Goal: Information Seeking & Learning: Check status

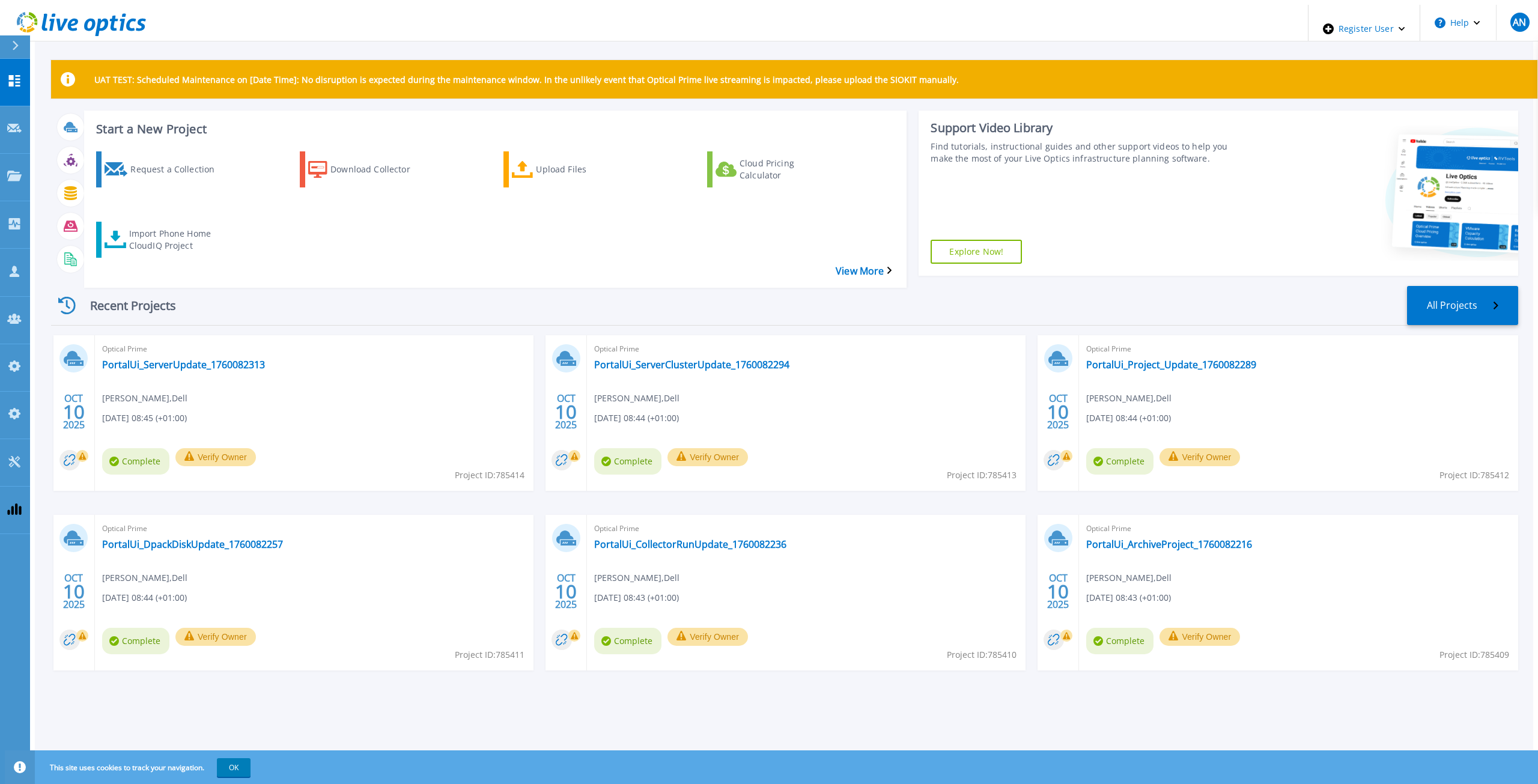
click at [1221, 291] on div "Recent Projects All Projects" at bounding box center [785, 305] width 1468 height 39
click at [792, 294] on div "Recent Projects All Projects" at bounding box center [785, 305] width 1468 height 39
click at [352, 277] on div "Recent Projects All Projects OCT 10 2025 Optical Prime PortalUi_ServerUpdate_17…" at bounding box center [785, 491] width 1468 height 428
click at [221, 358] on link "PortalUi_ServerUpdate_1760082313" at bounding box center [183, 364] width 163 height 12
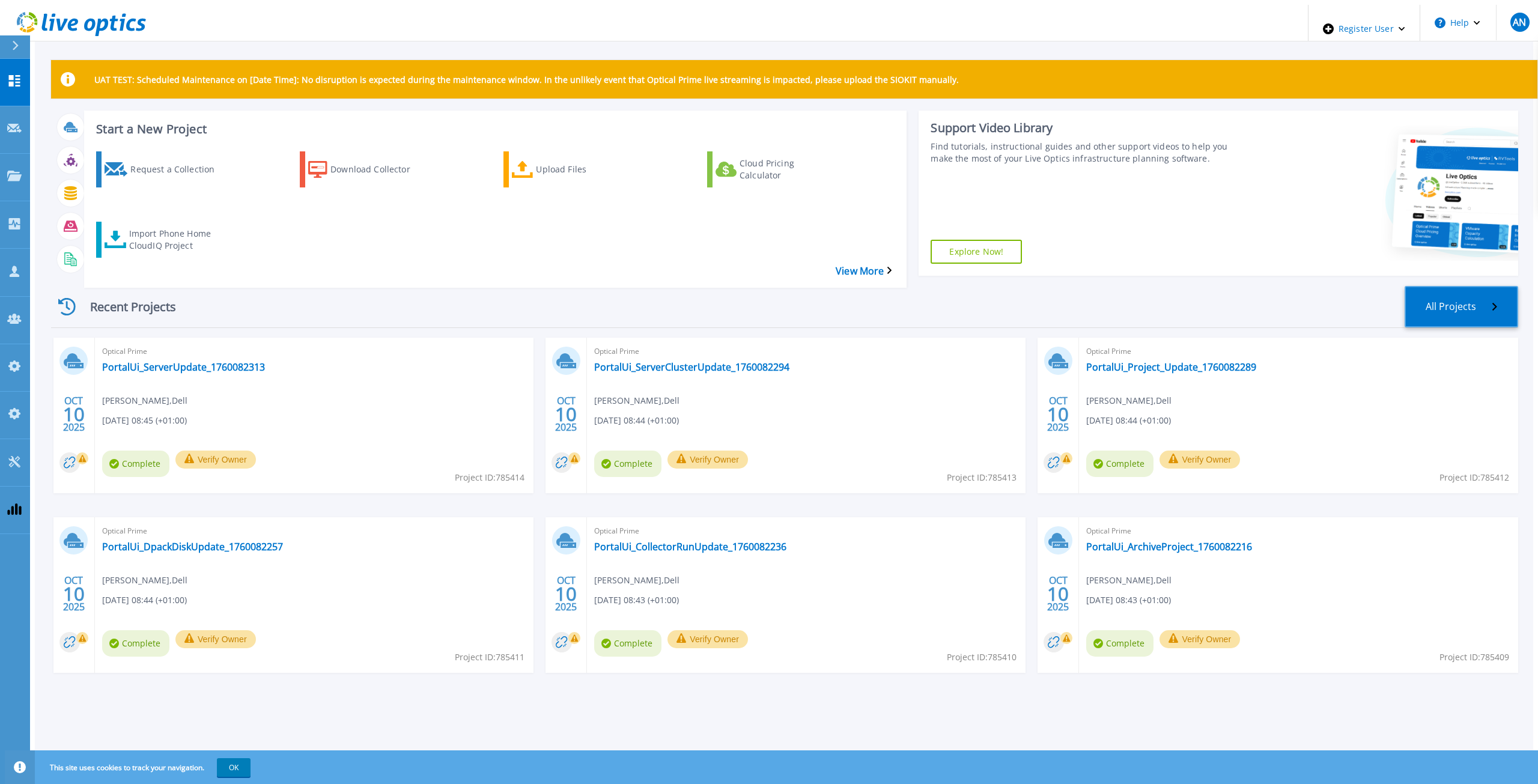
click at [1463, 287] on link "All Projects" at bounding box center [1462, 306] width 113 height 42
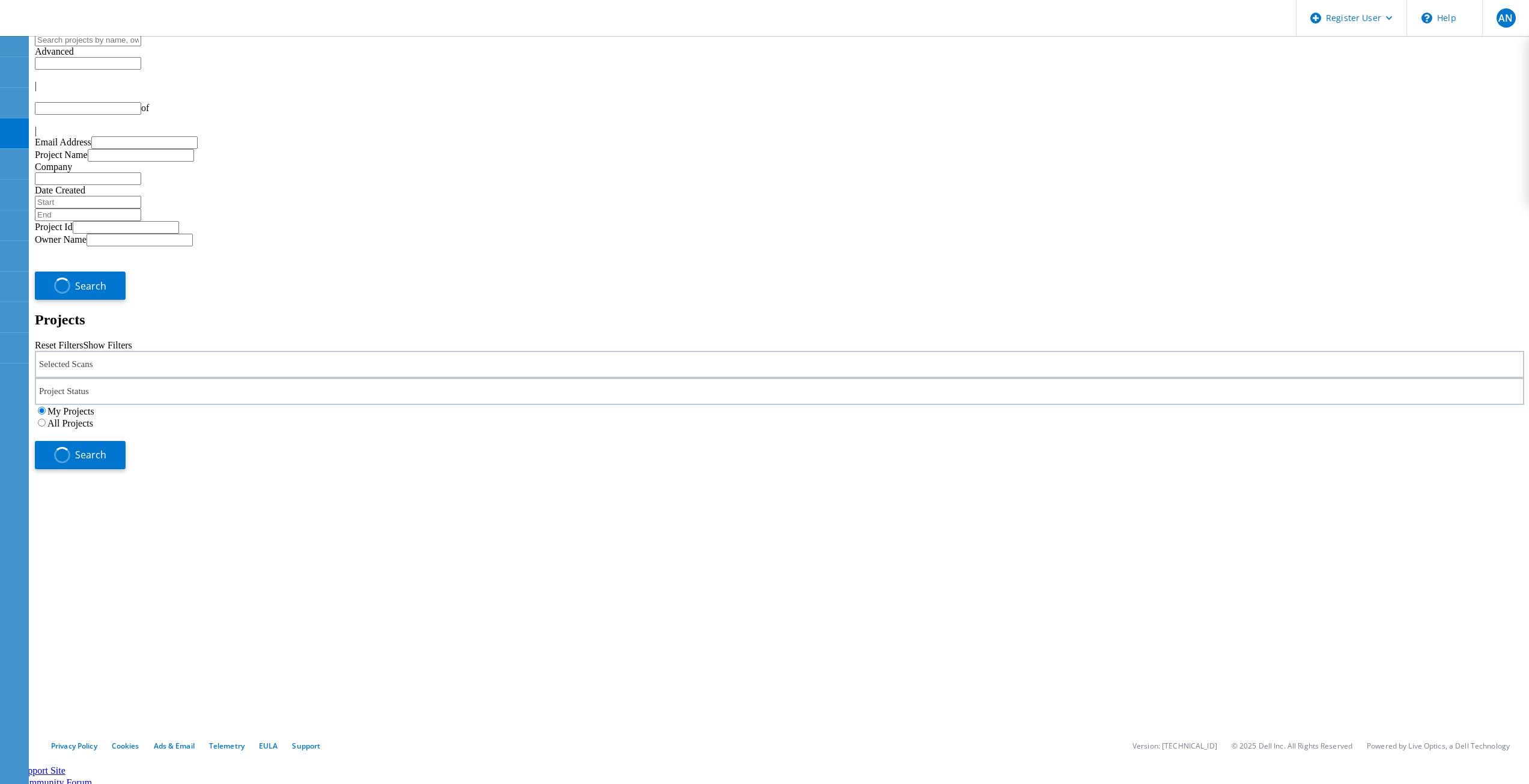
type input "1"
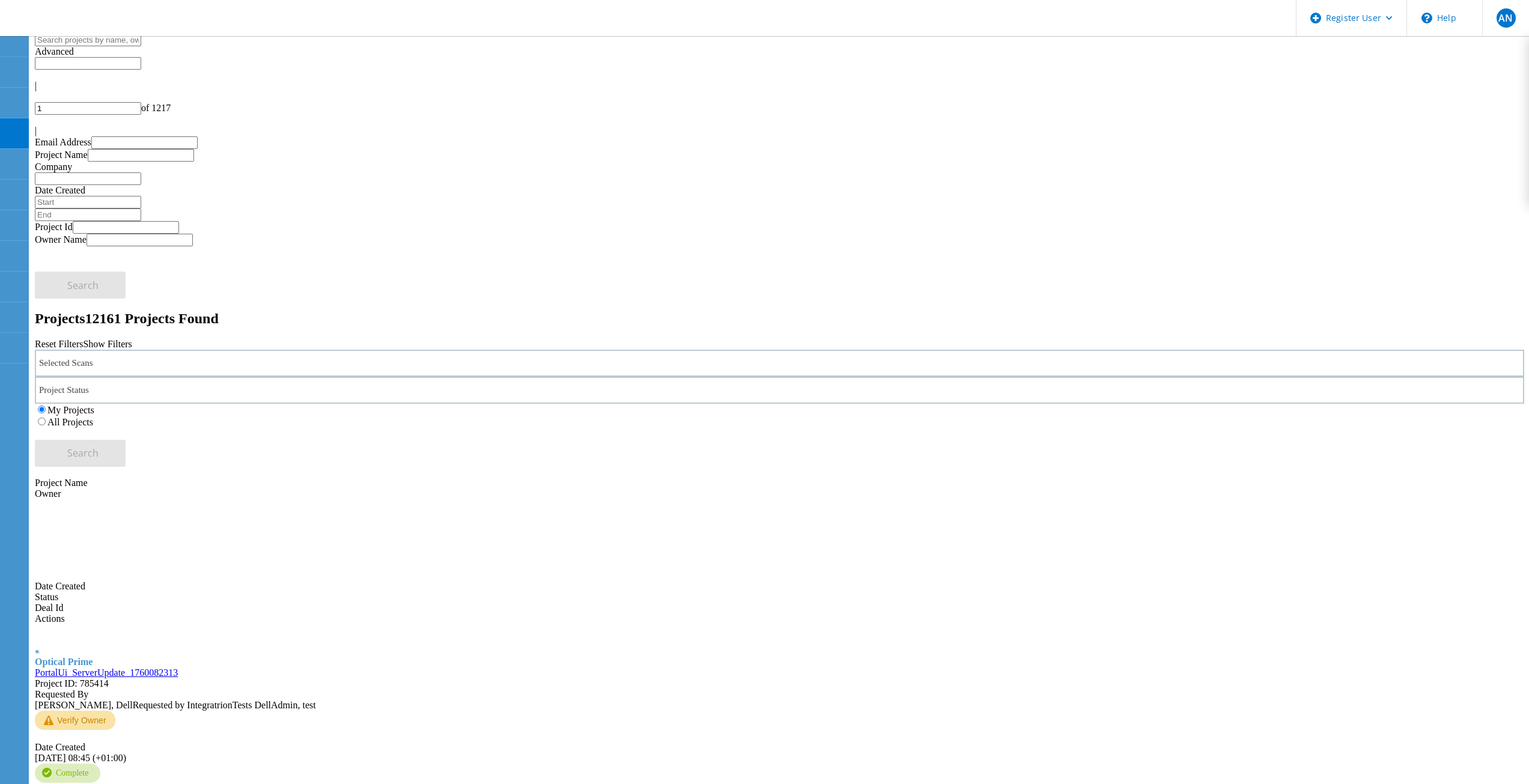
click at [141, 46] on input "text" at bounding box center [88, 40] width 107 height 13
type input "w11"
click at [126, 440] on button "Search" at bounding box center [80, 454] width 91 height 27
click at [98, 668] on link "W11HNLBCY3" at bounding box center [66, 673] width 63 height 11
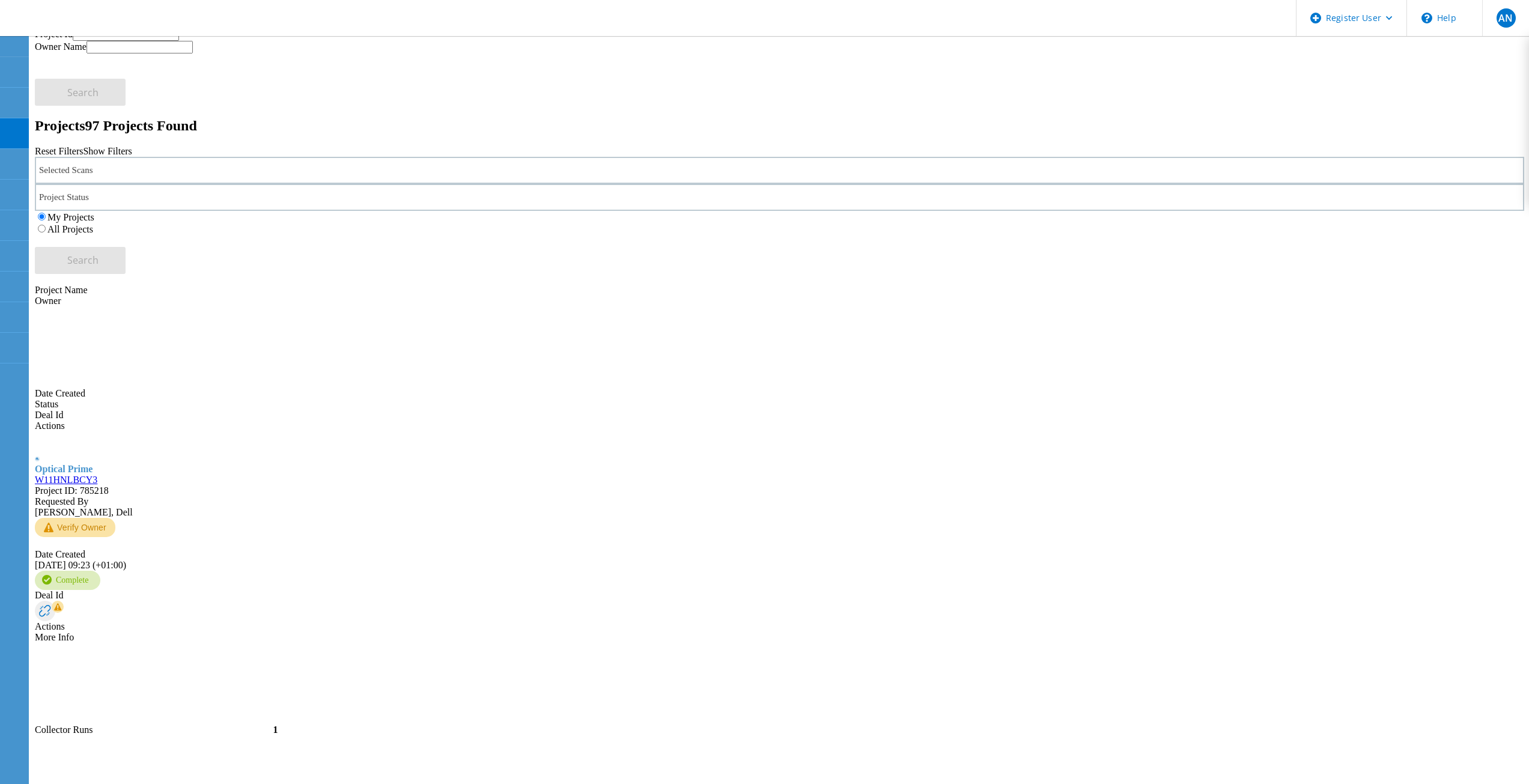
scroll to position [194, 0]
type input "2"
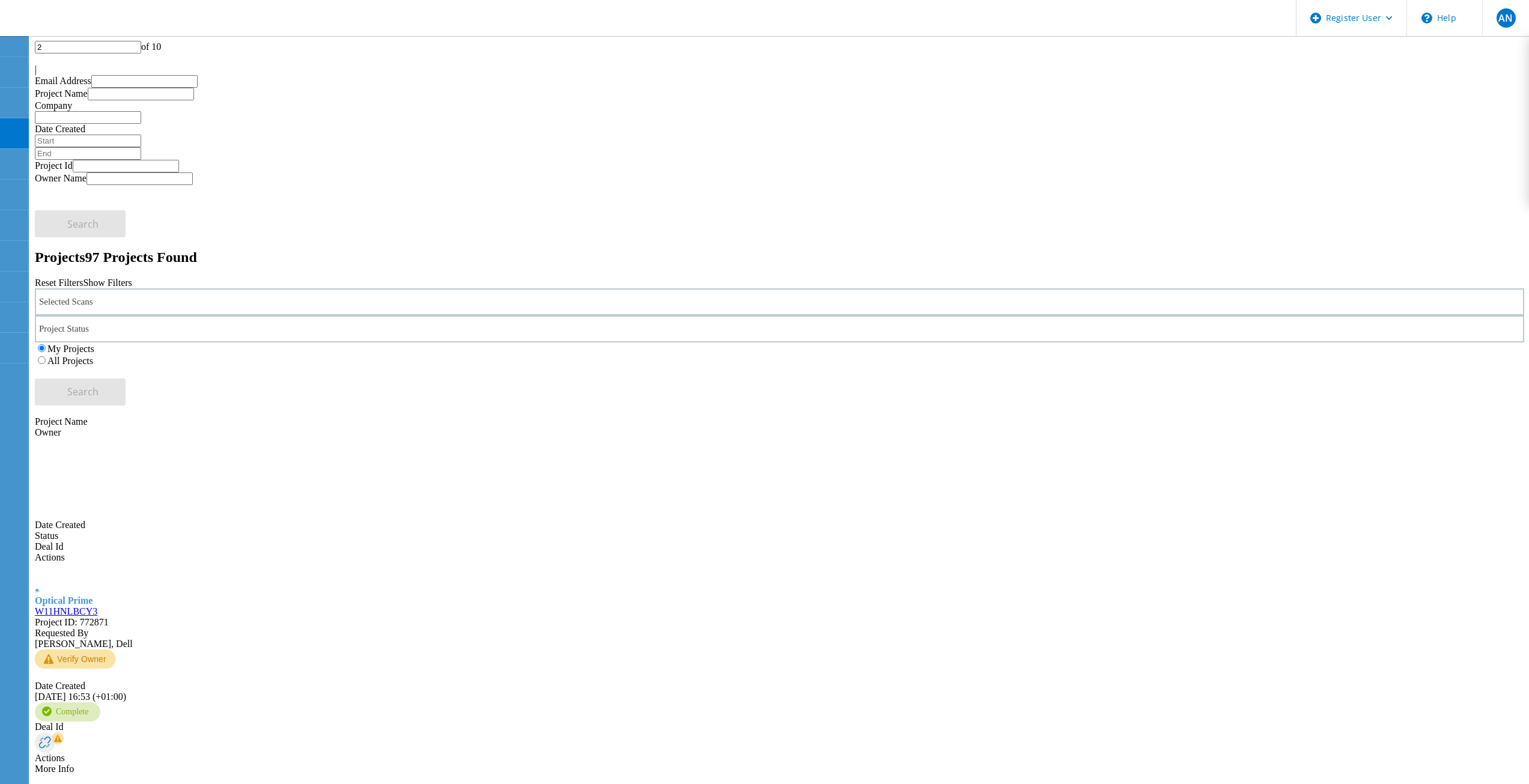
scroll to position [0, 0]
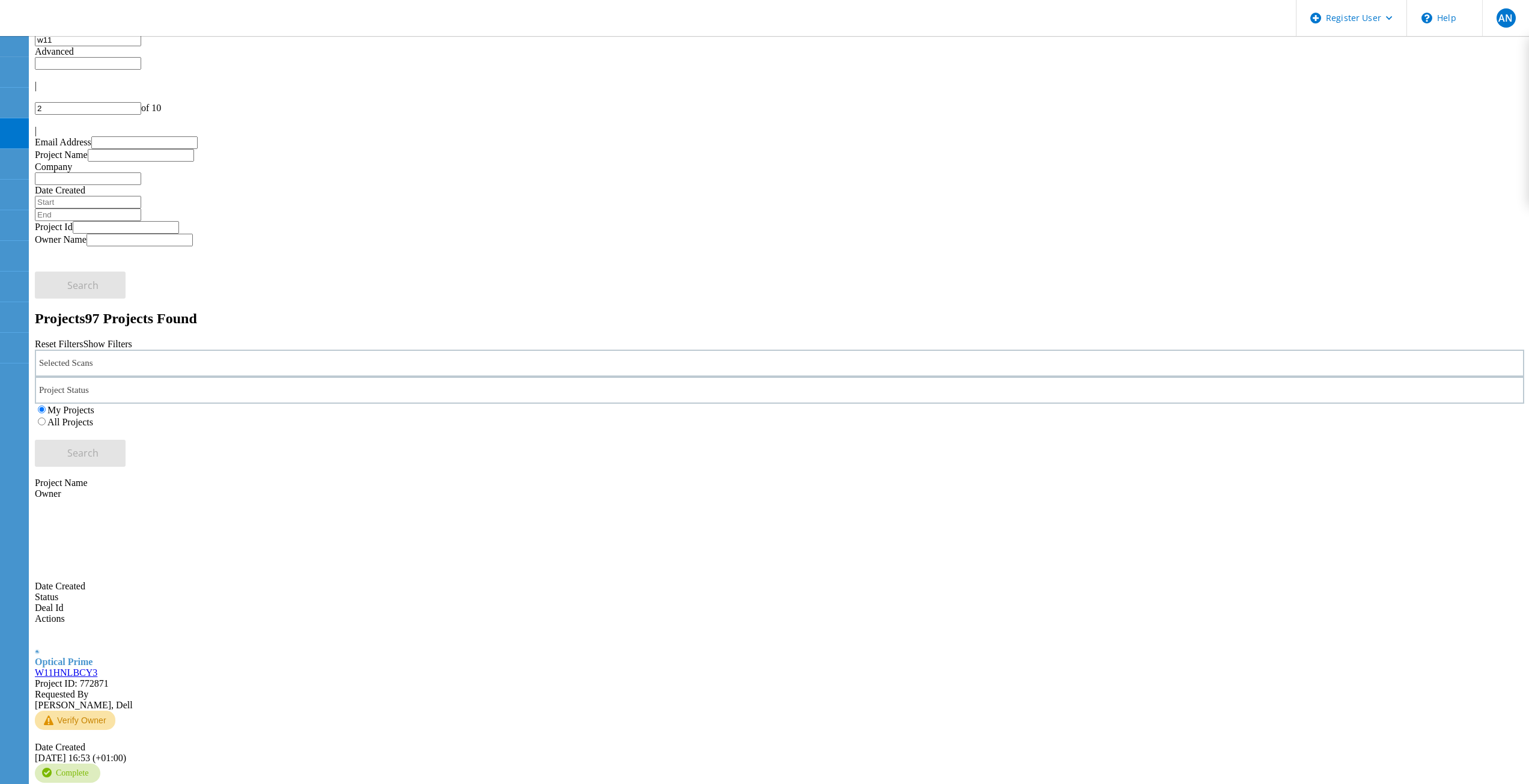
click at [98, 668] on link "W11HNLBCY3" at bounding box center [66, 673] width 63 height 11
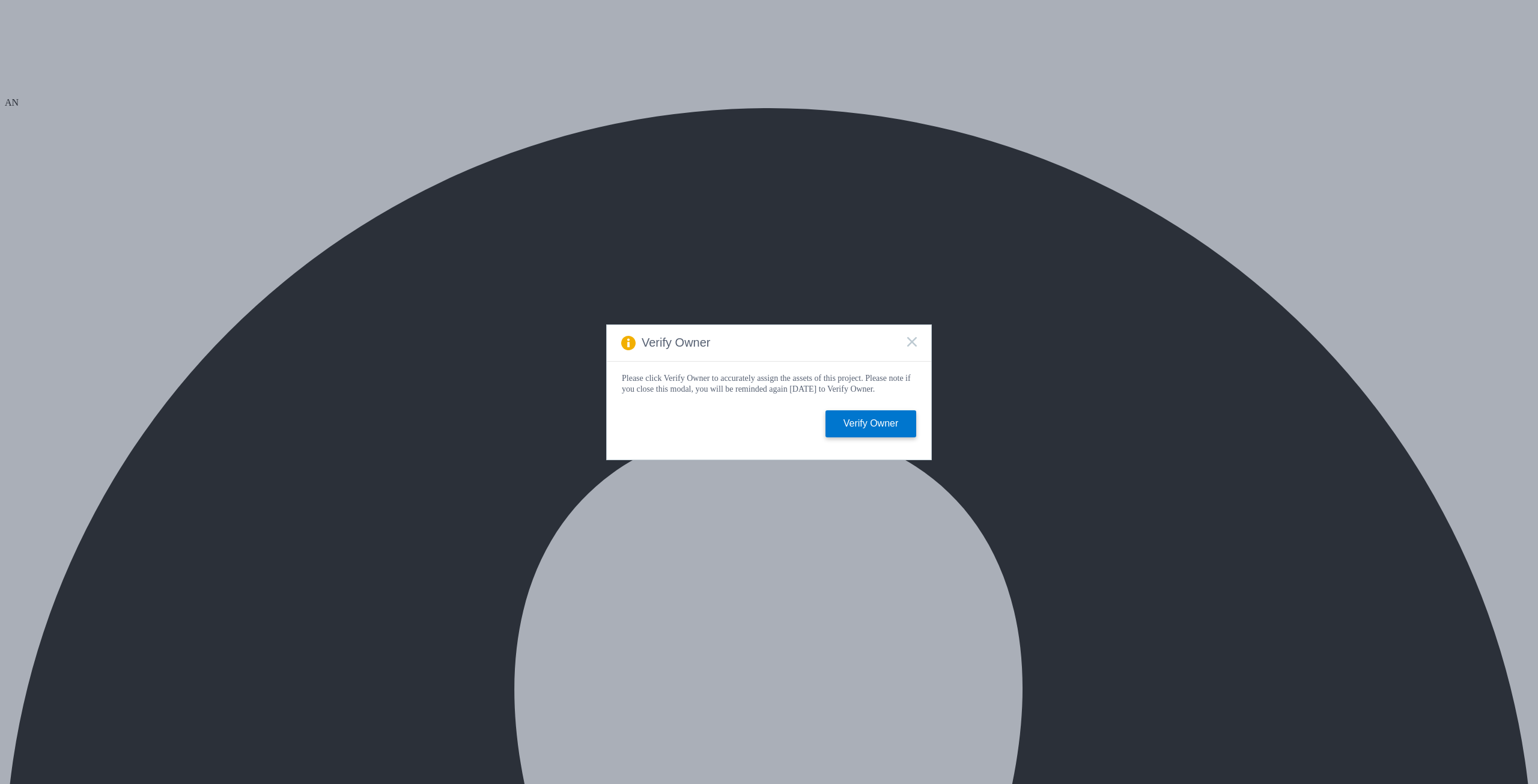
select select "USD"
click at [914, 337] on rect at bounding box center [912, 342] width 11 height 11
select select "USD"
click at [914, 338] on rect at bounding box center [912, 342] width 11 height 11
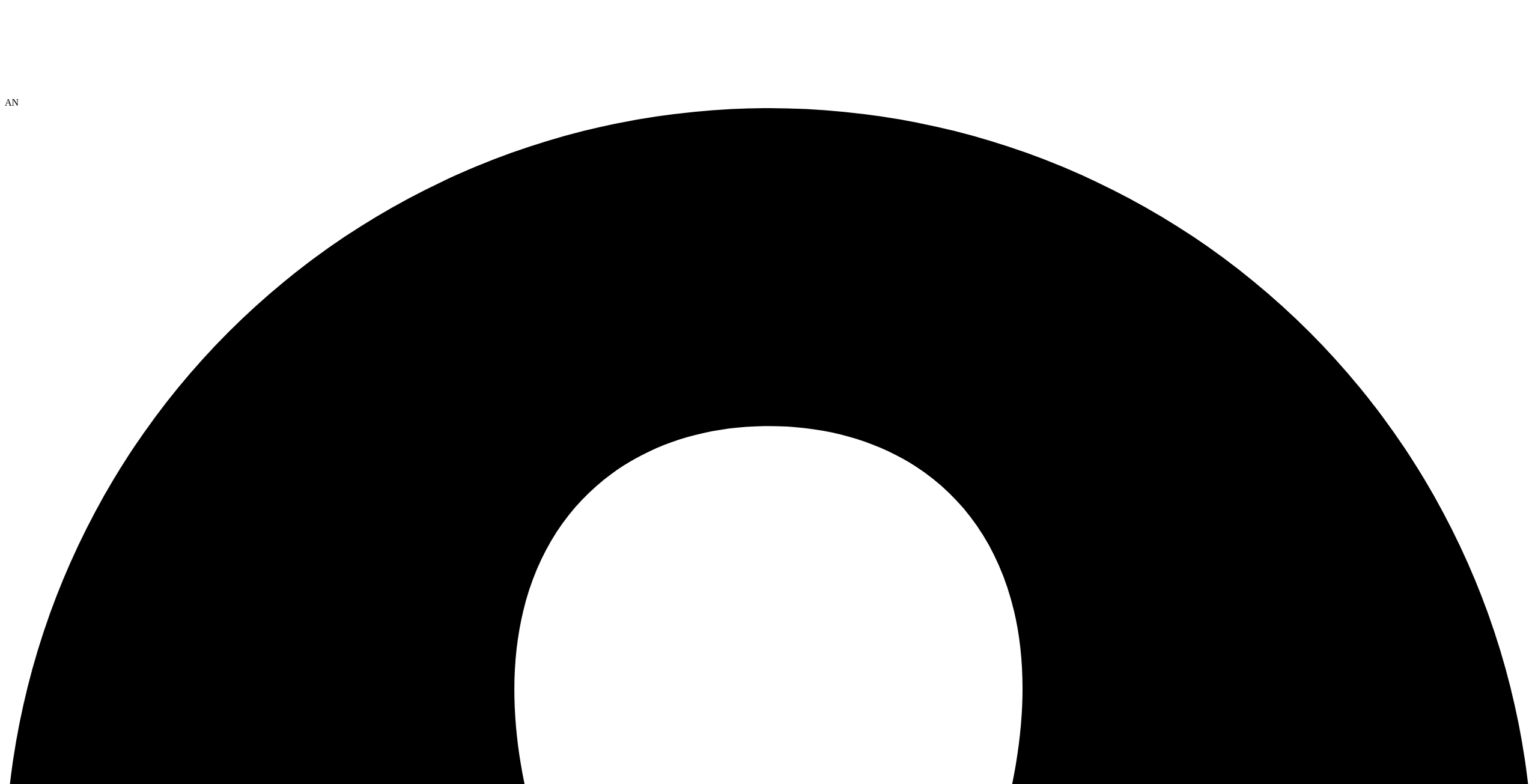
select select "USD"
click at [122, 16] on icon at bounding box center [95, 49] width 180 height 90
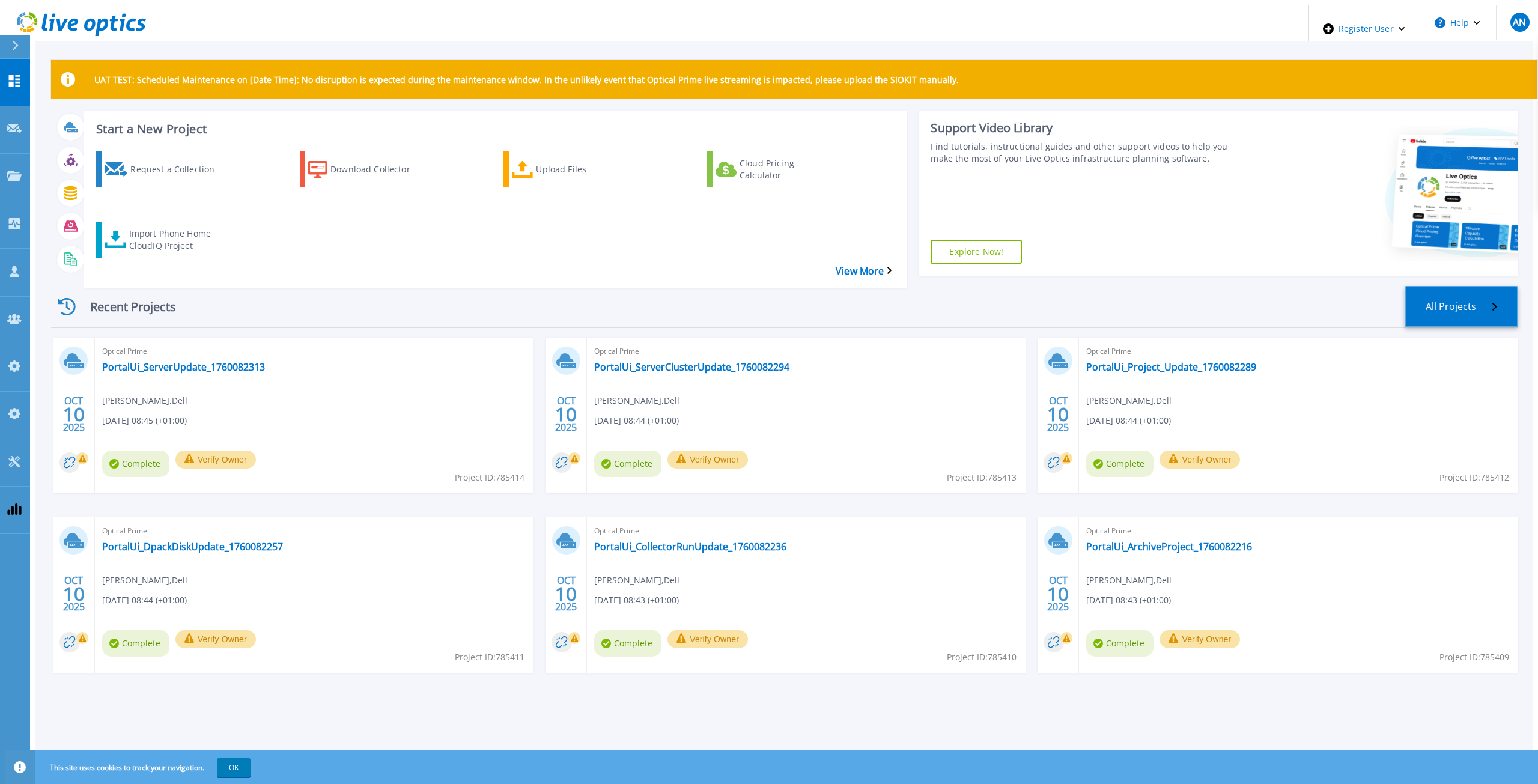
click at [1447, 286] on link "All Projects" at bounding box center [1462, 306] width 113 height 42
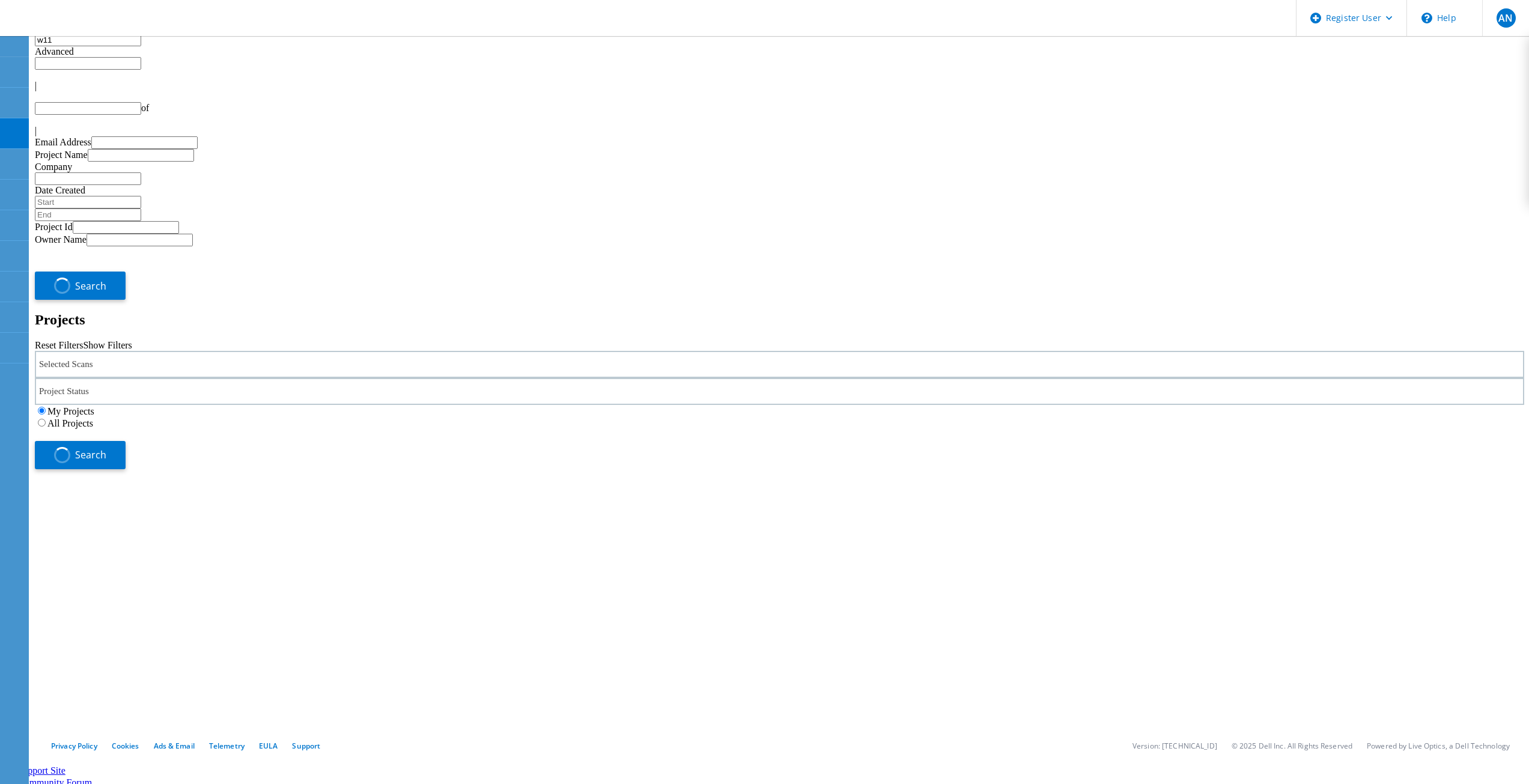
click at [93, 418] on label "All Projects" at bounding box center [70, 423] width 45 height 11
click at [45, 419] on input "All Projects" at bounding box center [42, 423] width 8 height 8
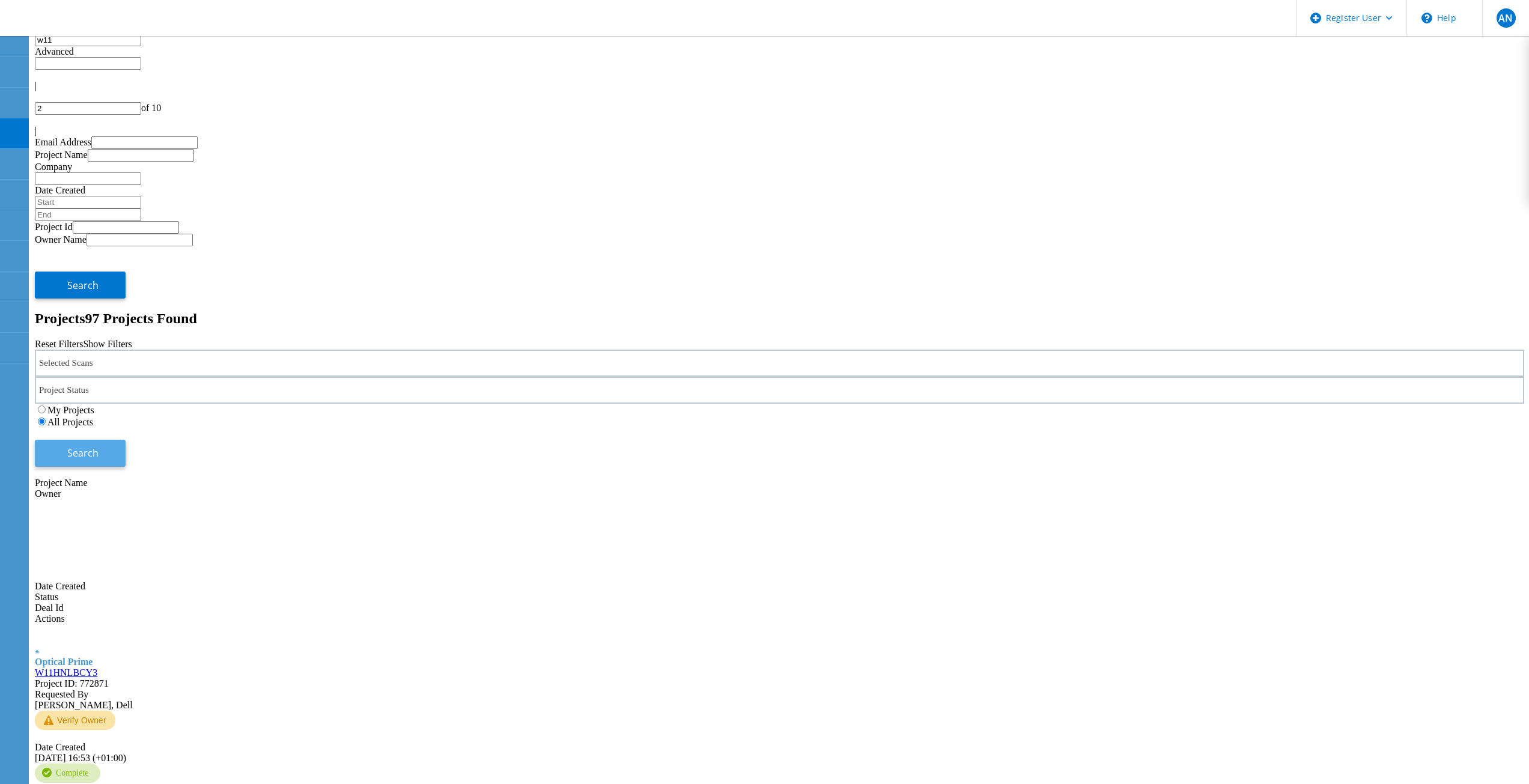
click at [98, 446] on span "Search" at bounding box center [82, 452] width 31 height 13
click at [1340, 80] on div "|" at bounding box center [780, 85] width 1490 height 11
type input "1"
click at [141, 46] on input "w11" at bounding box center [88, 40] width 107 height 13
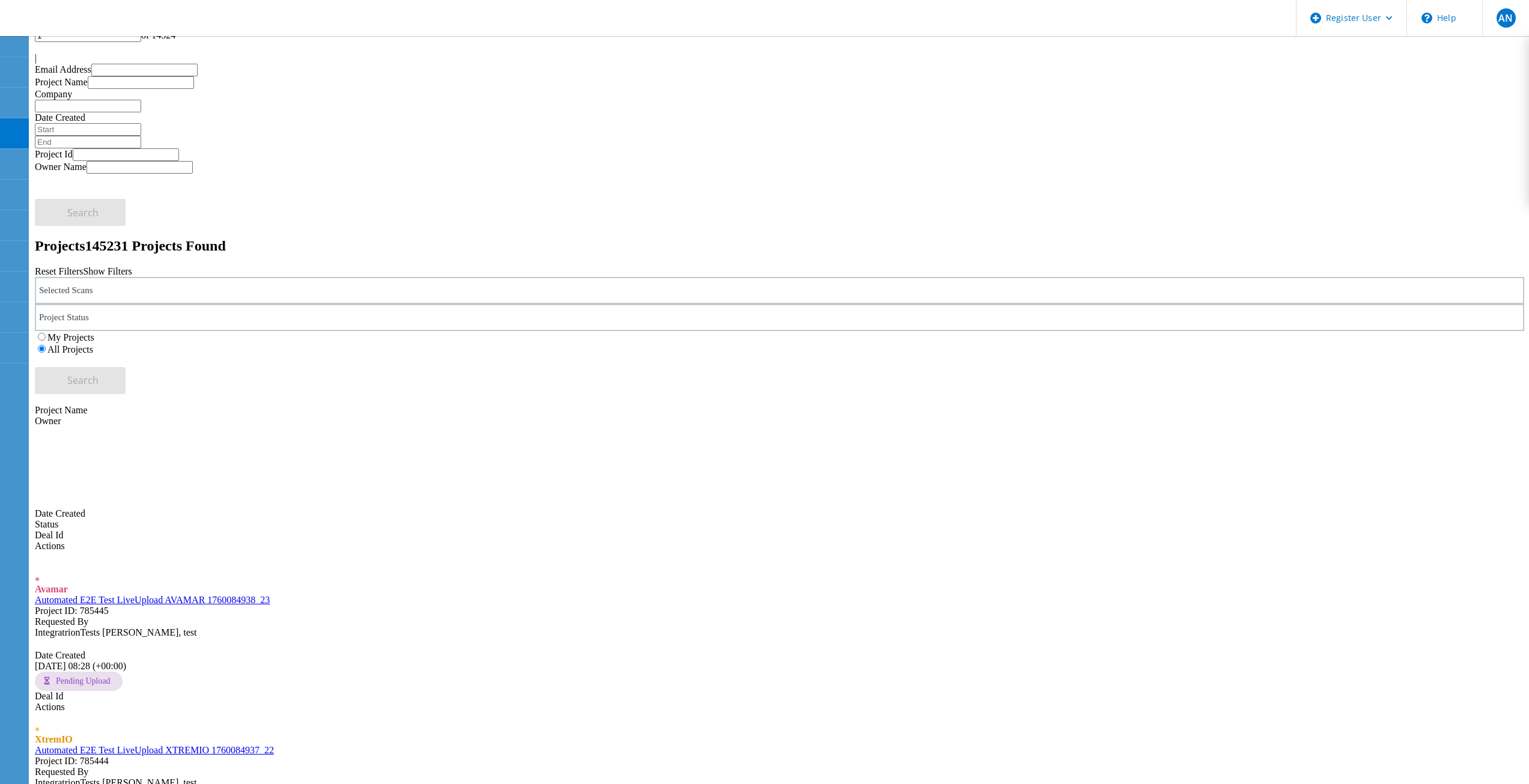
scroll to position [98, 0]
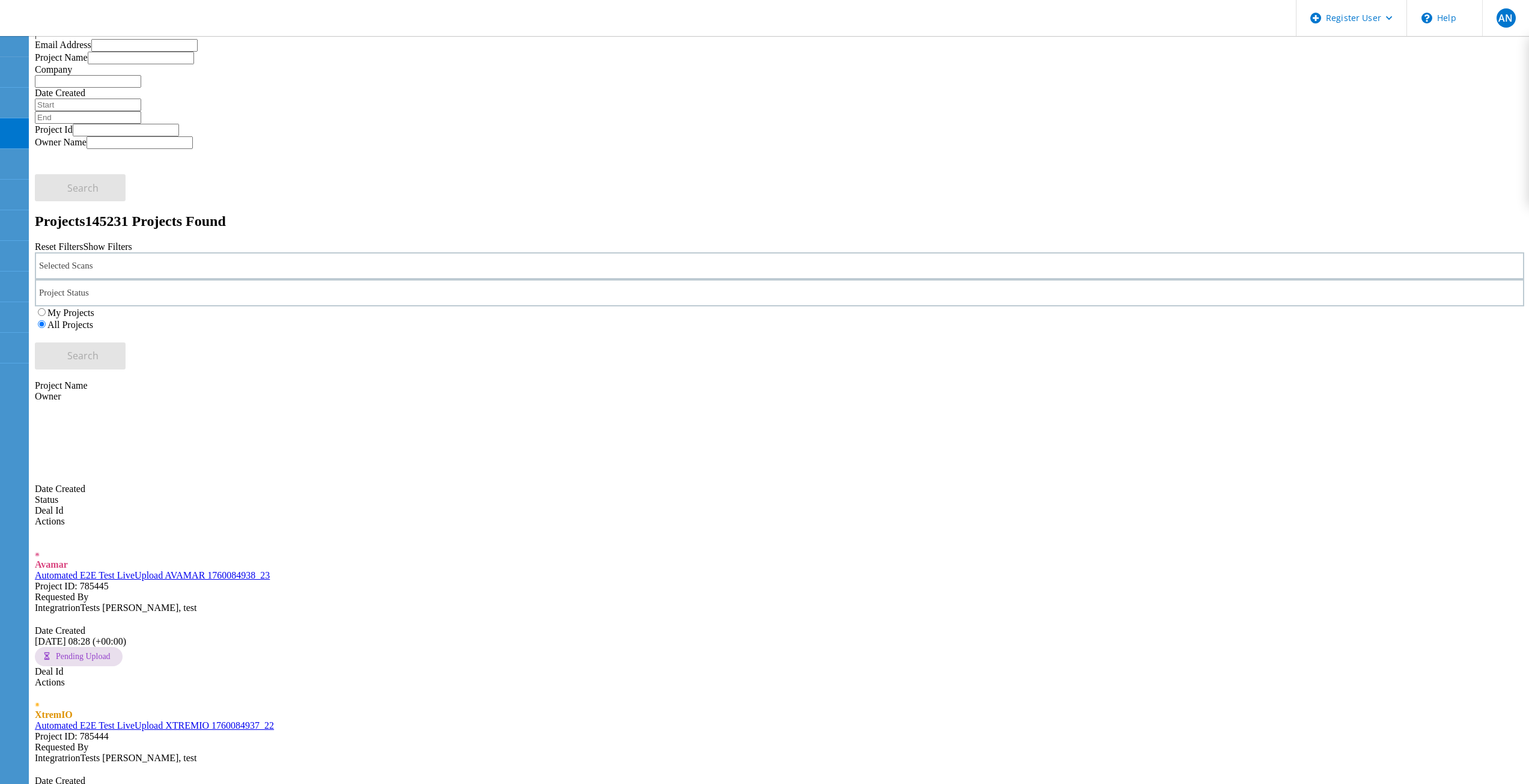
type input "Show 40 Projects"
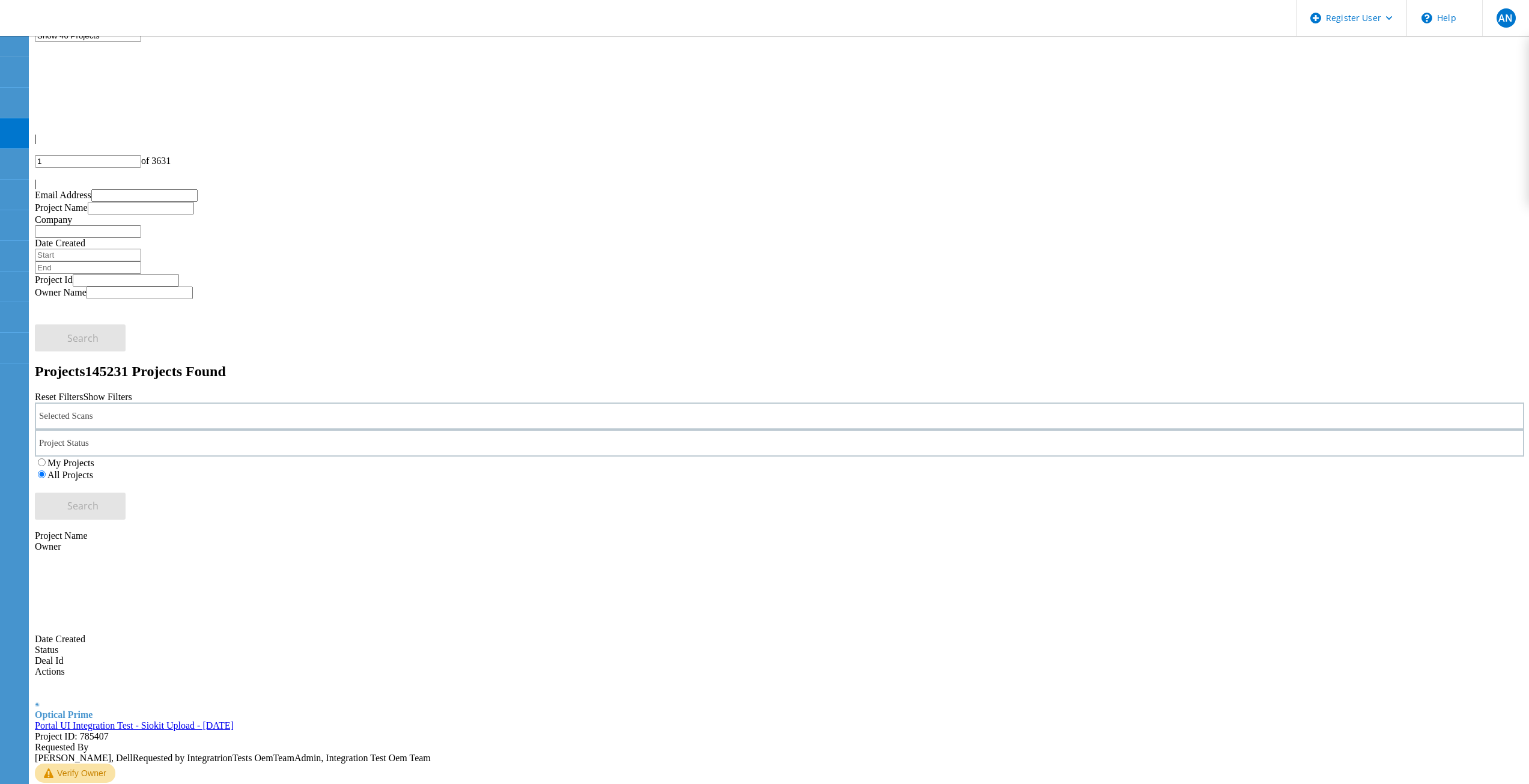
scroll to position [0, 0]
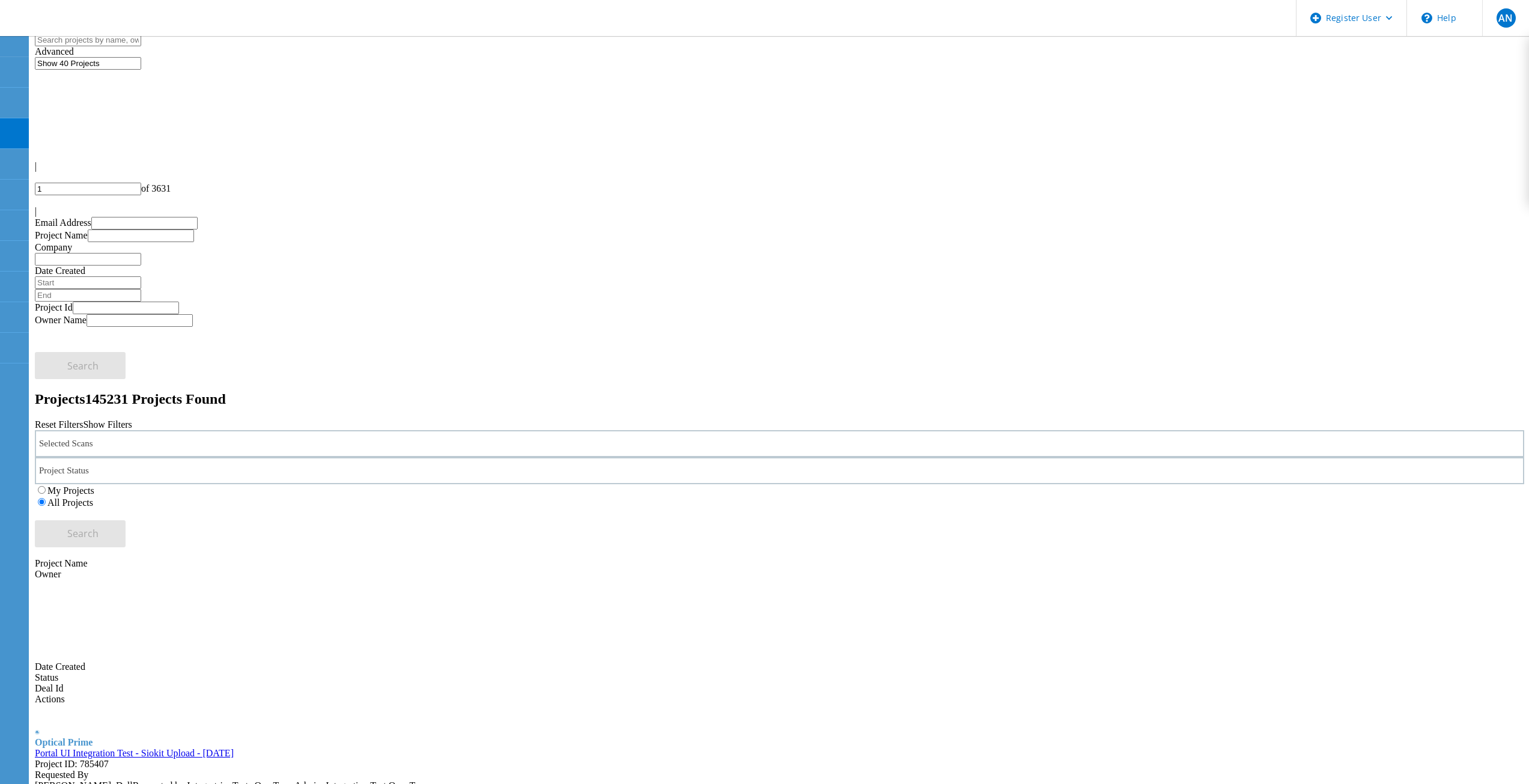
click at [95, 485] on label "My Projects" at bounding box center [71, 491] width 47 height 11
click at [45, 486] on input "My Projects" at bounding box center [42, 490] width 8 height 8
click at [98, 527] on span "Search" at bounding box center [82, 533] width 31 height 13
click at [93, 497] on label "All Projects" at bounding box center [70, 503] width 45 height 11
click at [45, 498] on input "All Projects" at bounding box center [42, 502] width 8 height 8
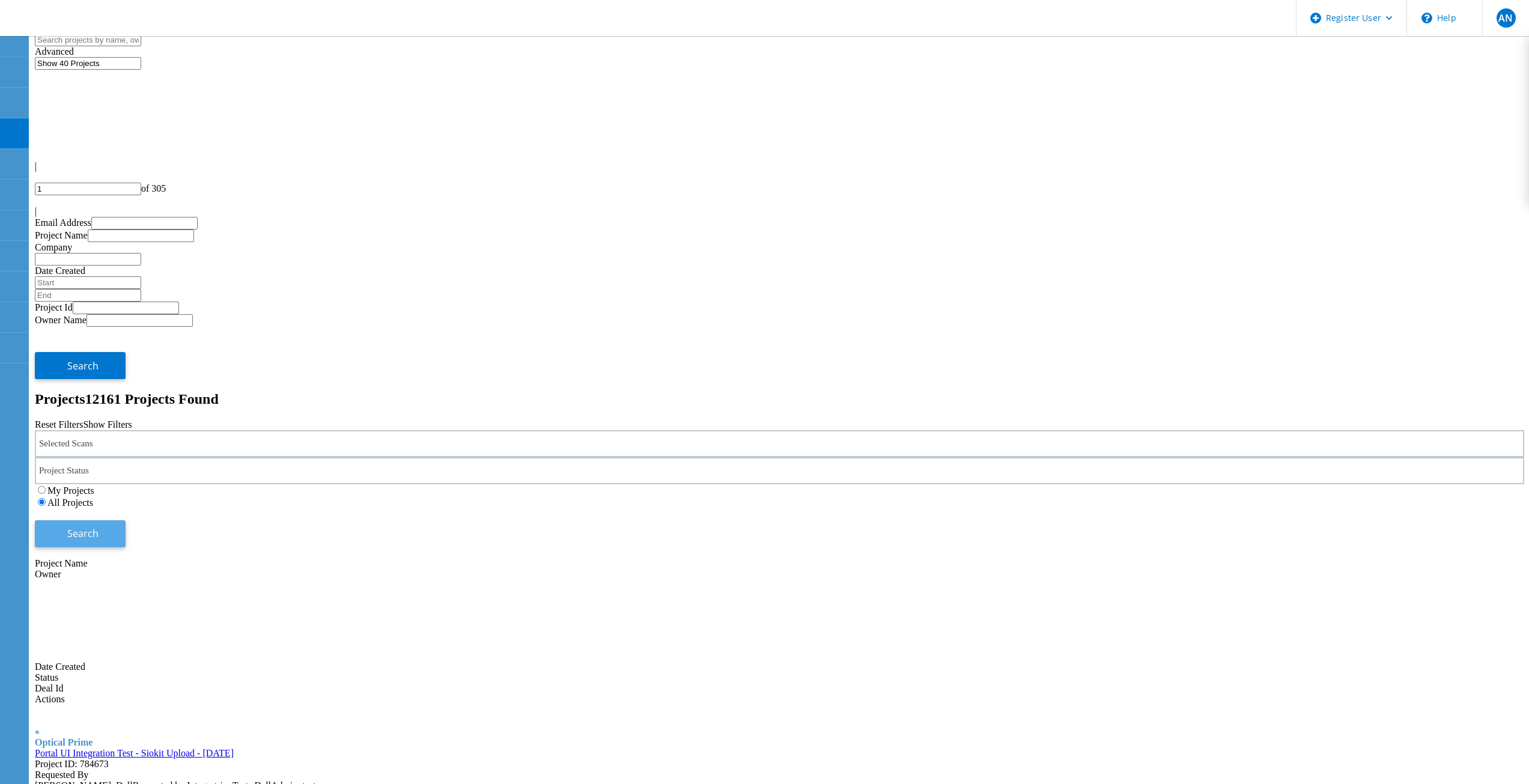
click at [98, 527] on span "Search" at bounding box center [82, 533] width 31 height 13
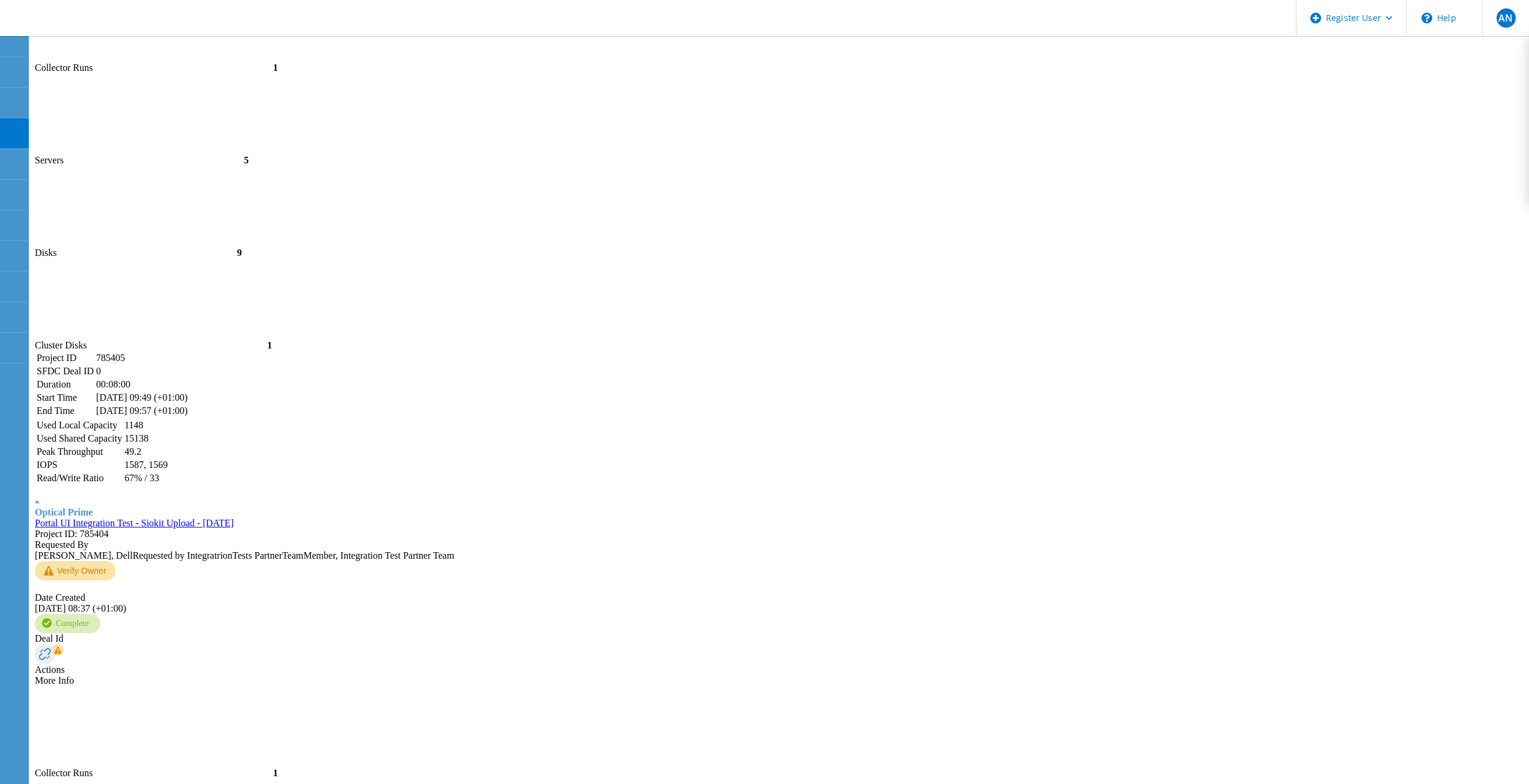
scroll to position [2399, 0]
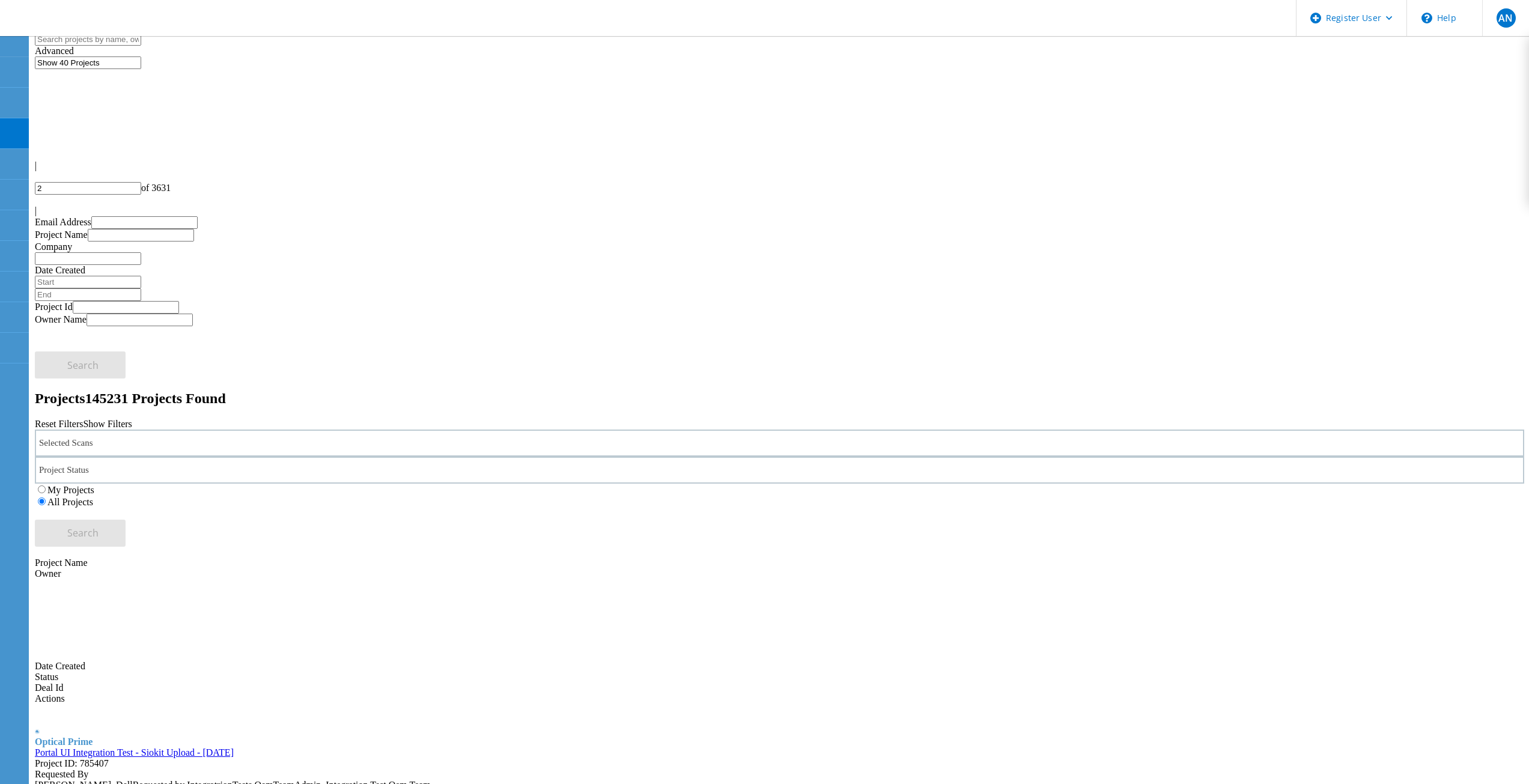
scroll to position [0, 0]
click at [42, 180] on icon at bounding box center [39, 185] width 8 height 11
type input "1"
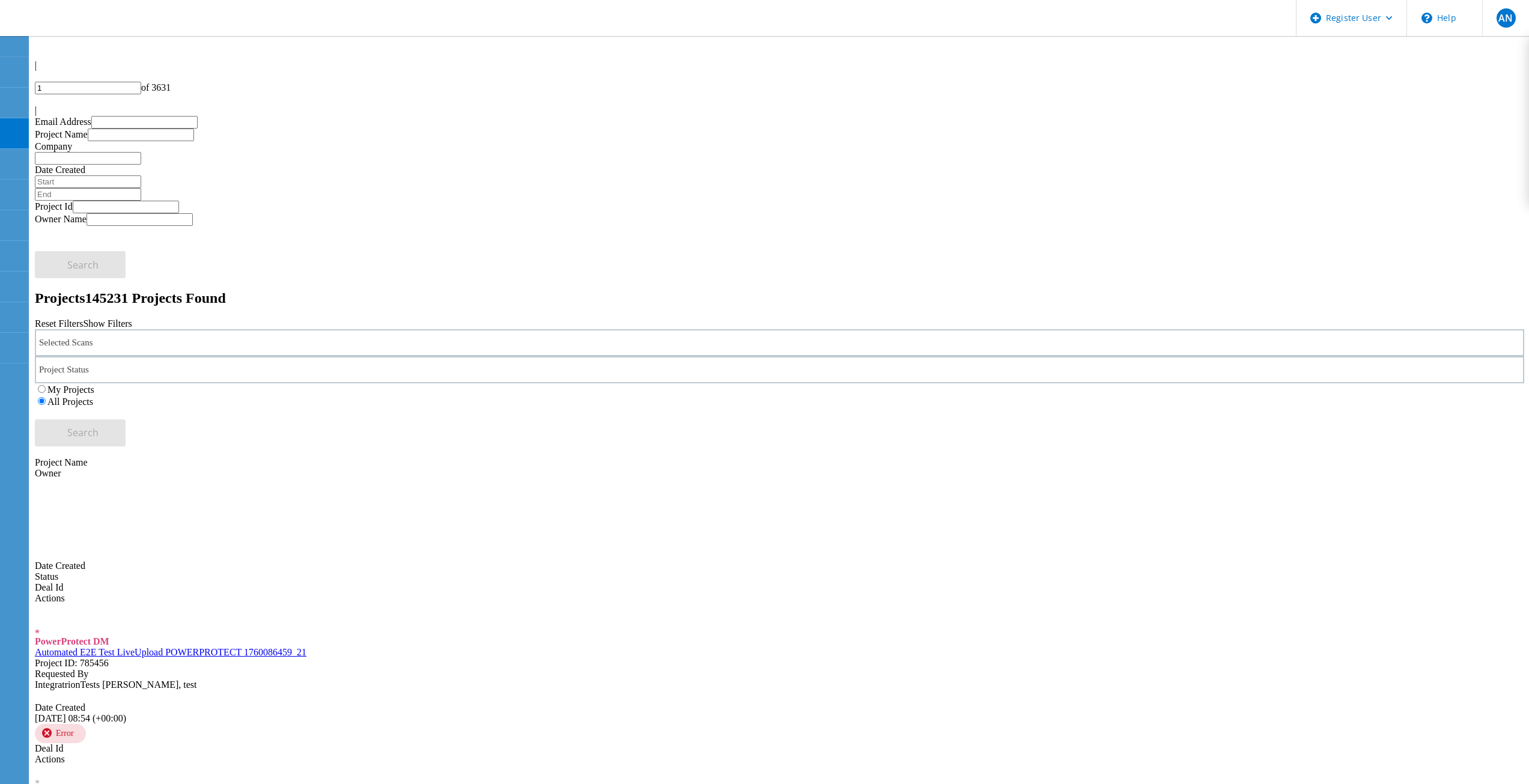
scroll to position [41, 0]
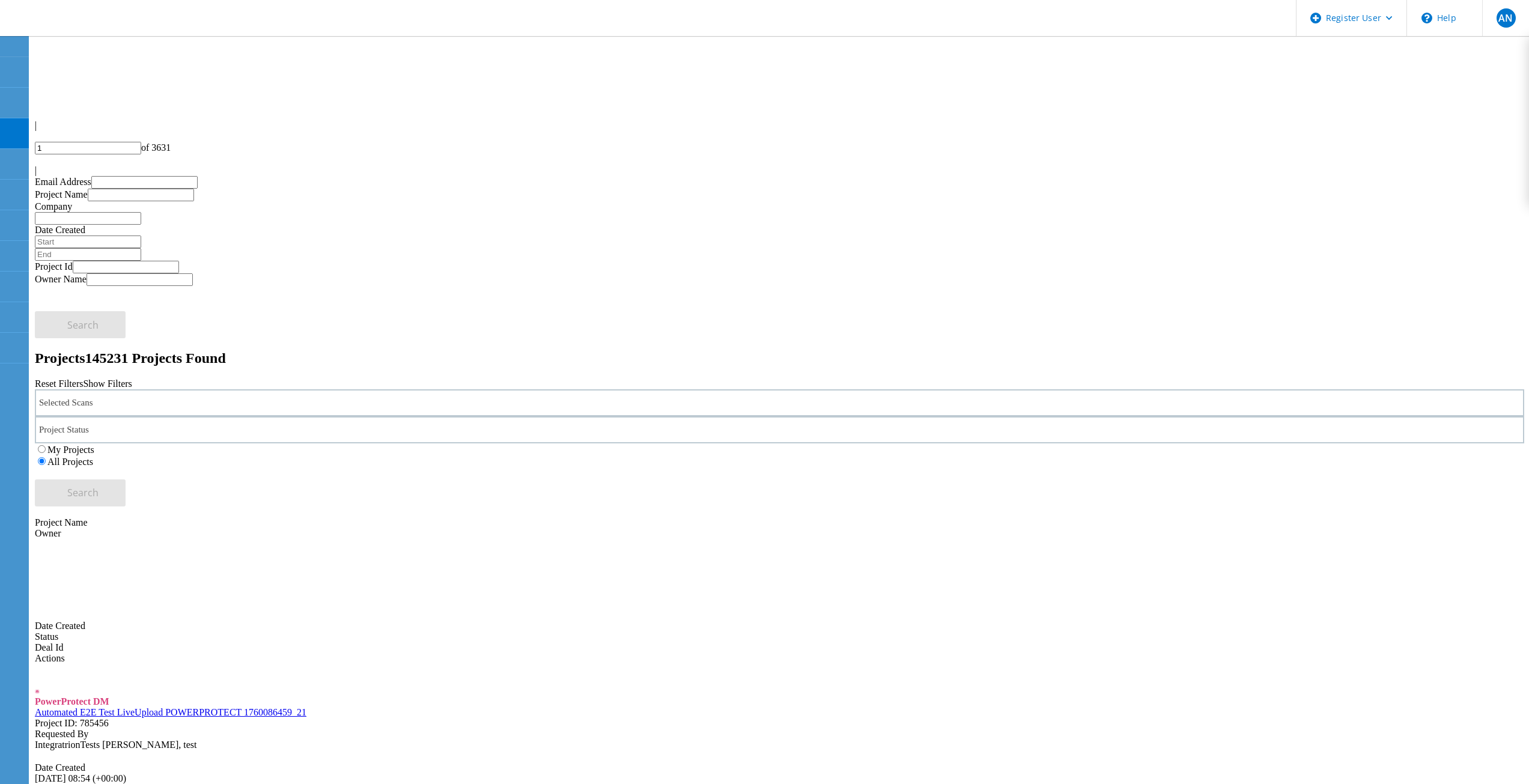
click at [1016, 674] on div "PowerProtect DM Automated E2E Test LiveUpload POWERPROTECT 1760086459_21 Projec…" at bounding box center [780, 749] width 1490 height 150
click at [1037, 389] on div "Selected Scans Project Status In Progress Complete Published Anonymous Archived…" at bounding box center [780, 448] width 1490 height 117
click at [1008, 389] on div "Selected Scans Project Status In Progress Complete Published Anonymous Archived…" at bounding box center [780, 448] width 1490 height 117
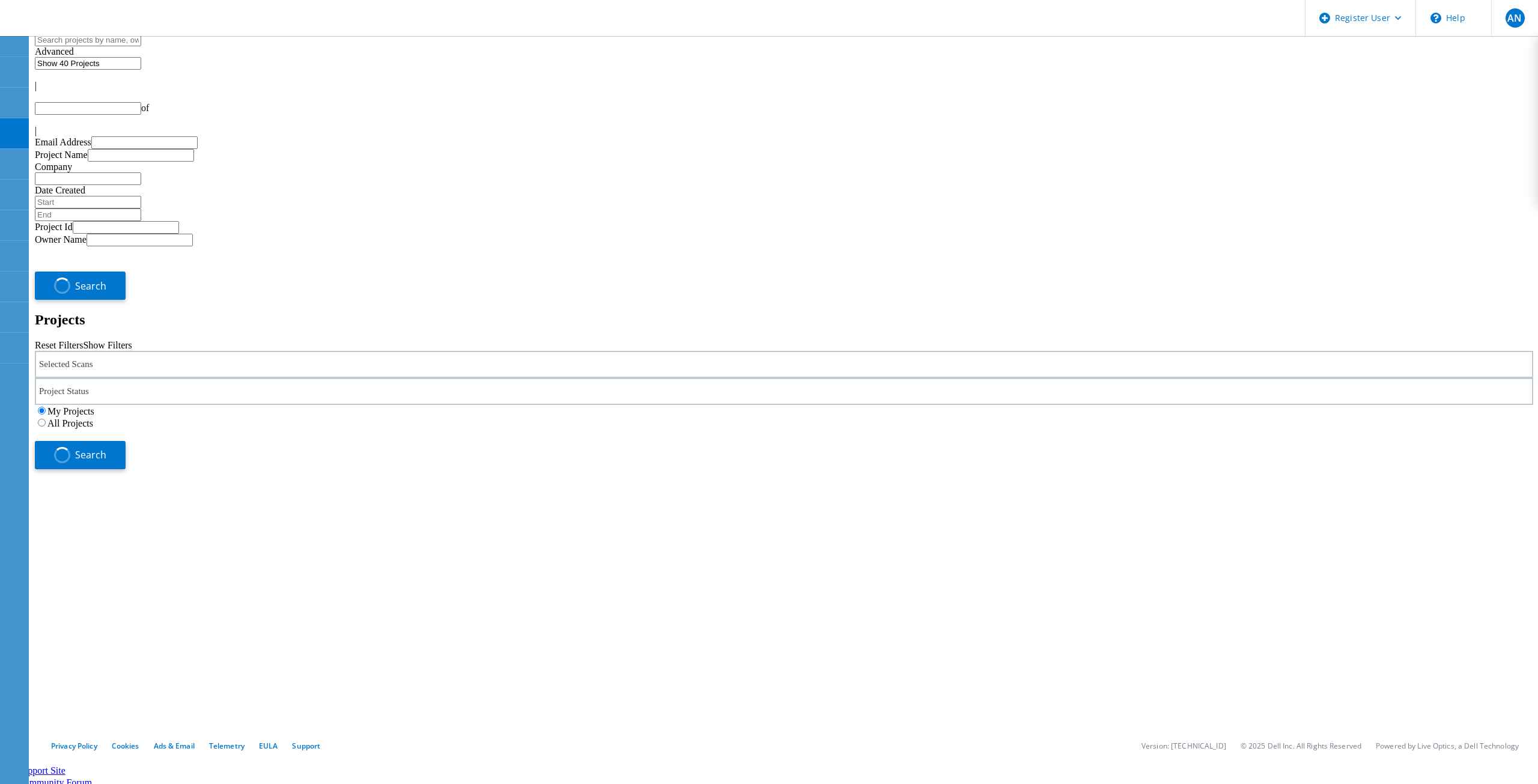
type input "1"
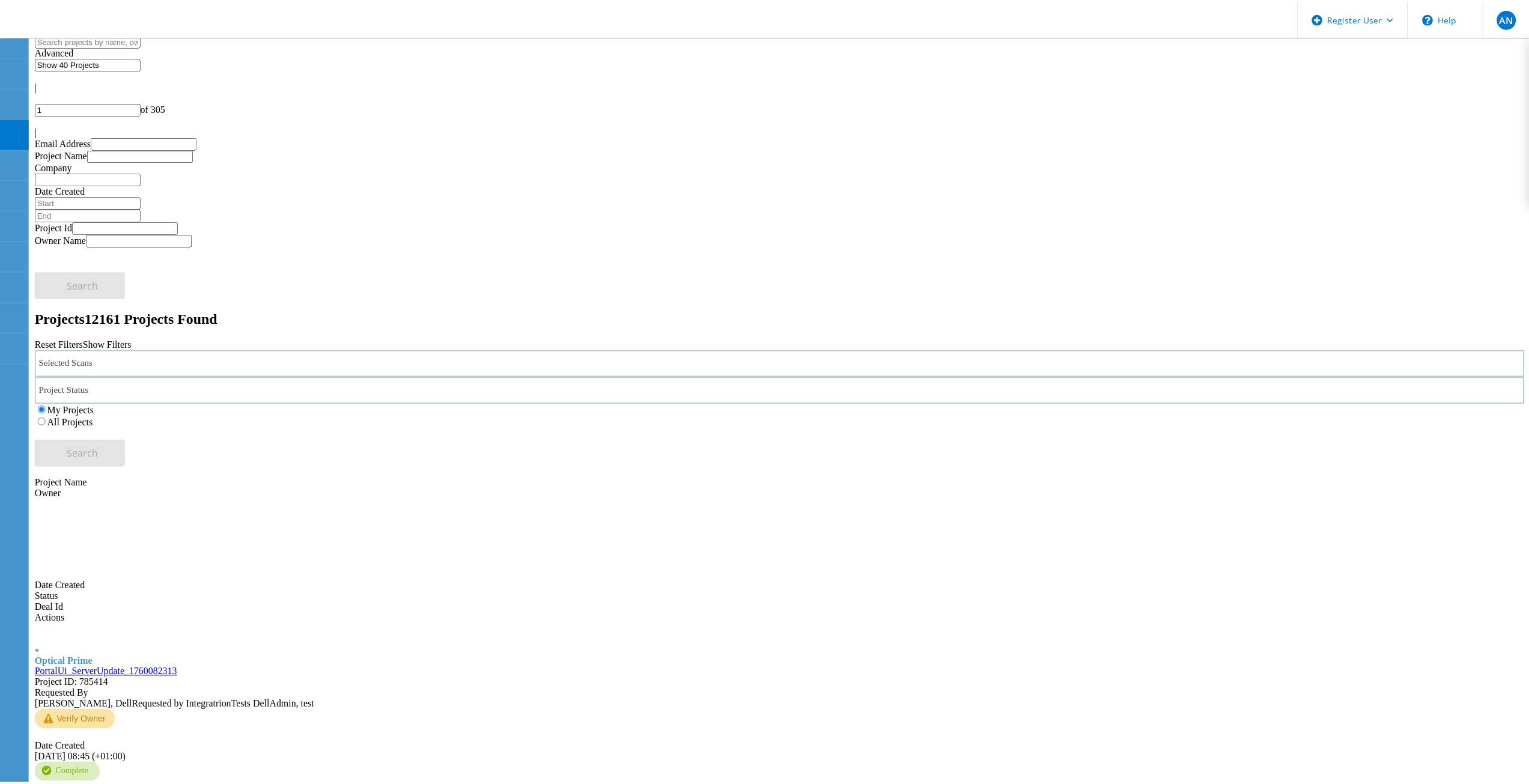
scroll to position [41, 0]
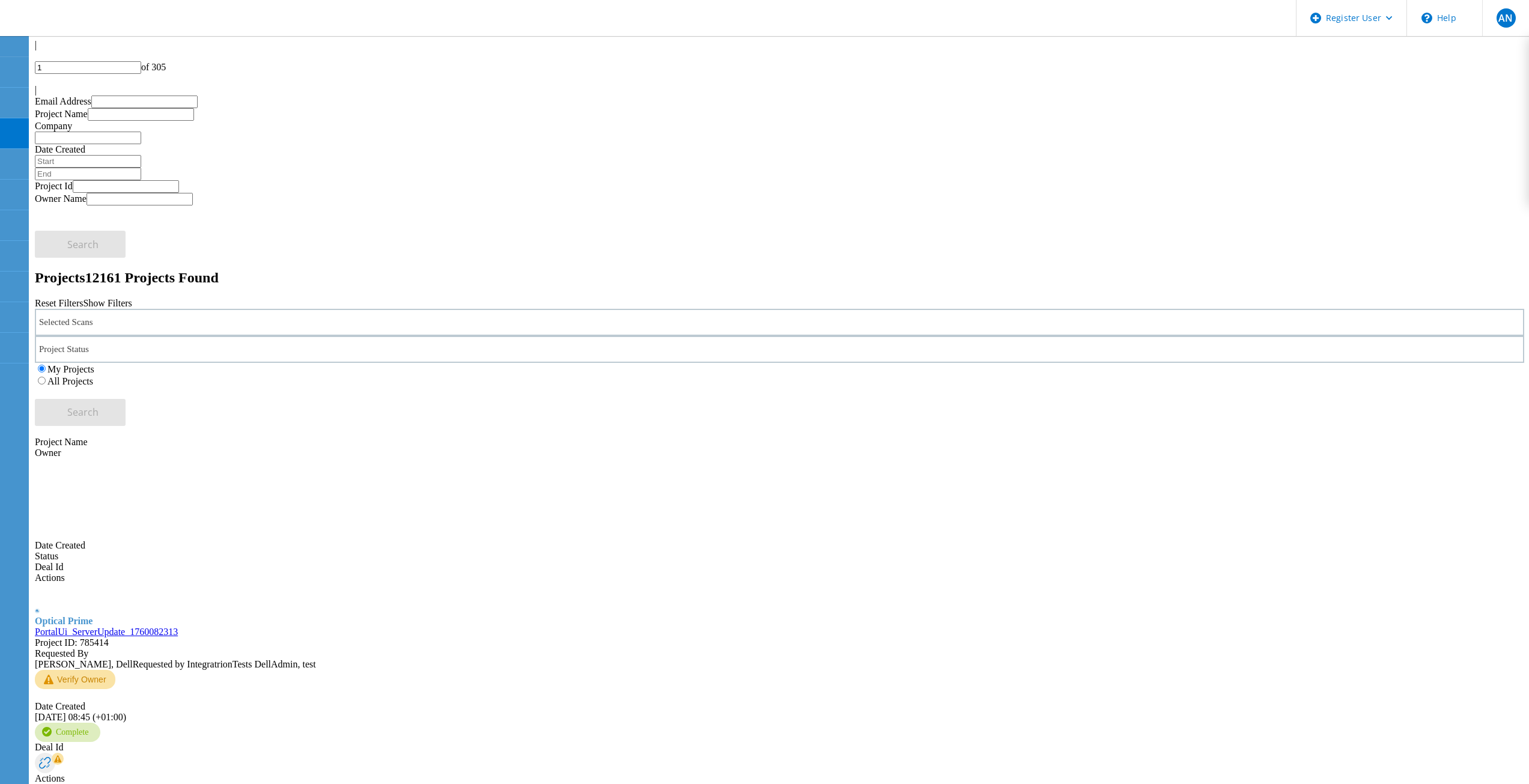
click at [823, 308] on div "Selected Scans Project Status In Progress Complete Published Anonymous Archived…" at bounding box center [780, 367] width 1490 height 117
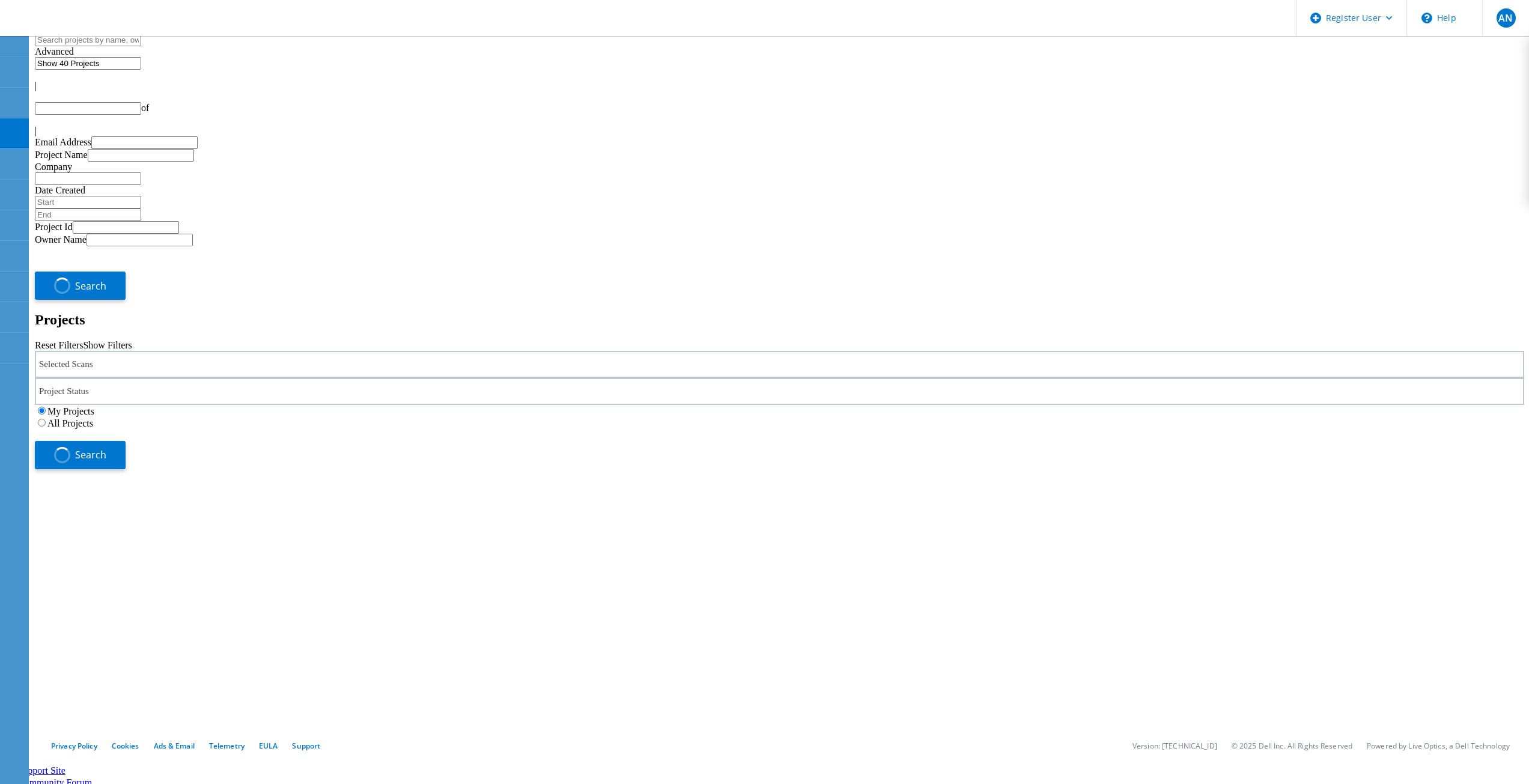
type input "1"
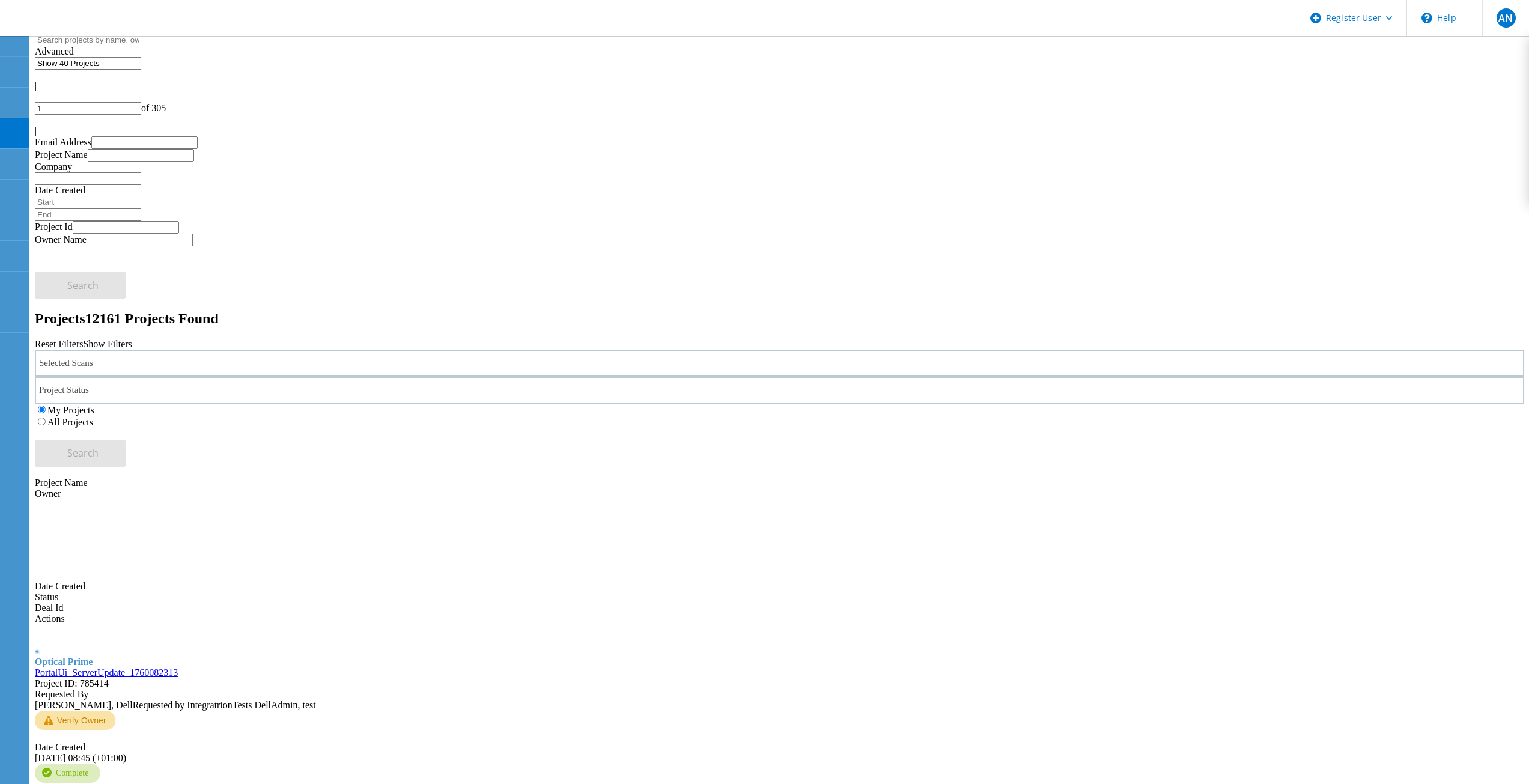
click at [93, 417] on label "All Projects" at bounding box center [70, 423] width 45 height 11
click at [45, 417] on input "All Projects" at bounding box center [42, 421] width 8 height 8
click at [98, 446] on span "Search" at bounding box center [82, 452] width 31 height 13
click at [1010, 350] on div "Selected Scans Project Status In Progress Complete Published Anonymous Archived…" at bounding box center [780, 408] width 1490 height 117
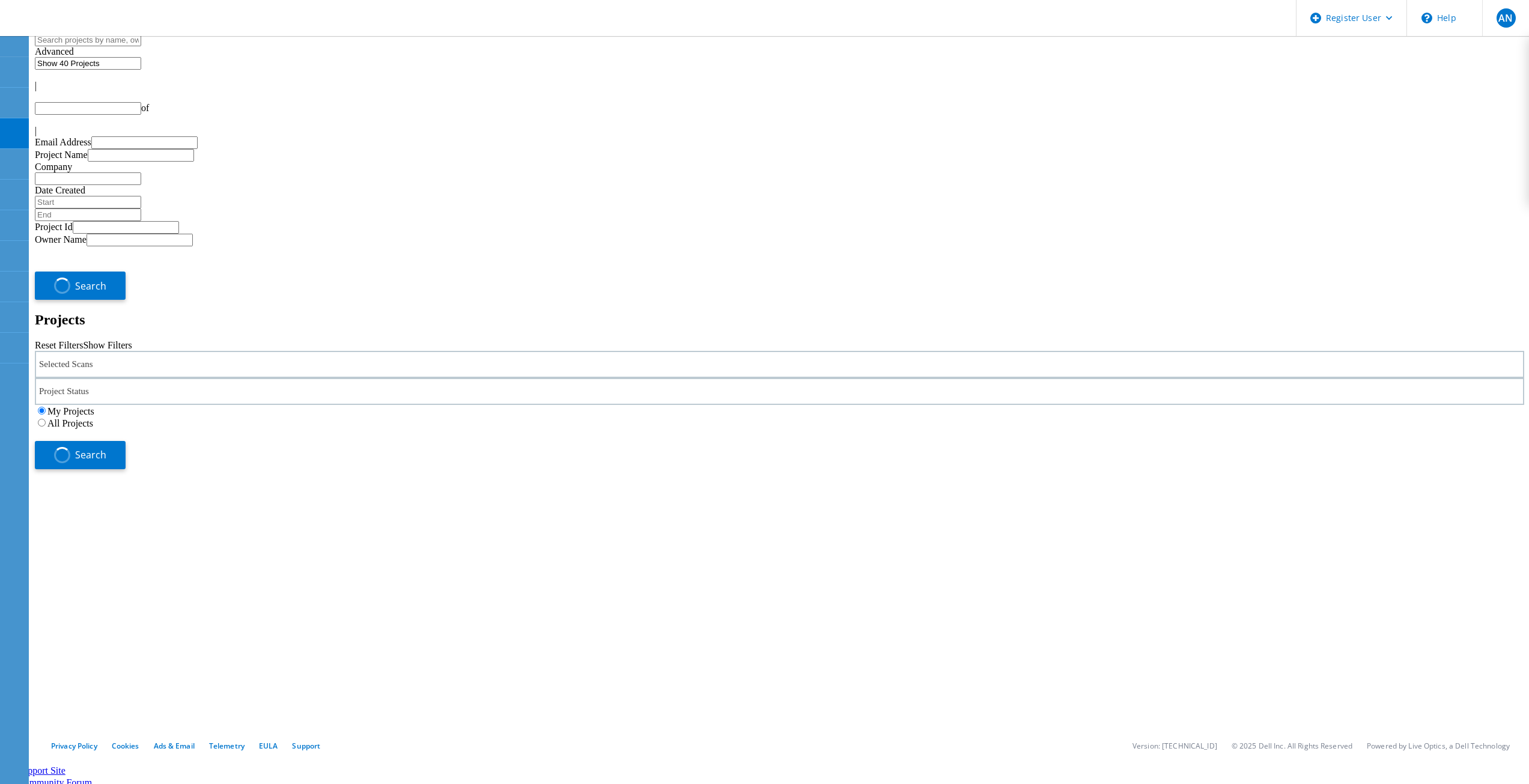
drag, startPoint x: 994, startPoint y: 163, endPoint x: 1183, endPoint y: 172, distance: 189.2
click at [93, 418] on label "All Projects" at bounding box center [70, 423] width 45 height 11
click at [45, 419] on input "All Projects" at bounding box center [42, 423] width 8 height 8
type input "1"
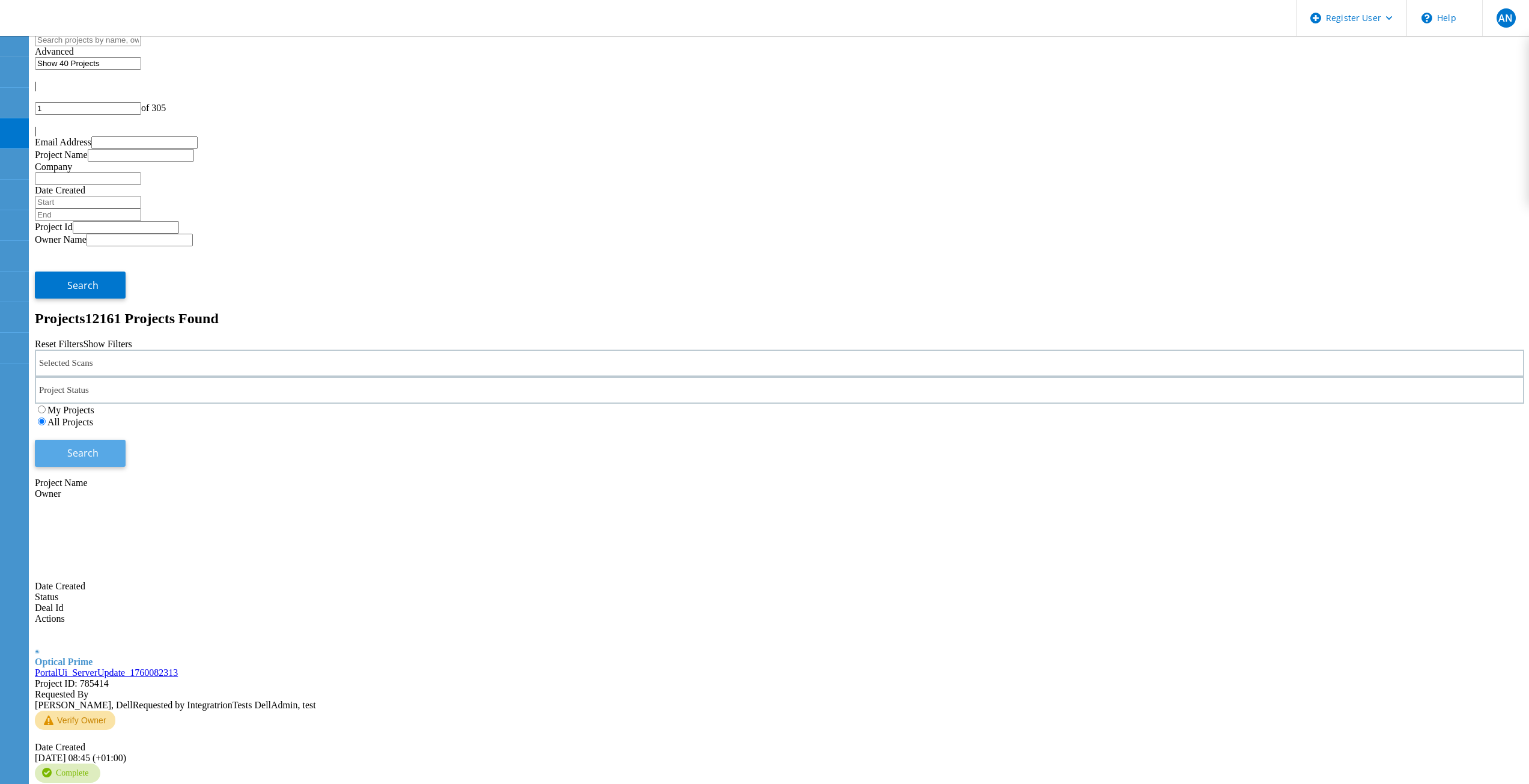
click at [126, 440] on button "Search" at bounding box center [80, 454] width 91 height 27
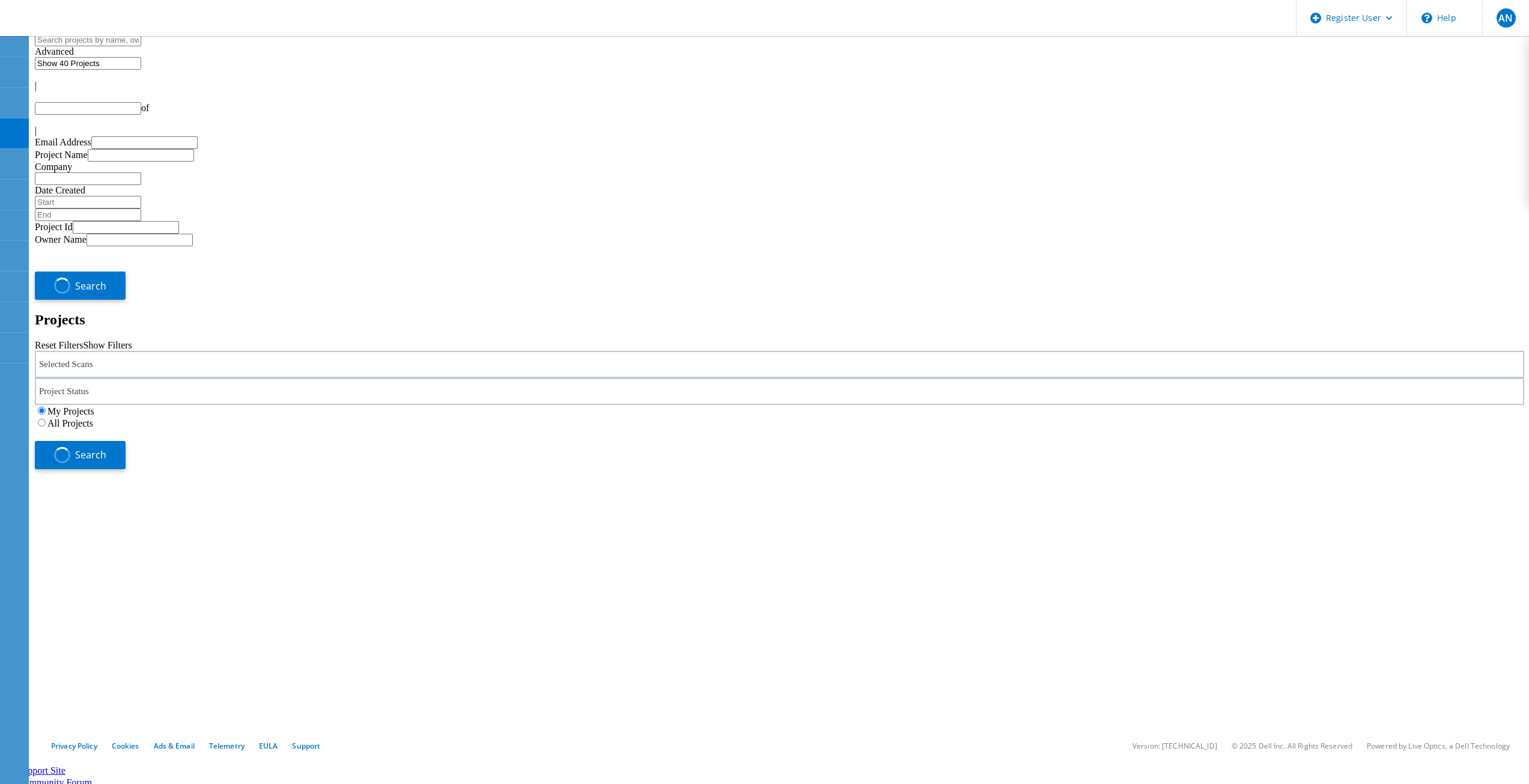
click at [93, 418] on label "All Projects" at bounding box center [70, 423] width 45 height 11
click at [45, 419] on input "All Projects" at bounding box center [42, 423] width 8 height 8
type input "1"
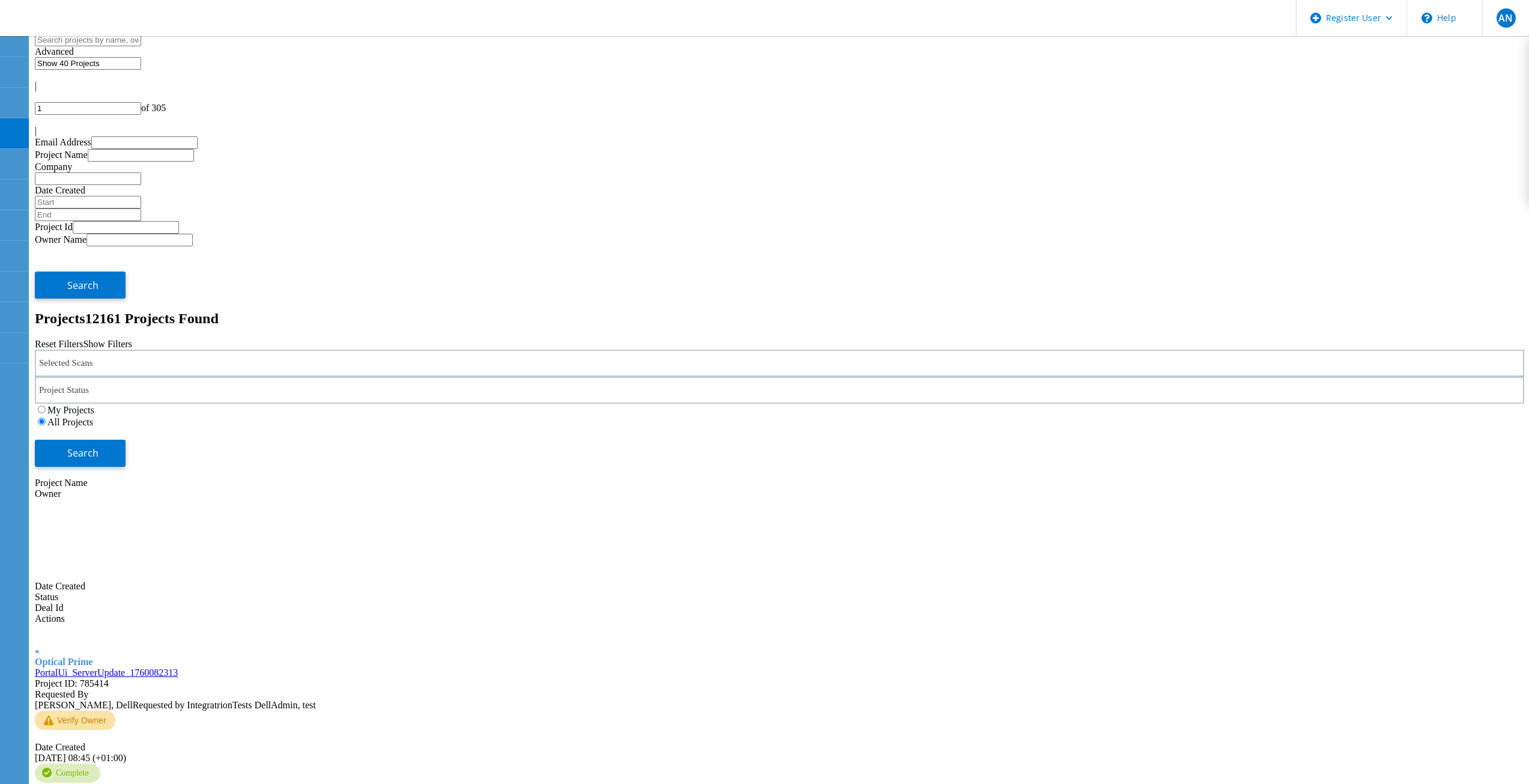
click at [1307, 350] on div "Selected Scans Project Status In Progress Complete Published Anonymous Archived…" at bounding box center [780, 408] width 1490 height 117
click at [126, 440] on button "Search" at bounding box center [80, 454] width 91 height 27
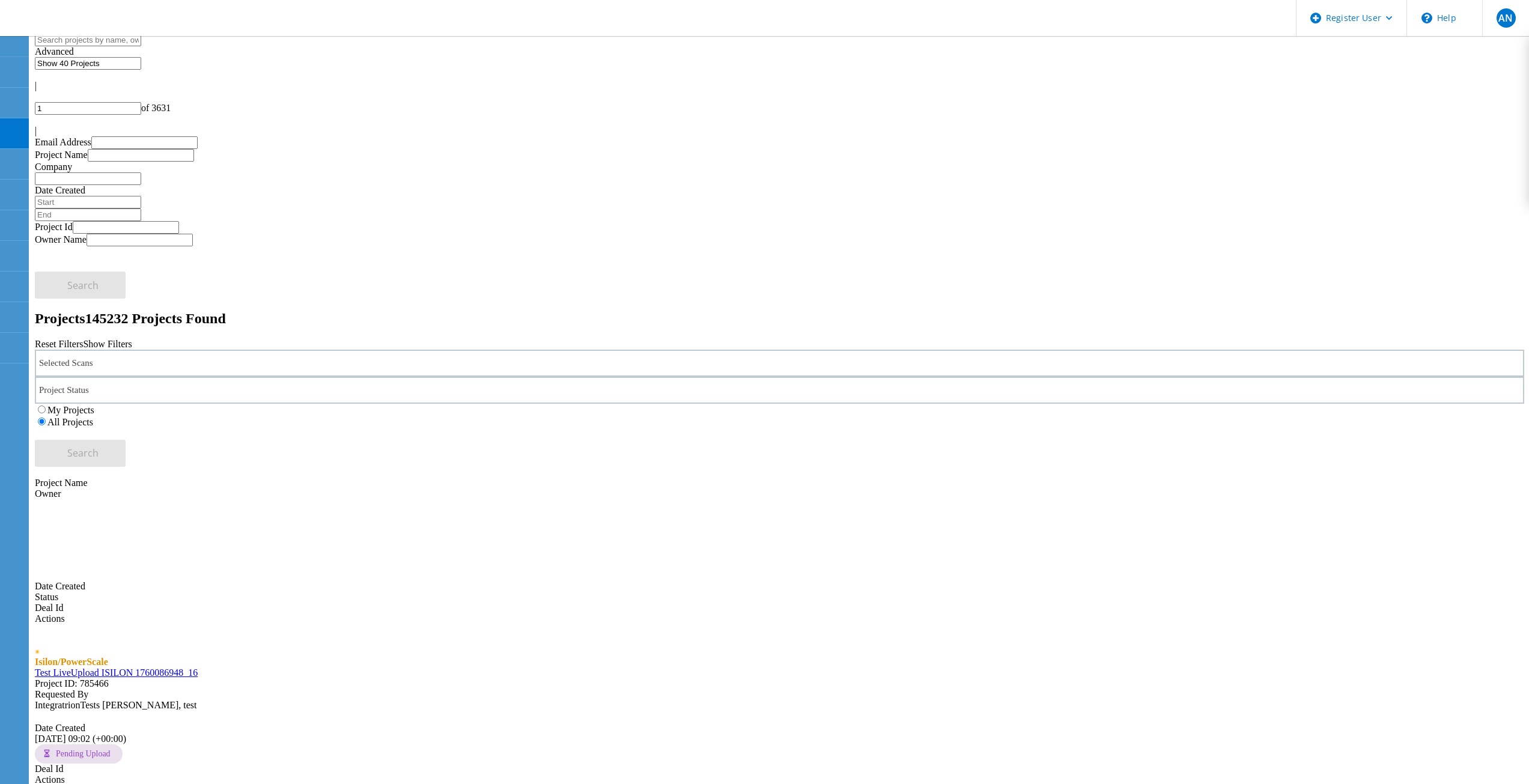
click at [1118, 404] on div "My Projects All Projects" at bounding box center [780, 416] width 1490 height 24
click at [557, 311] on h2 "Projects 145232 Projects Found" at bounding box center [780, 318] width 1490 height 16
click at [1099, 350] on div "Selected Scans Project Status In Progress Complete Published Anonymous Archived…" at bounding box center [780, 408] width 1490 height 117
click at [1098, 350] on div "Selected Scans Project Status In Progress Complete Published Anonymous Archived…" at bounding box center [780, 408] width 1490 height 117
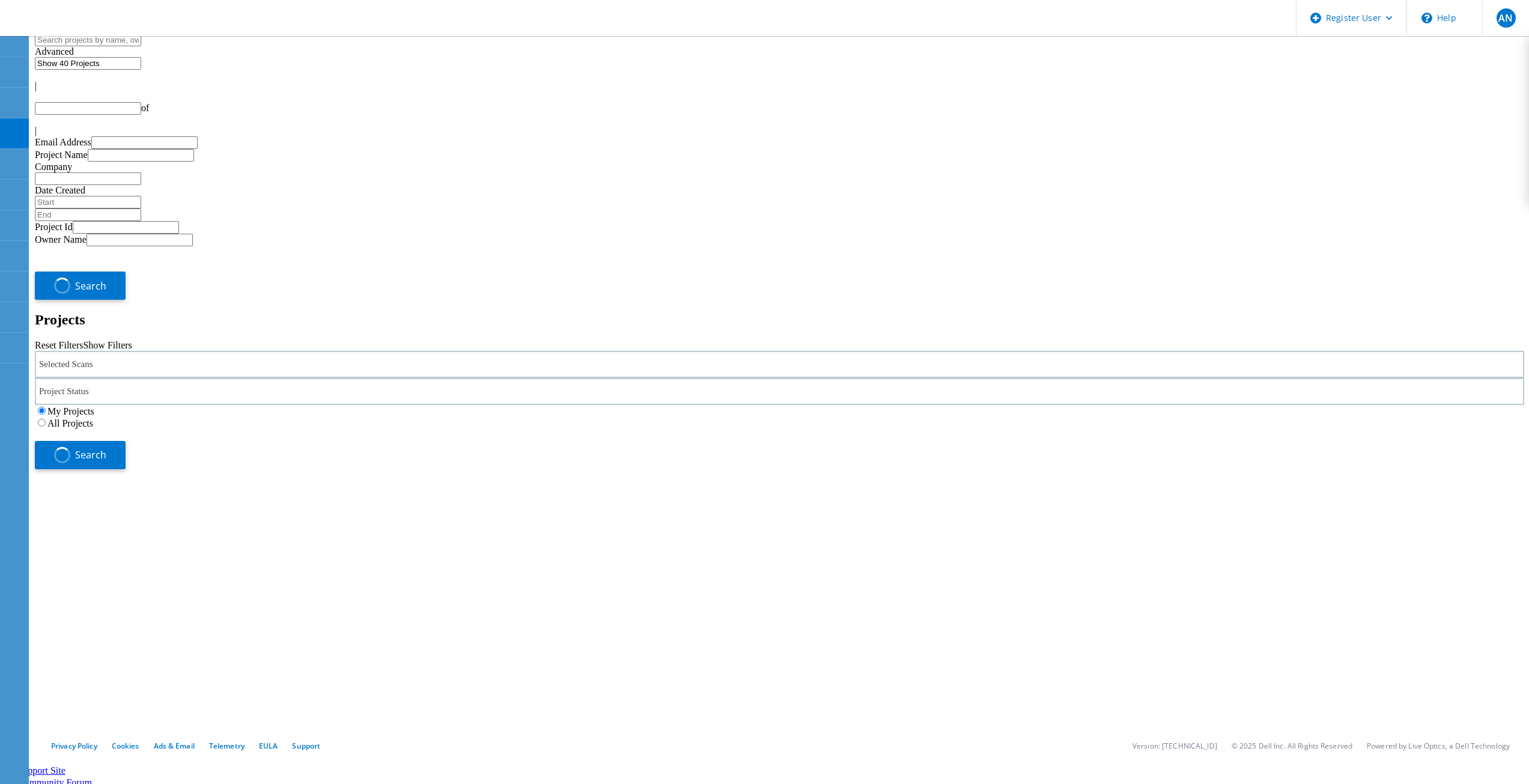
type input "1"
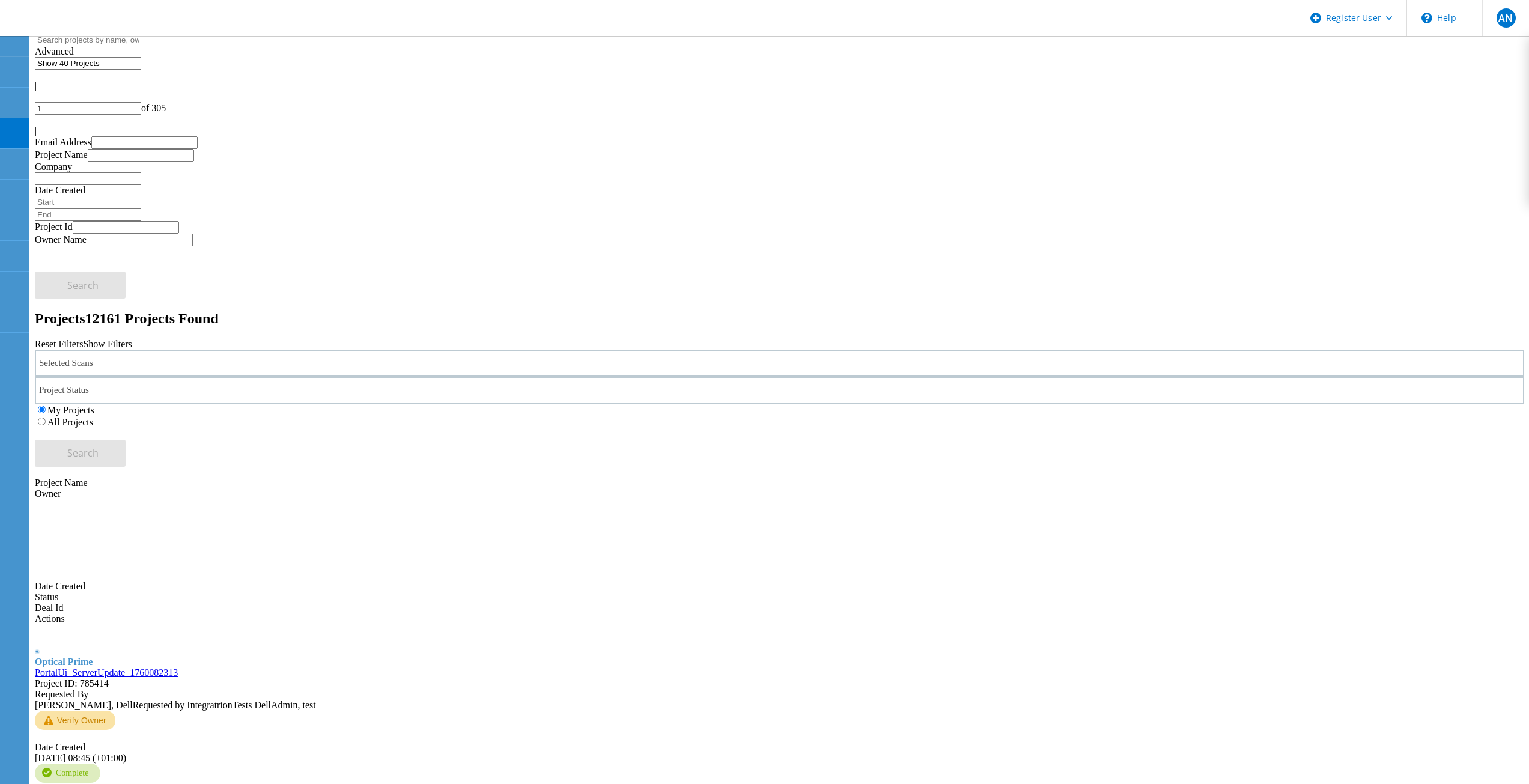
click at [1121, 350] on div "Selected Scans Project Status In Progress Complete Published Anonymous Archived…" at bounding box center [780, 408] width 1490 height 117
click at [93, 417] on label "All Projects" at bounding box center [70, 423] width 45 height 11
click at [45, 417] on input "All Projects" at bounding box center [42, 421] width 8 height 8
click at [1357, 428] on div "Search" at bounding box center [780, 448] width 1490 height 39
click at [98, 446] on span "Search" at bounding box center [82, 452] width 31 height 13
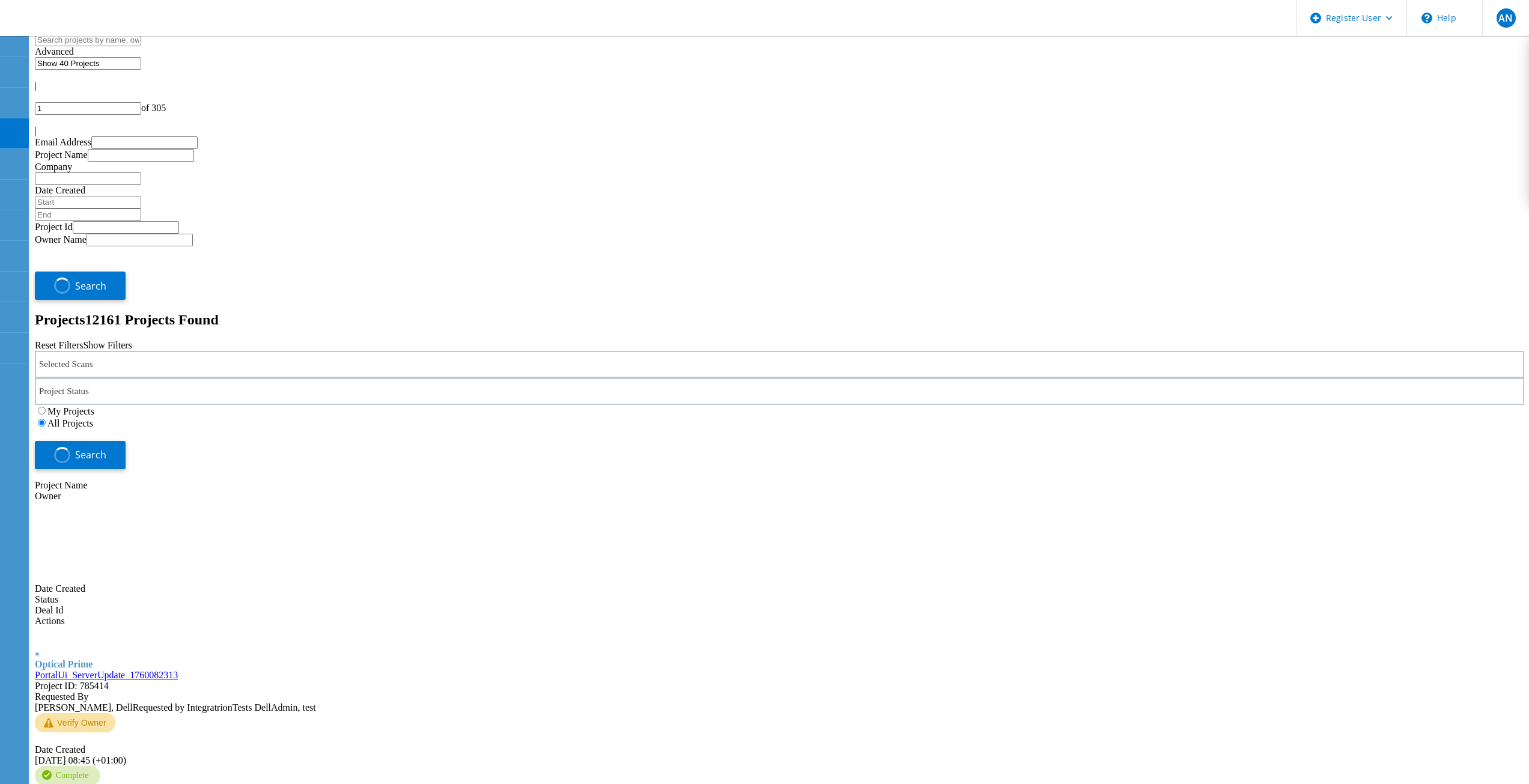
click at [1134, 405] on div "My Projects All Projects" at bounding box center [780, 417] width 1490 height 24
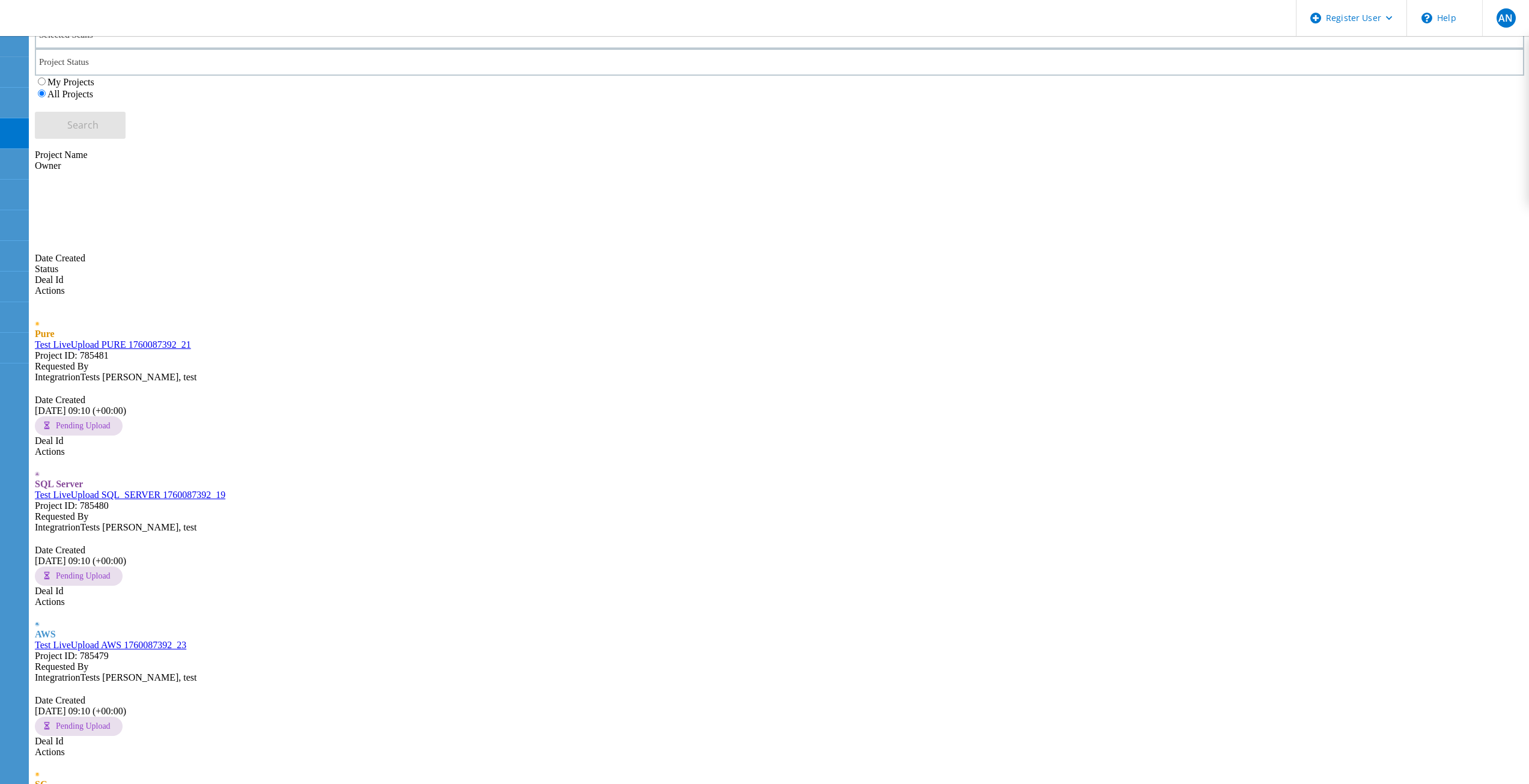
scroll to position [300, 0]
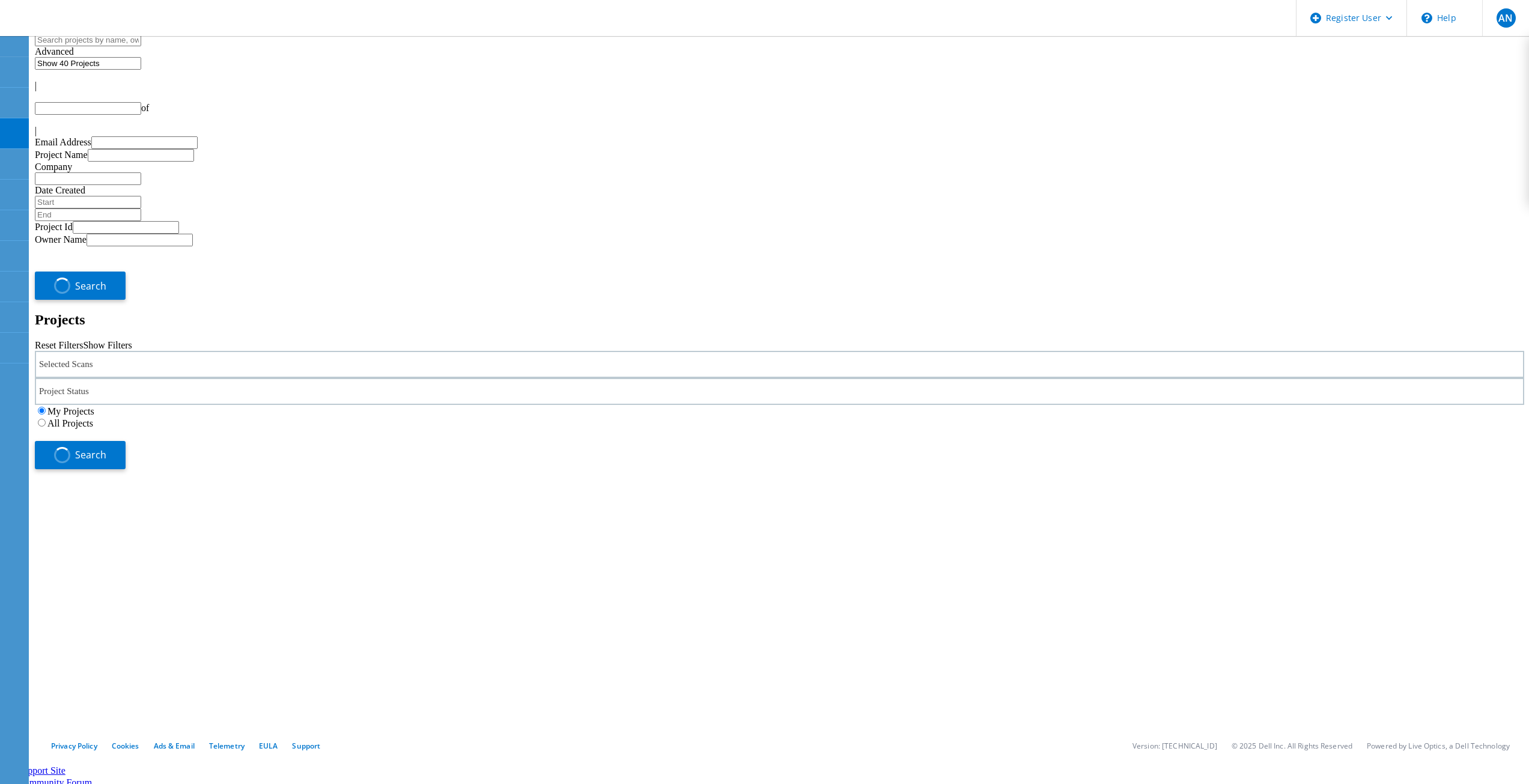
type input "1"
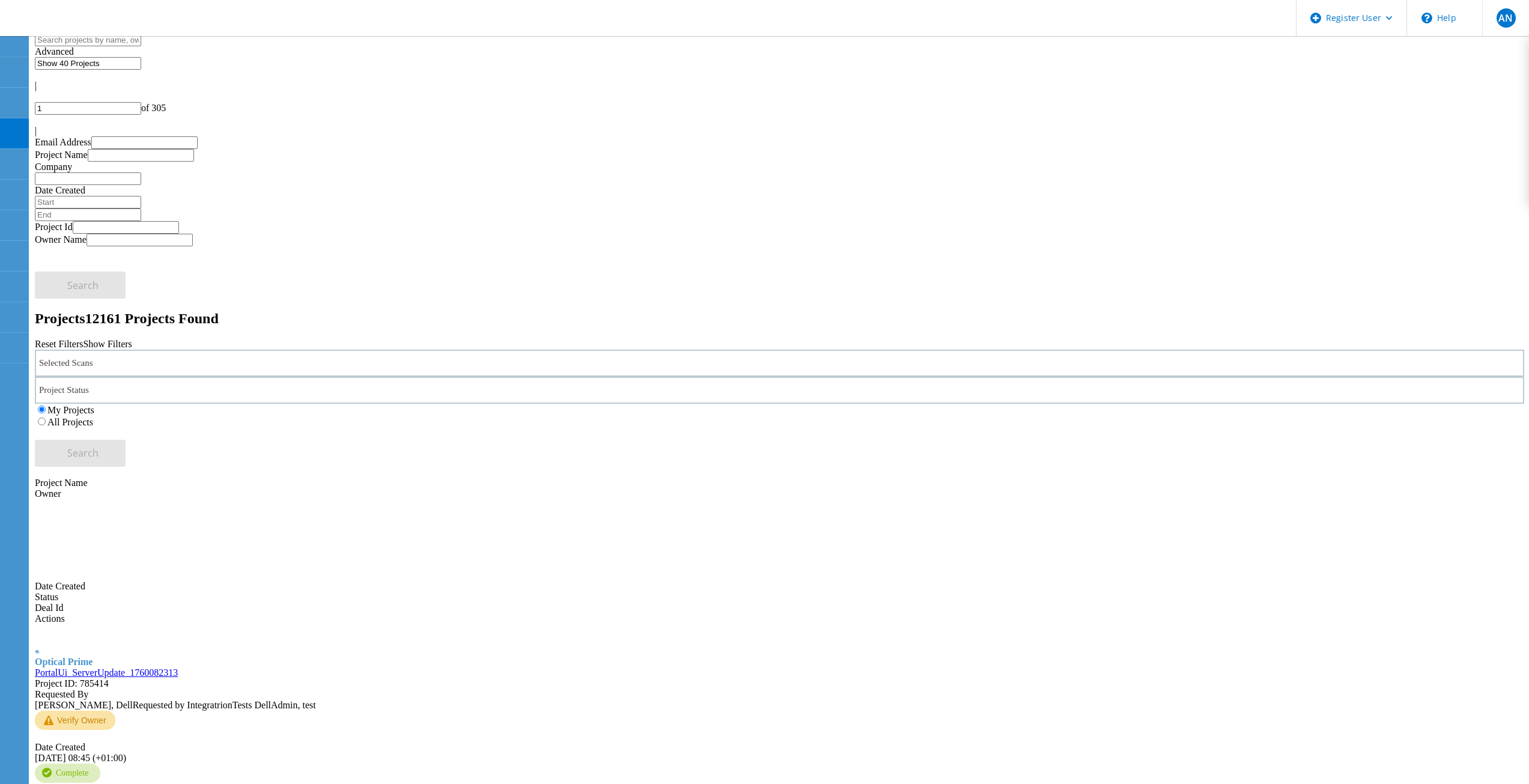
click at [93, 417] on label "All Projects" at bounding box center [70, 423] width 45 height 11
click at [45, 417] on input "All Projects" at bounding box center [42, 421] width 8 height 8
click at [126, 440] on button "Search" at bounding box center [80, 454] width 91 height 27
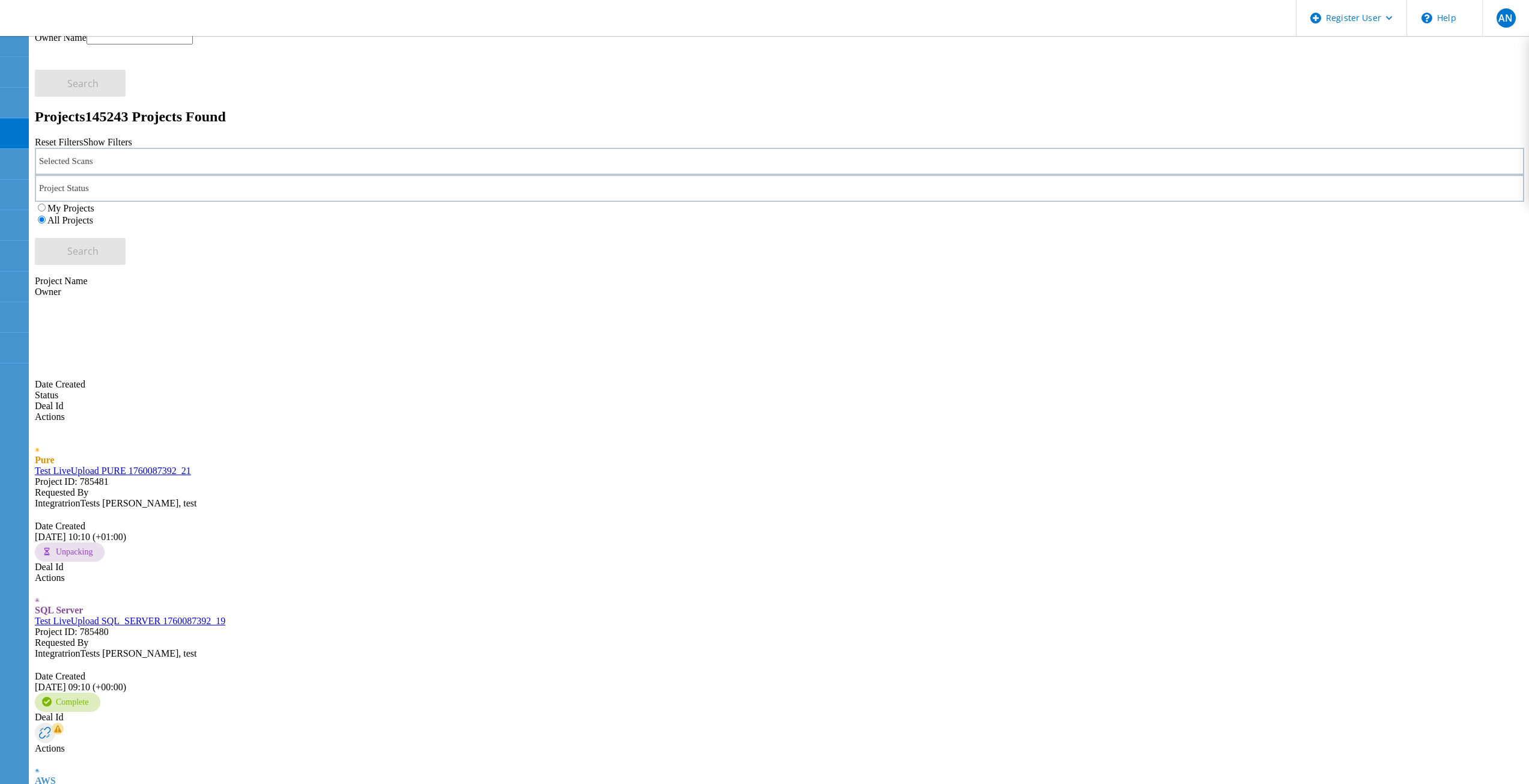
scroll to position [180, 0]
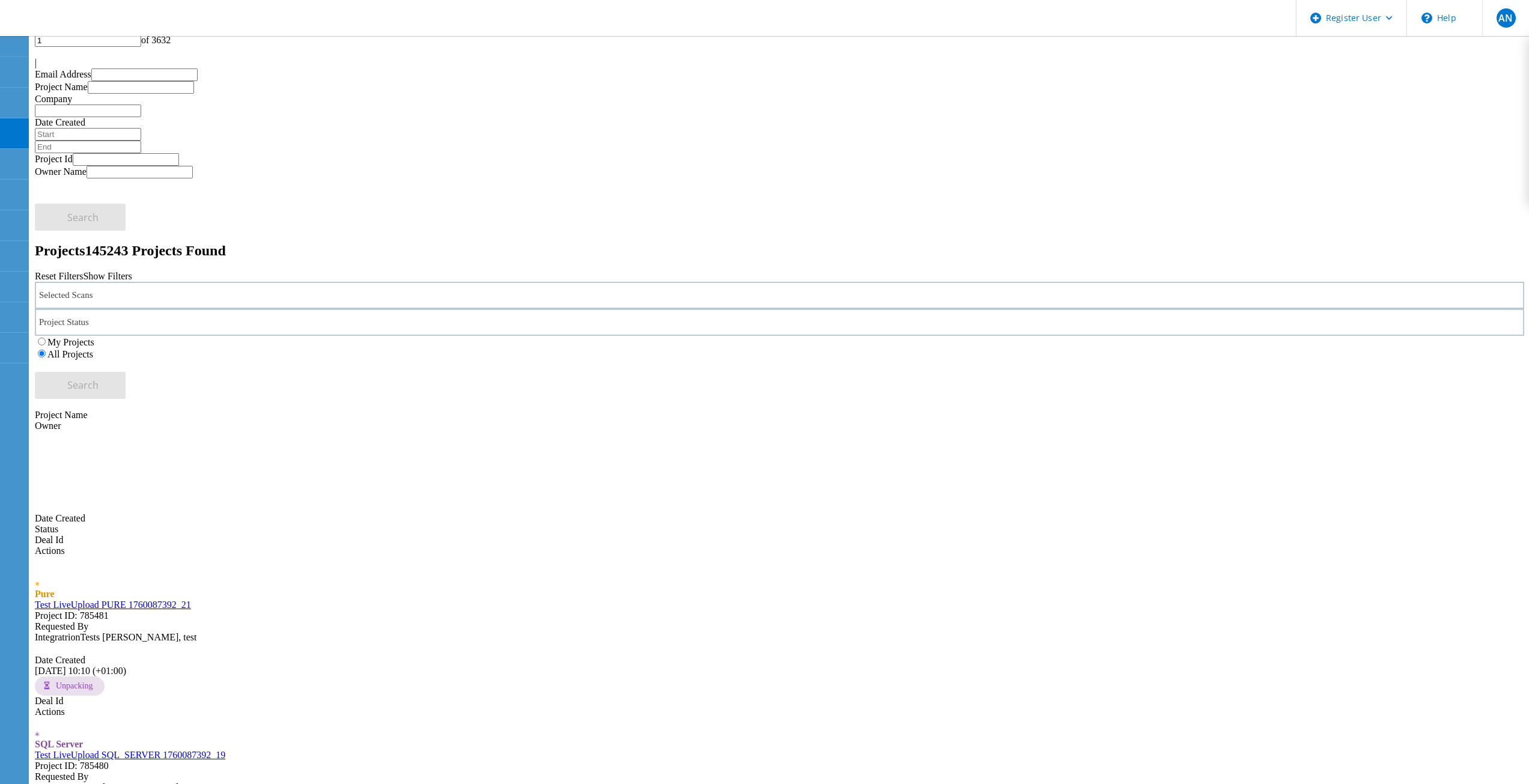
scroll to position [0, 0]
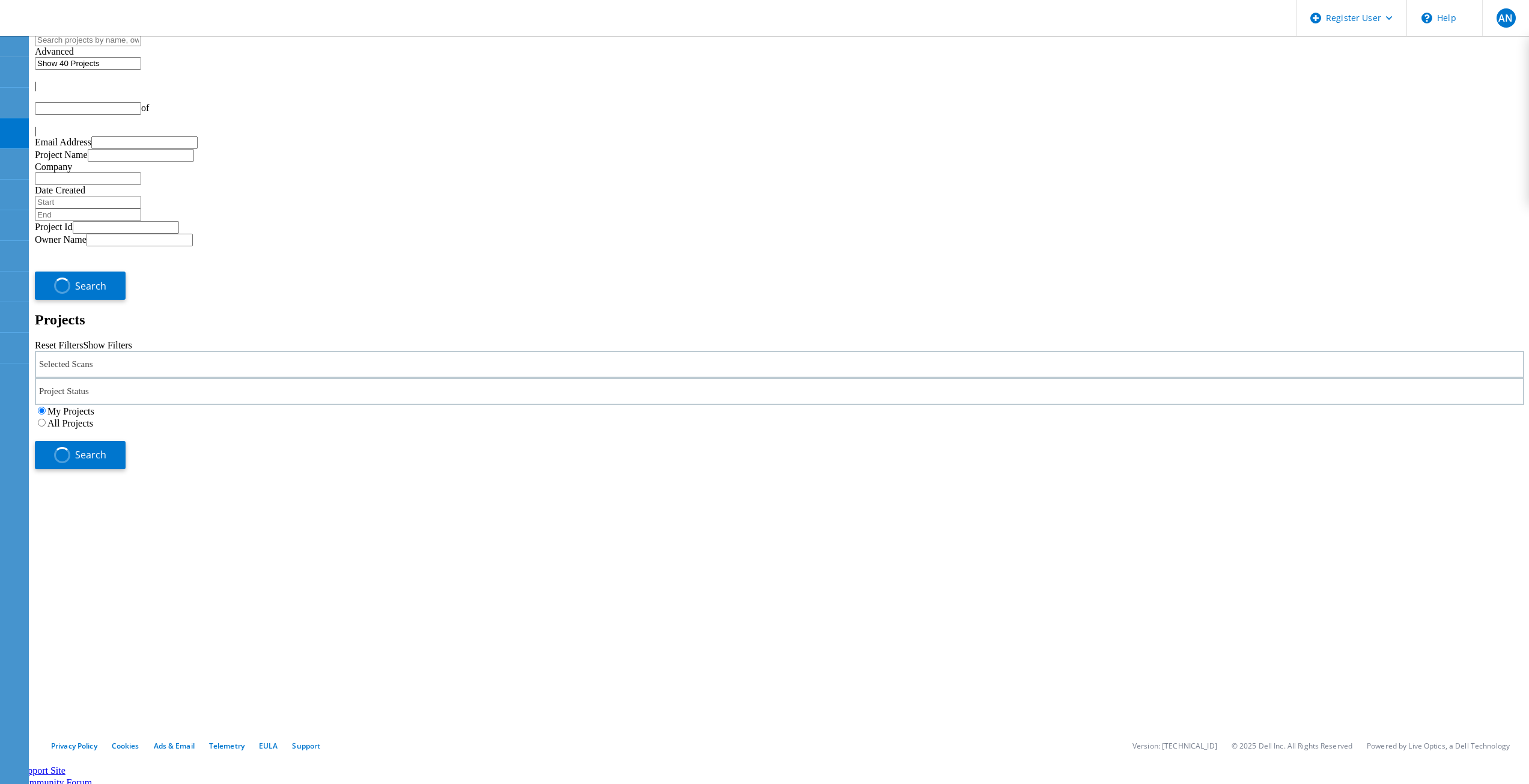
type input "1"
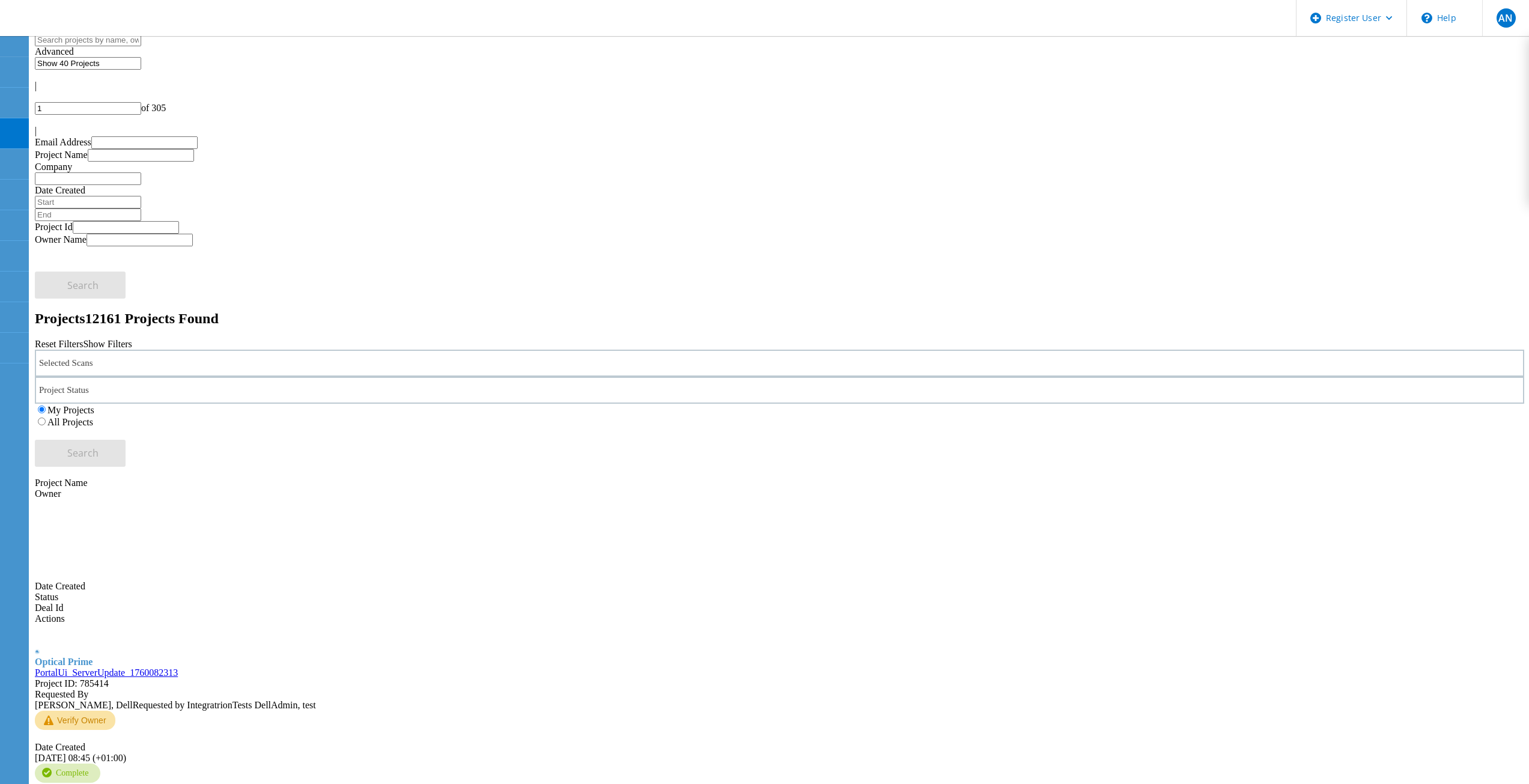
click at [93, 417] on label "All Projects" at bounding box center [70, 423] width 45 height 11
click at [45, 417] on input "All Projects" at bounding box center [42, 421] width 8 height 8
click at [126, 440] on button "Search" at bounding box center [80, 454] width 91 height 27
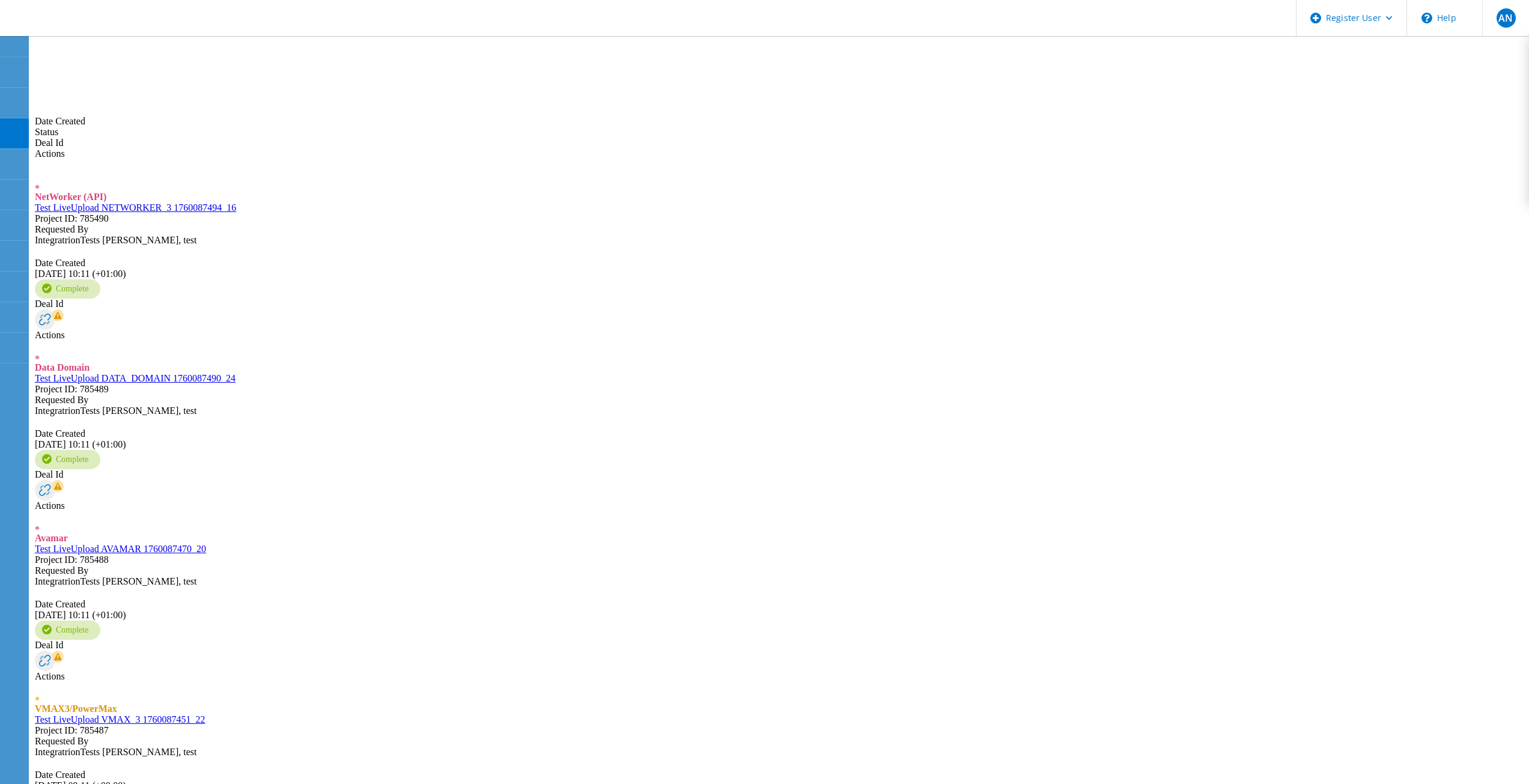
scroll to position [481, 0]
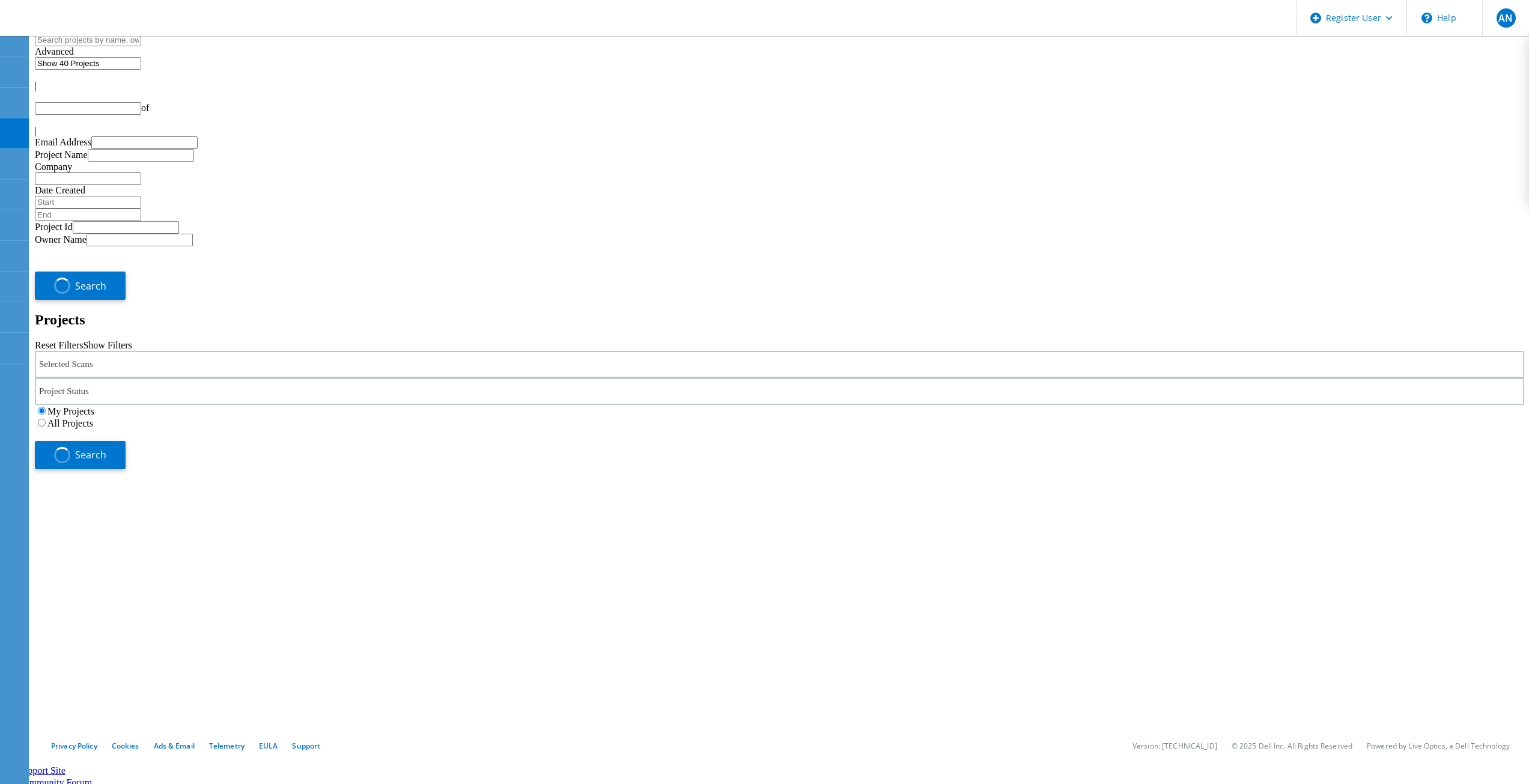
type input "1"
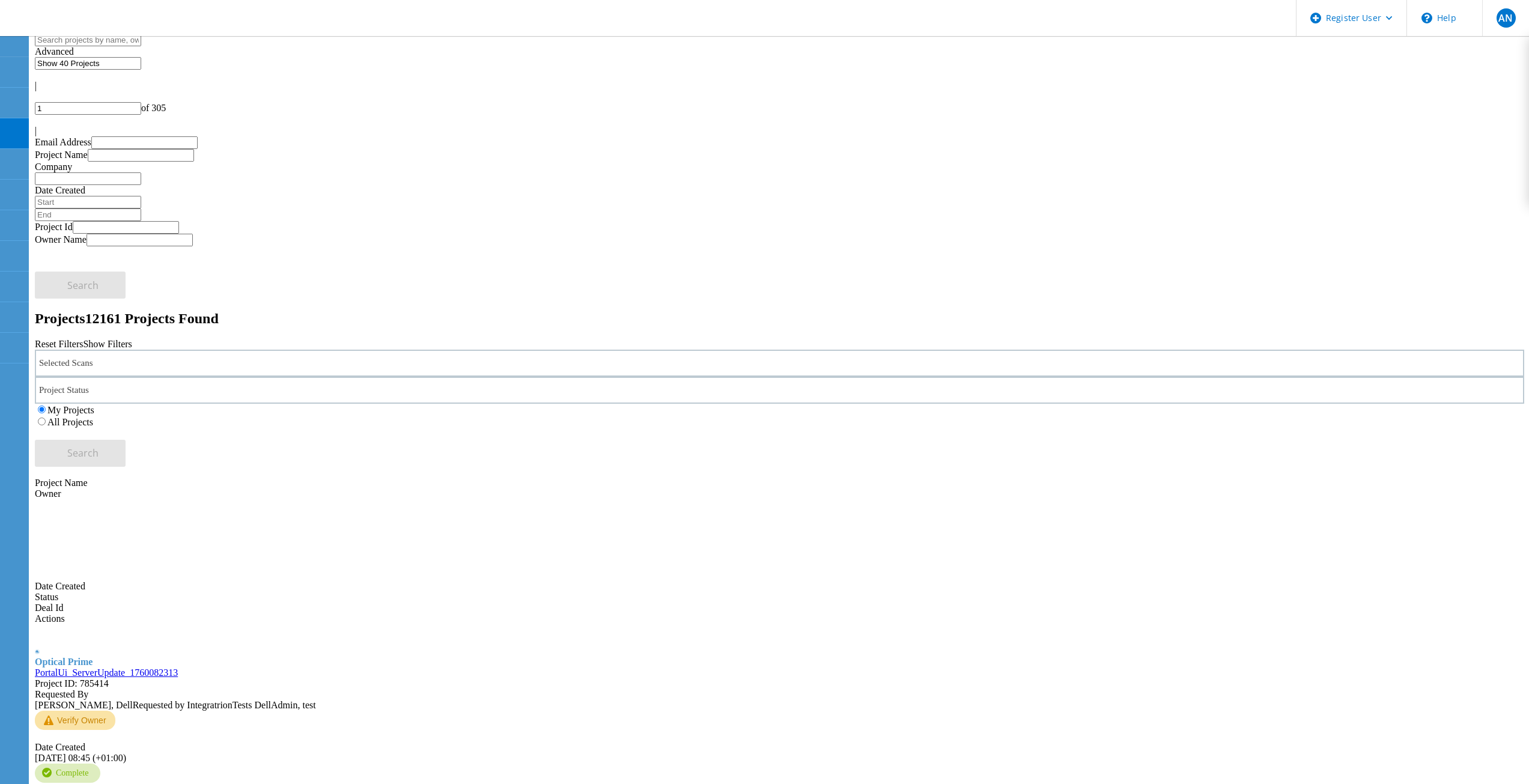
click at [93, 417] on label "All Projects" at bounding box center [70, 423] width 45 height 11
click at [45, 417] on input "All Projects" at bounding box center [42, 421] width 8 height 8
click at [98, 446] on span "Search" at bounding box center [82, 452] width 31 height 13
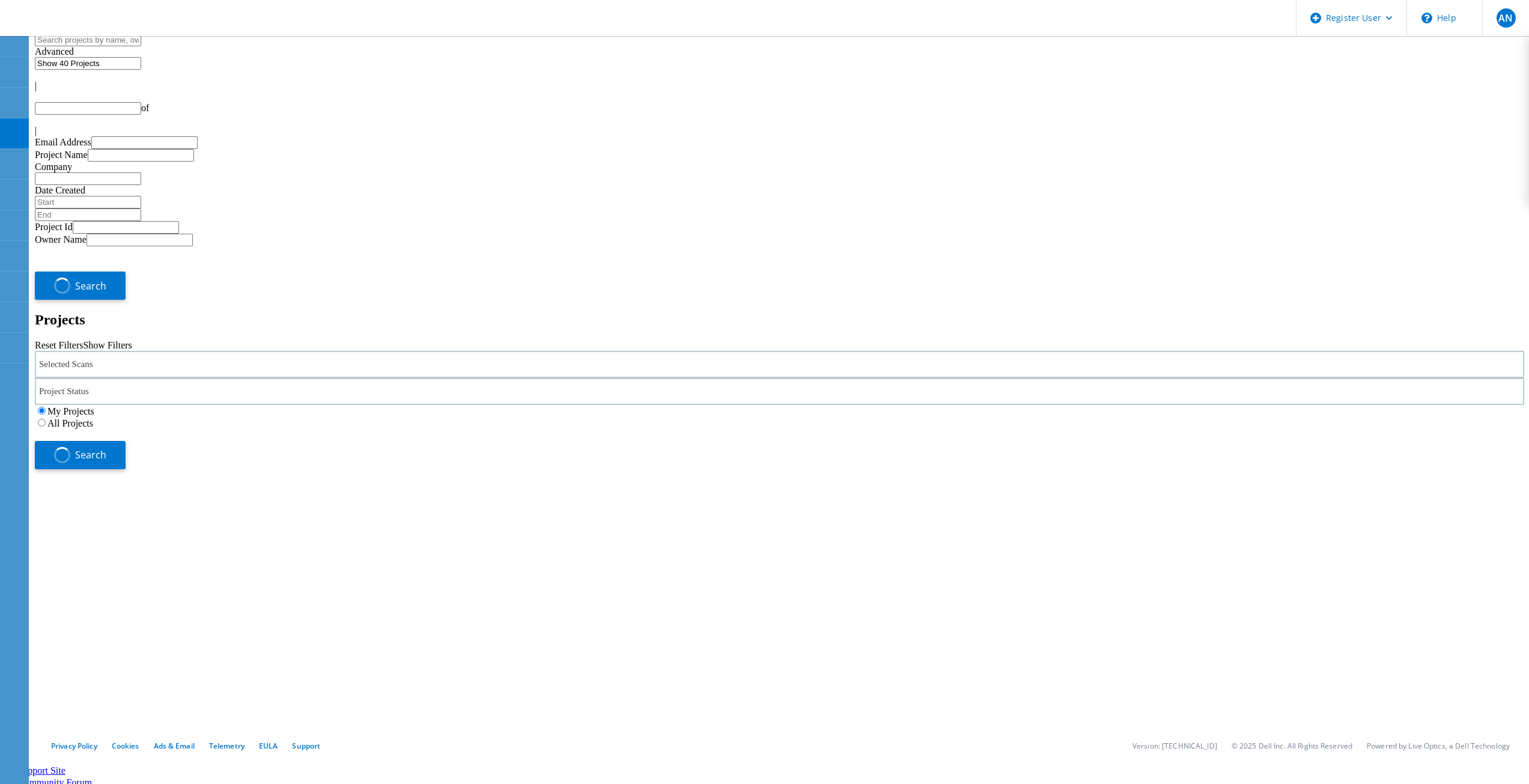
type input "1"
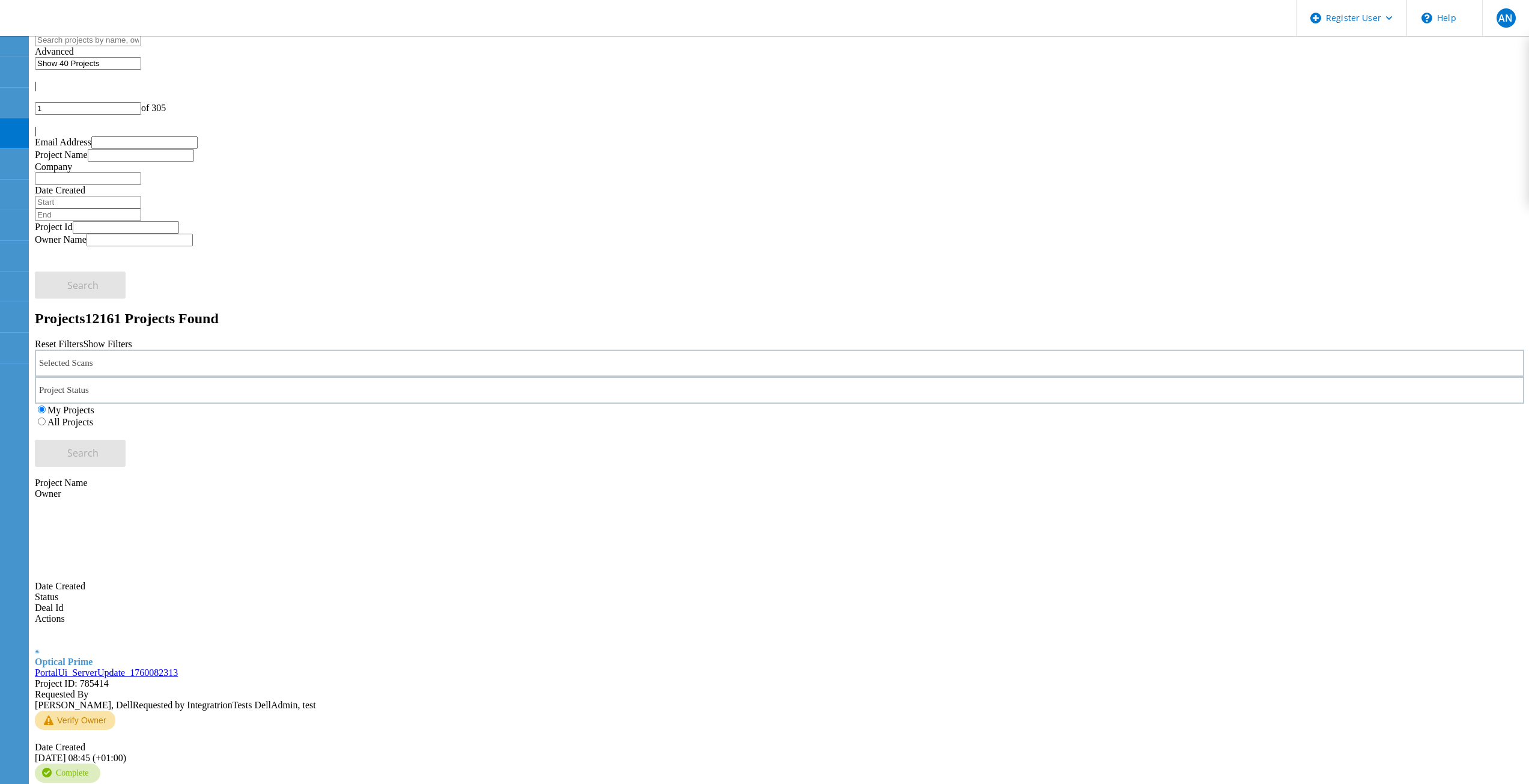
click at [976, 416] on div "All Projects" at bounding box center [780, 422] width 1490 height 12
click at [93, 417] on label "All Projects" at bounding box center [70, 423] width 45 height 11
click at [45, 417] on input "All Projects" at bounding box center [42, 421] width 8 height 8
click at [98, 446] on span "Search" at bounding box center [82, 452] width 31 height 13
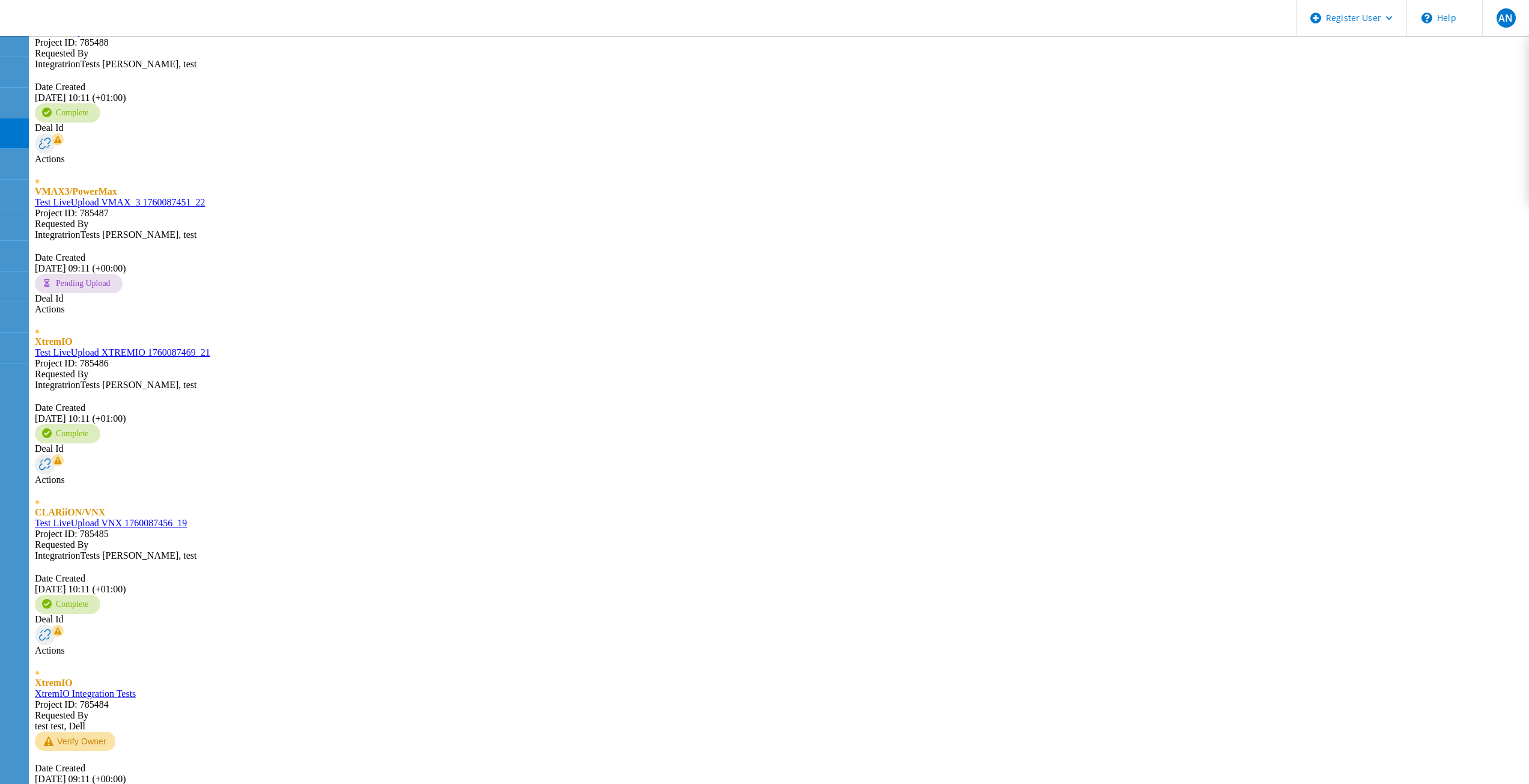
scroll to position [1021, 0]
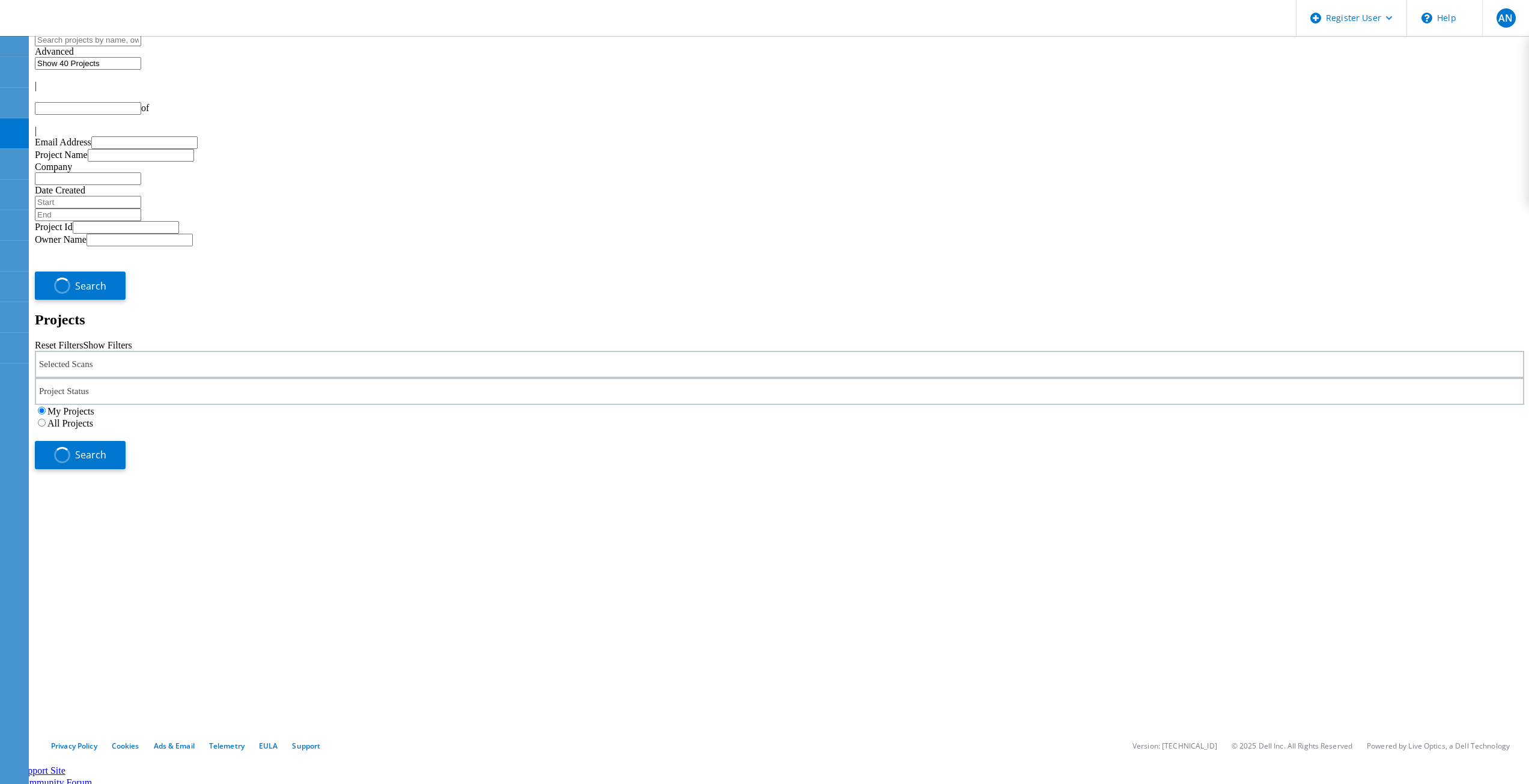
type input "1"
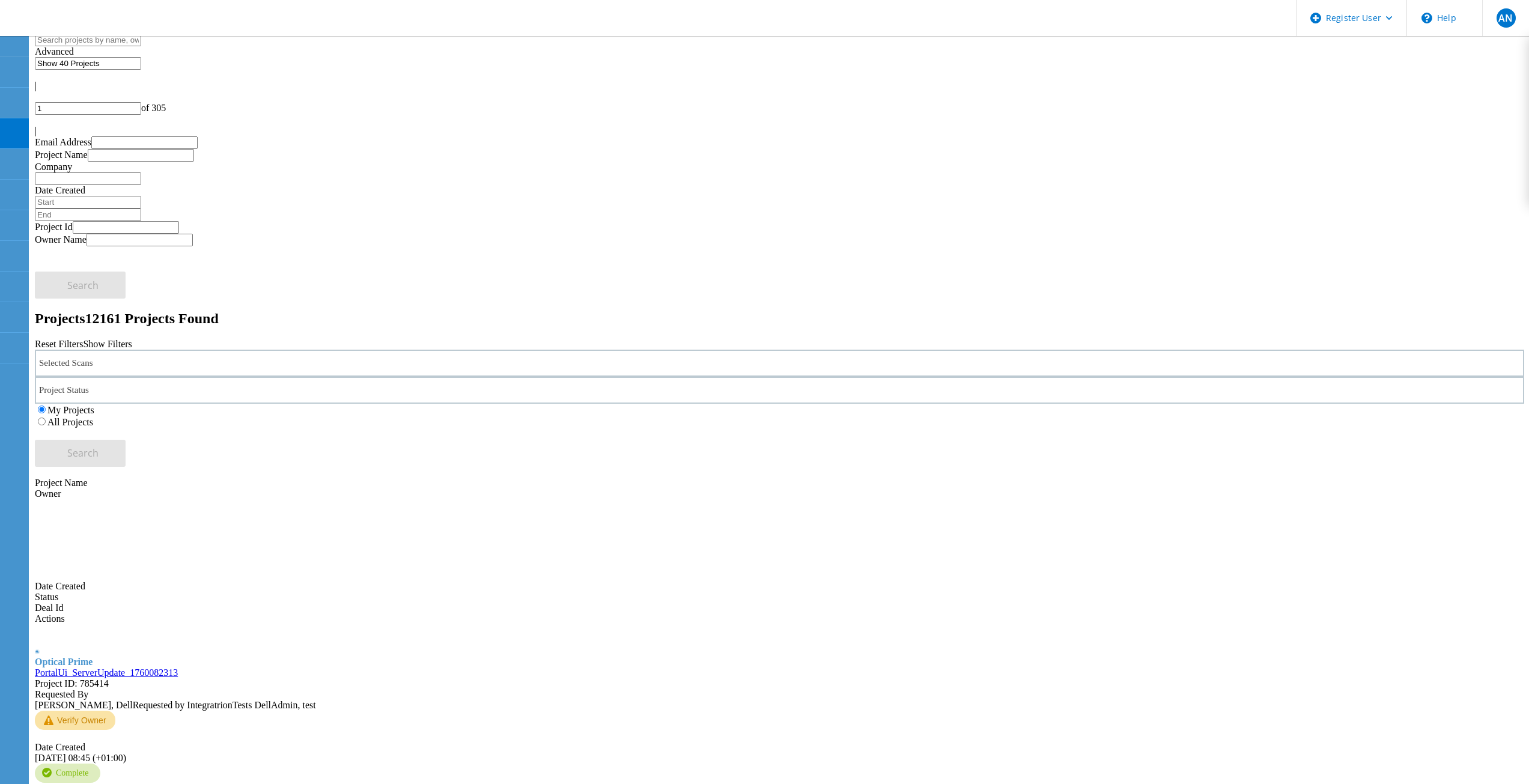
click at [991, 416] on div "All Projects" at bounding box center [780, 422] width 1490 height 12
click at [93, 417] on label "All Projects" at bounding box center [70, 423] width 45 height 11
click at [45, 417] on input "All Projects" at bounding box center [42, 421] width 8 height 8
click at [126, 440] on button "Search" at bounding box center [80, 454] width 91 height 27
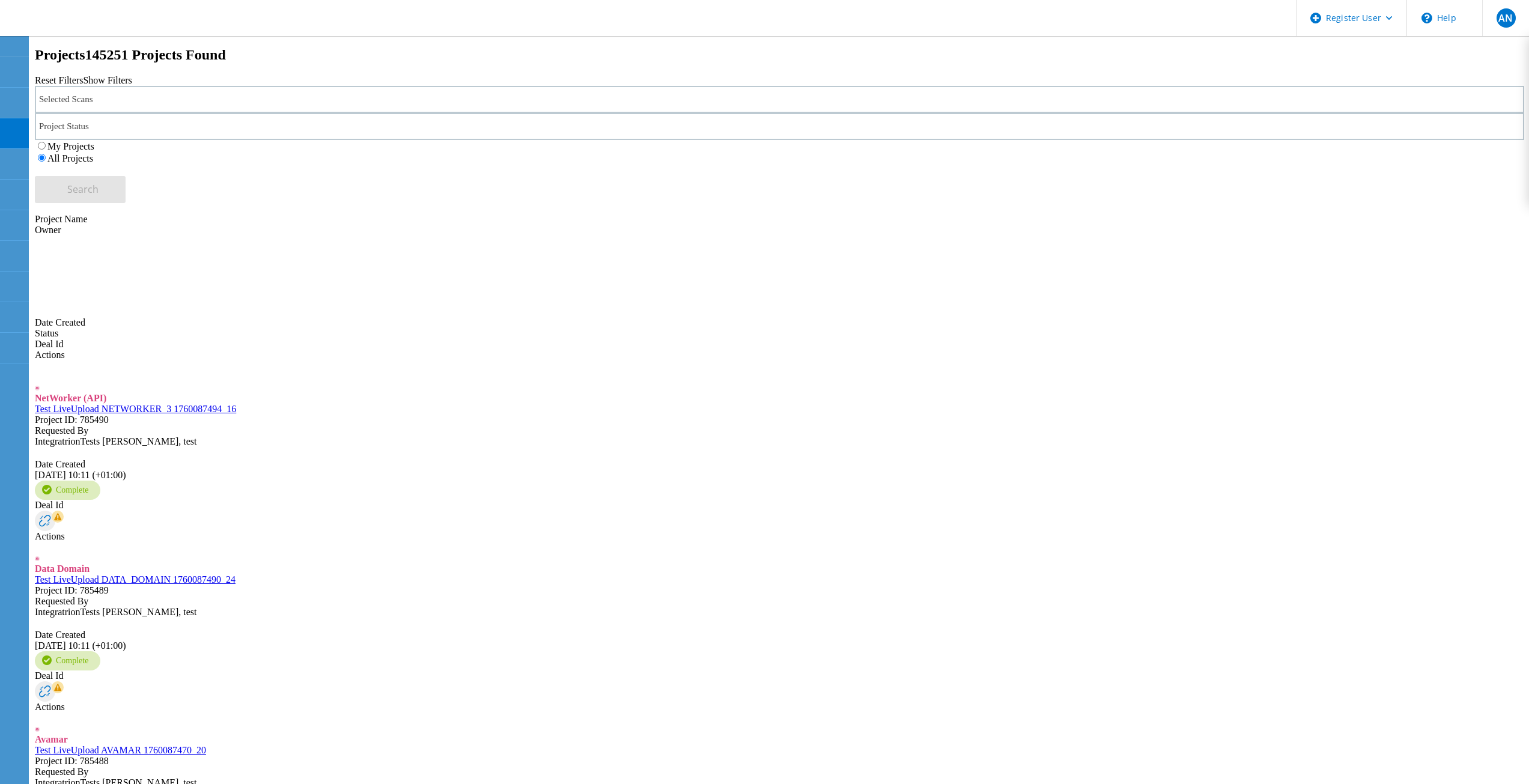
scroll to position [300, 0]
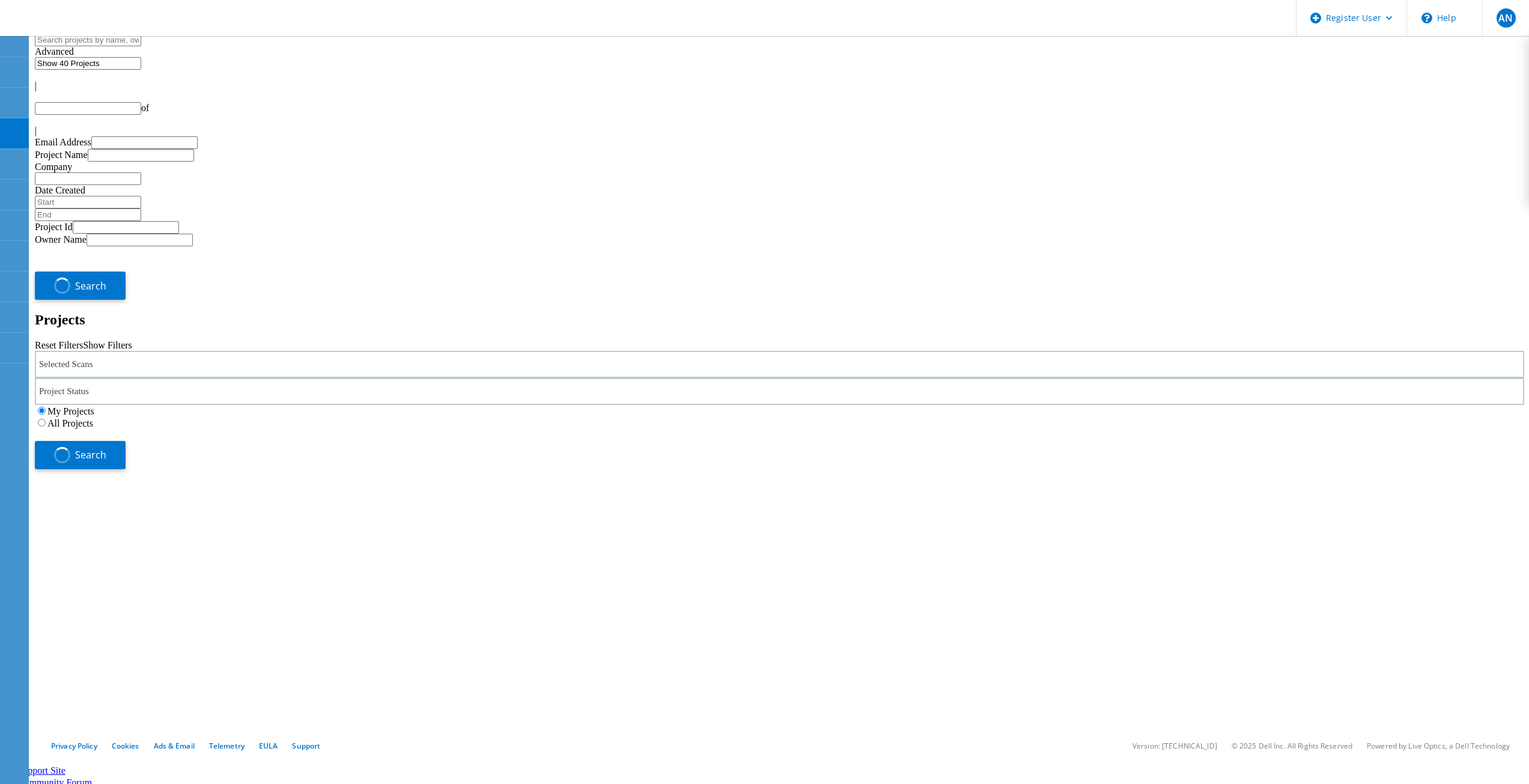
type input "1"
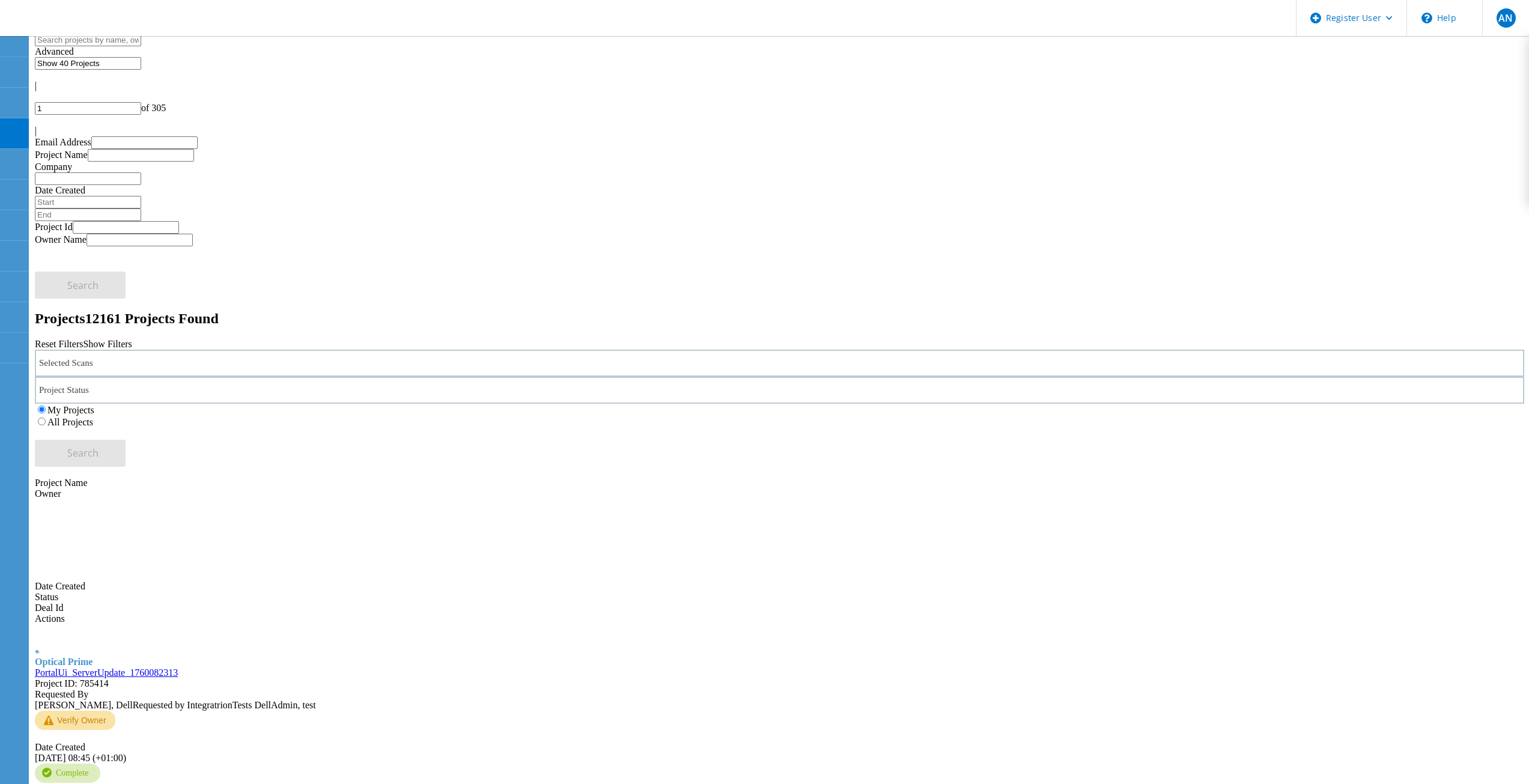
click at [984, 416] on div "All Projects" at bounding box center [780, 422] width 1490 height 12
click at [985, 416] on div "All Projects" at bounding box center [780, 422] width 1490 height 12
click at [93, 417] on label "All Projects" at bounding box center [70, 423] width 45 height 11
click at [45, 417] on input "All Projects" at bounding box center [42, 421] width 8 height 8
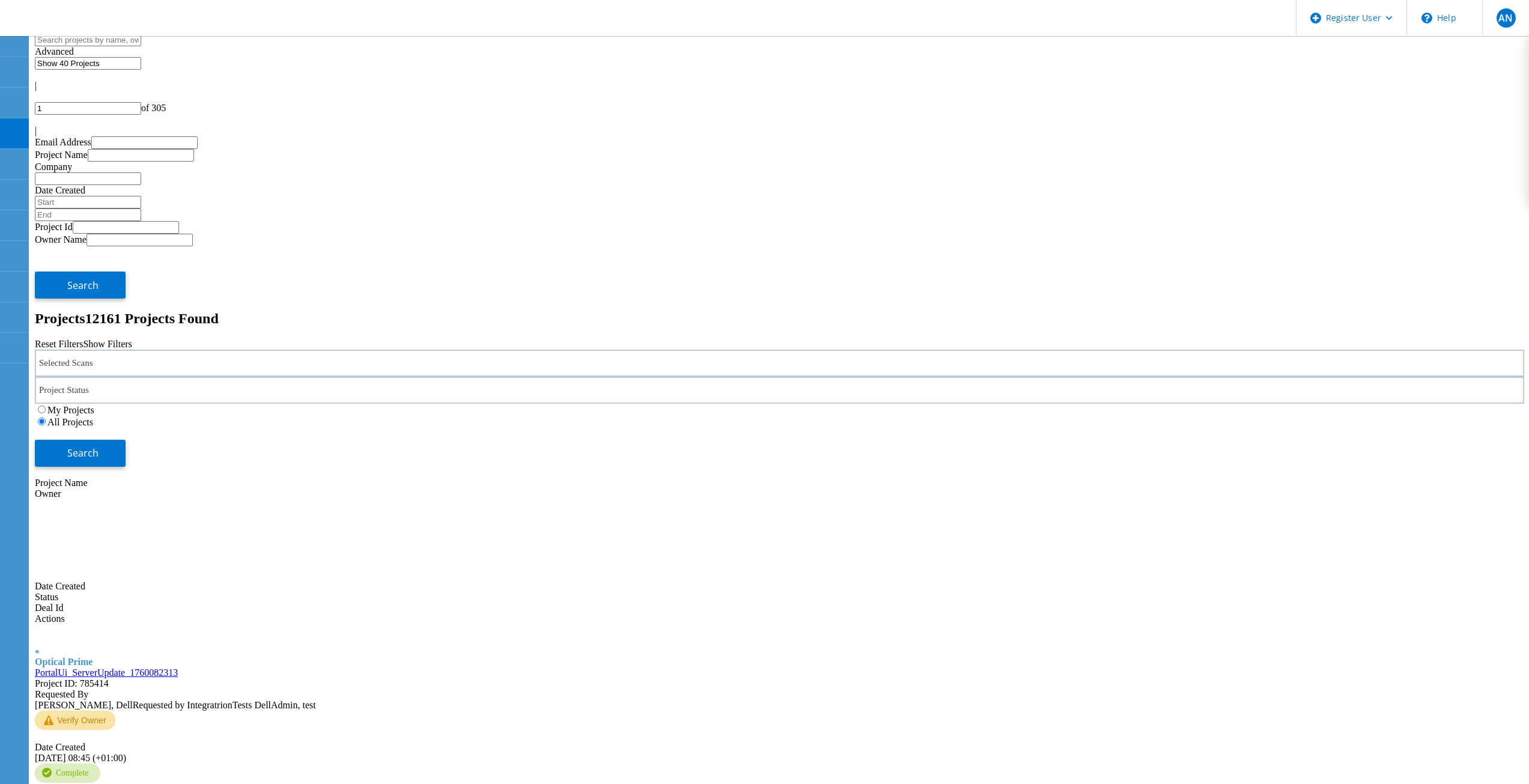
click at [1266, 404] on div "My Projects All Projects" at bounding box center [780, 416] width 1490 height 24
click at [126, 440] on button "Search" at bounding box center [80, 454] width 91 height 27
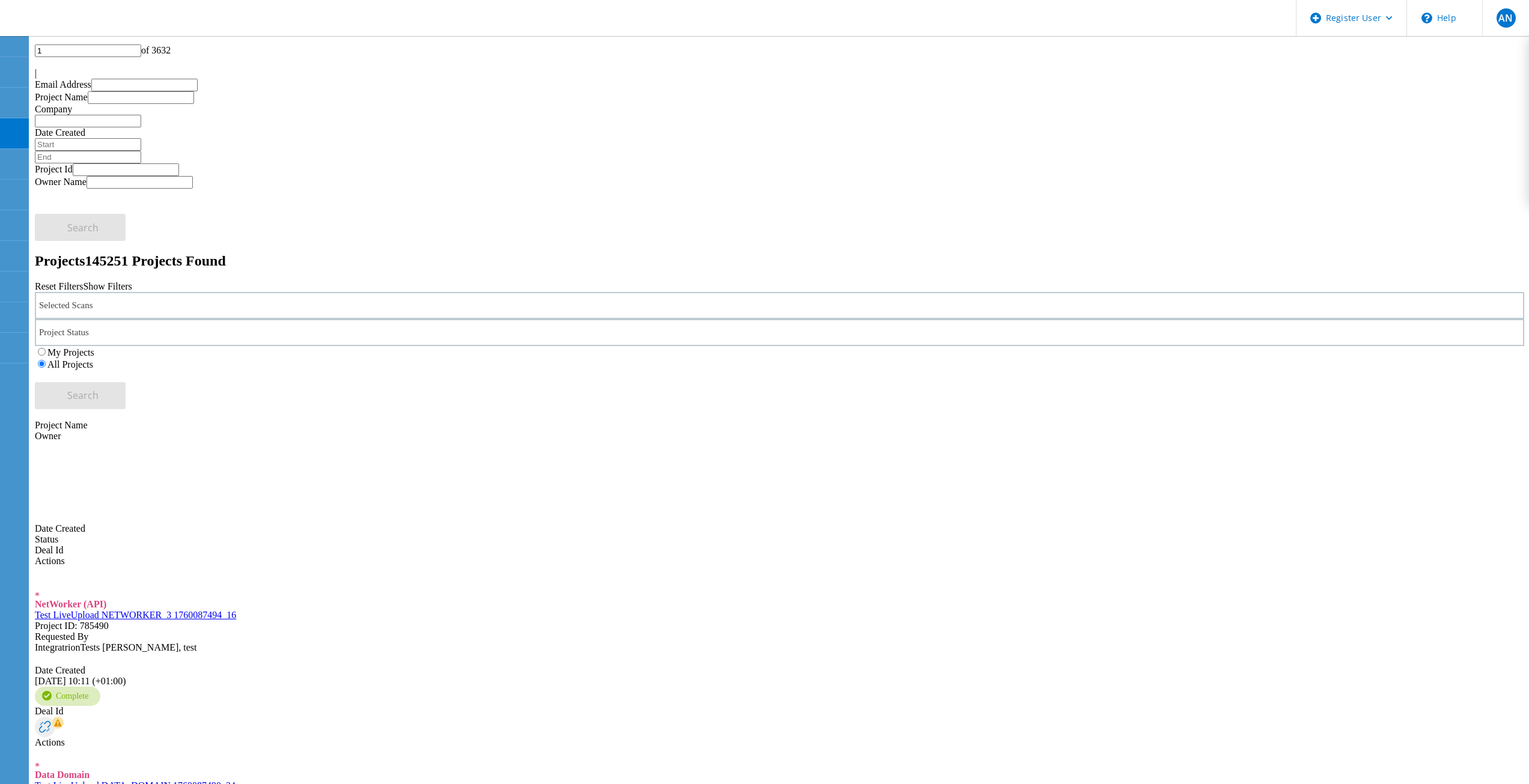
scroll to position [240, 0]
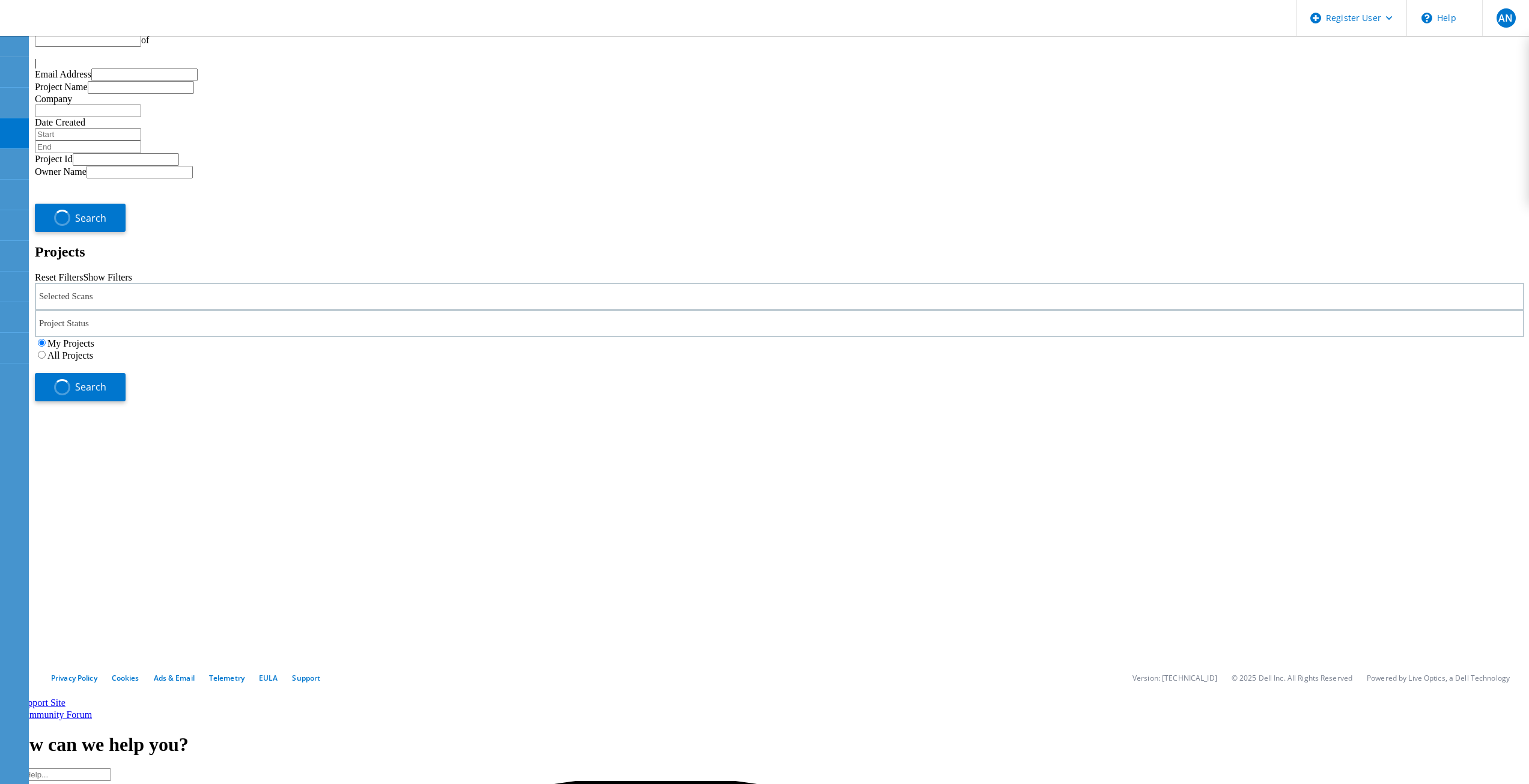
scroll to position [70, 0]
type input "1"
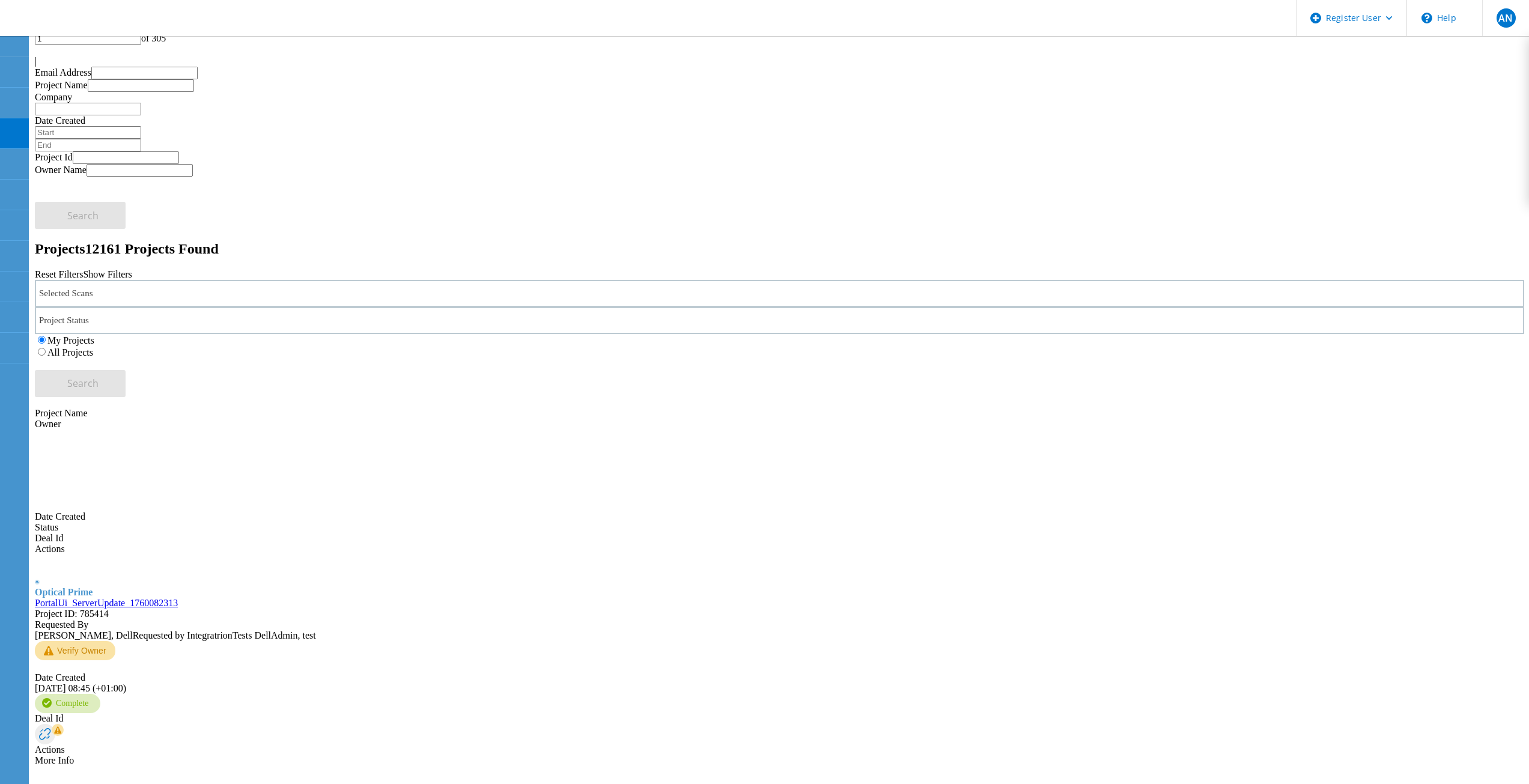
click at [93, 347] on label "All Projects" at bounding box center [70, 352] width 45 height 11
click at [45, 348] on input "All Projects" at bounding box center [42, 352] width 8 height 8
click at [126, 370] on button "Search" at bounding box center [80, 384] width 91 height 27
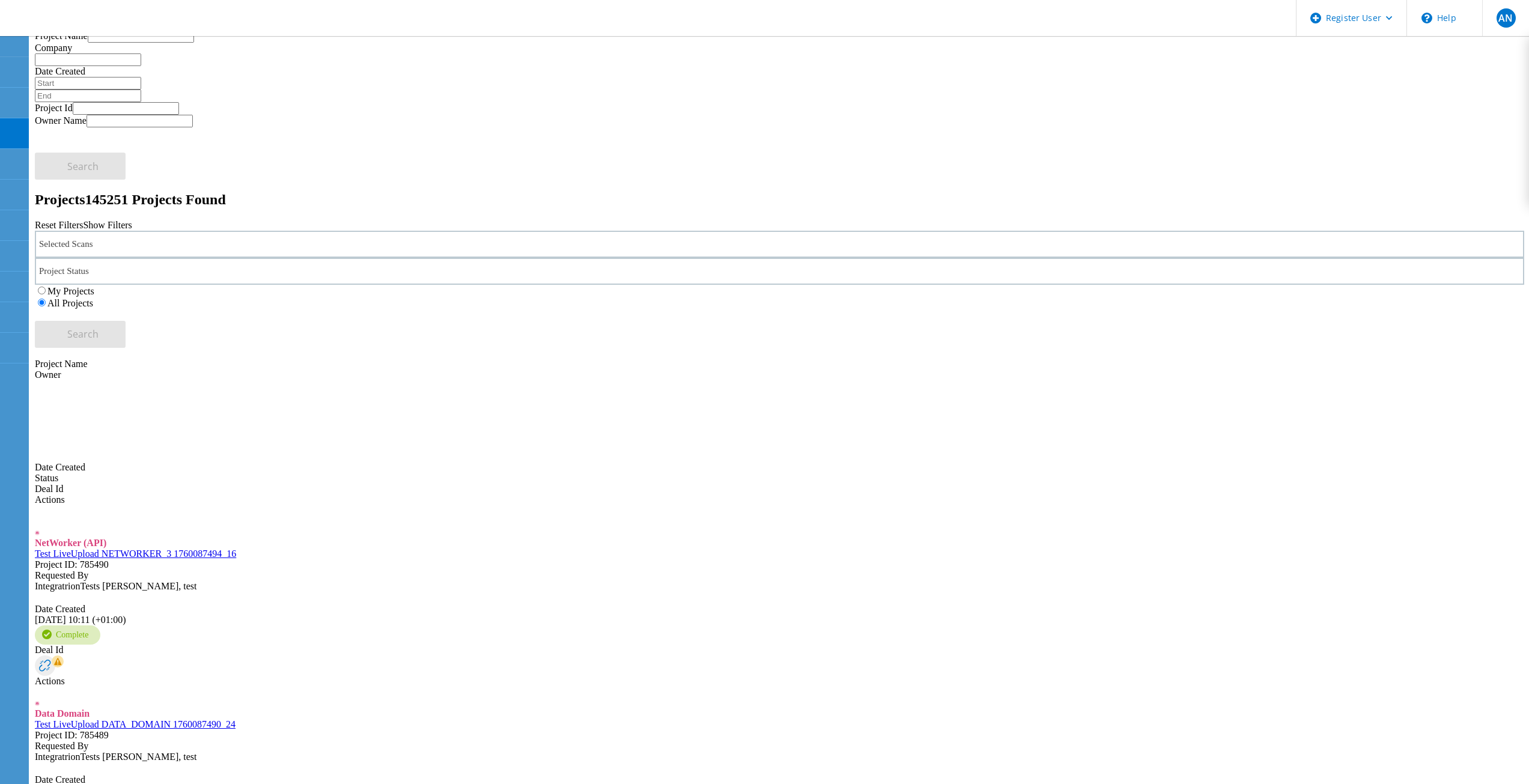
scroll to position [0, 0]
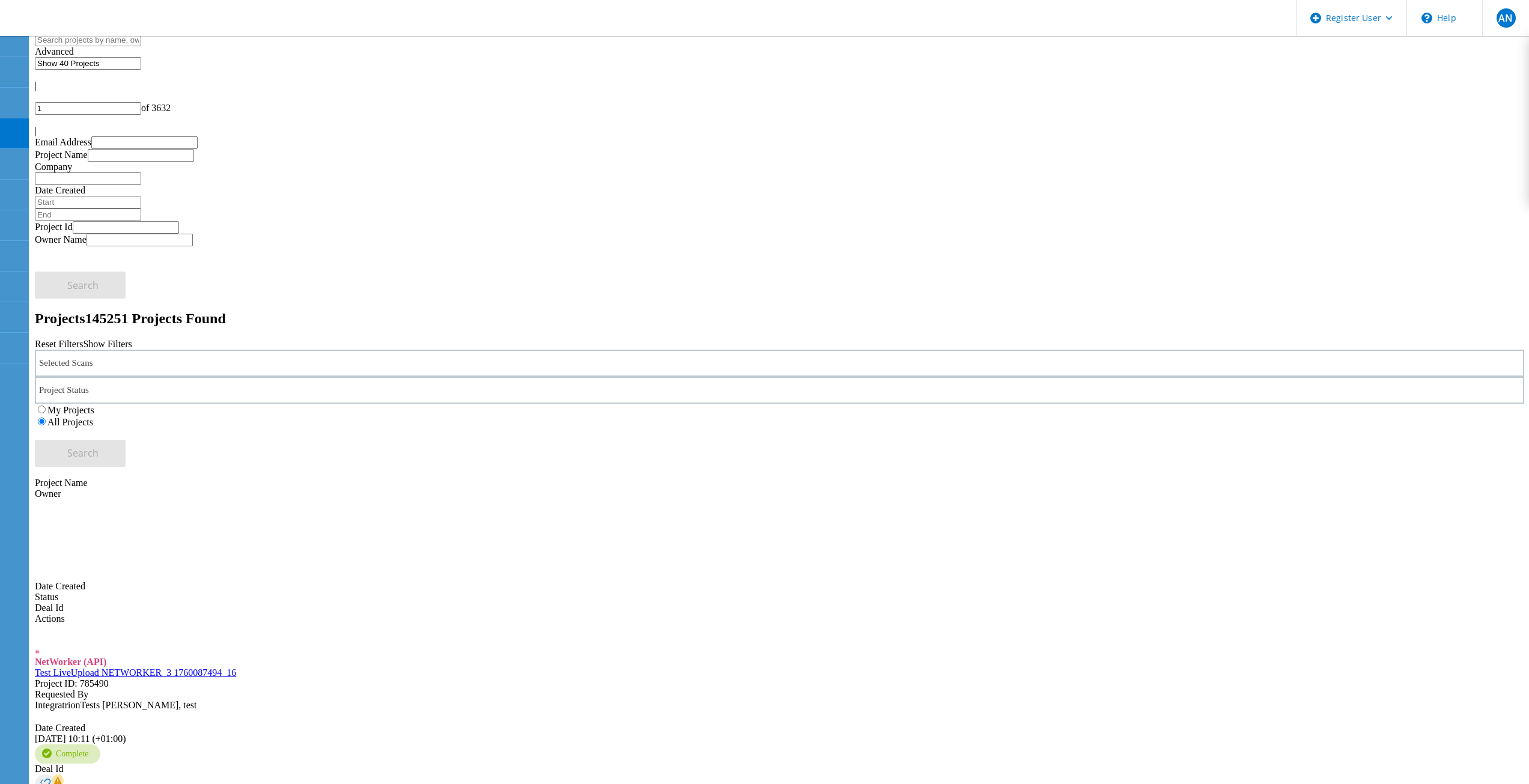
click at [613, 350] on div "Selected Scans Project Status In Progress Complete Published Anonymous Archived…" at bounding box center [780, 408] width 1490 height 117
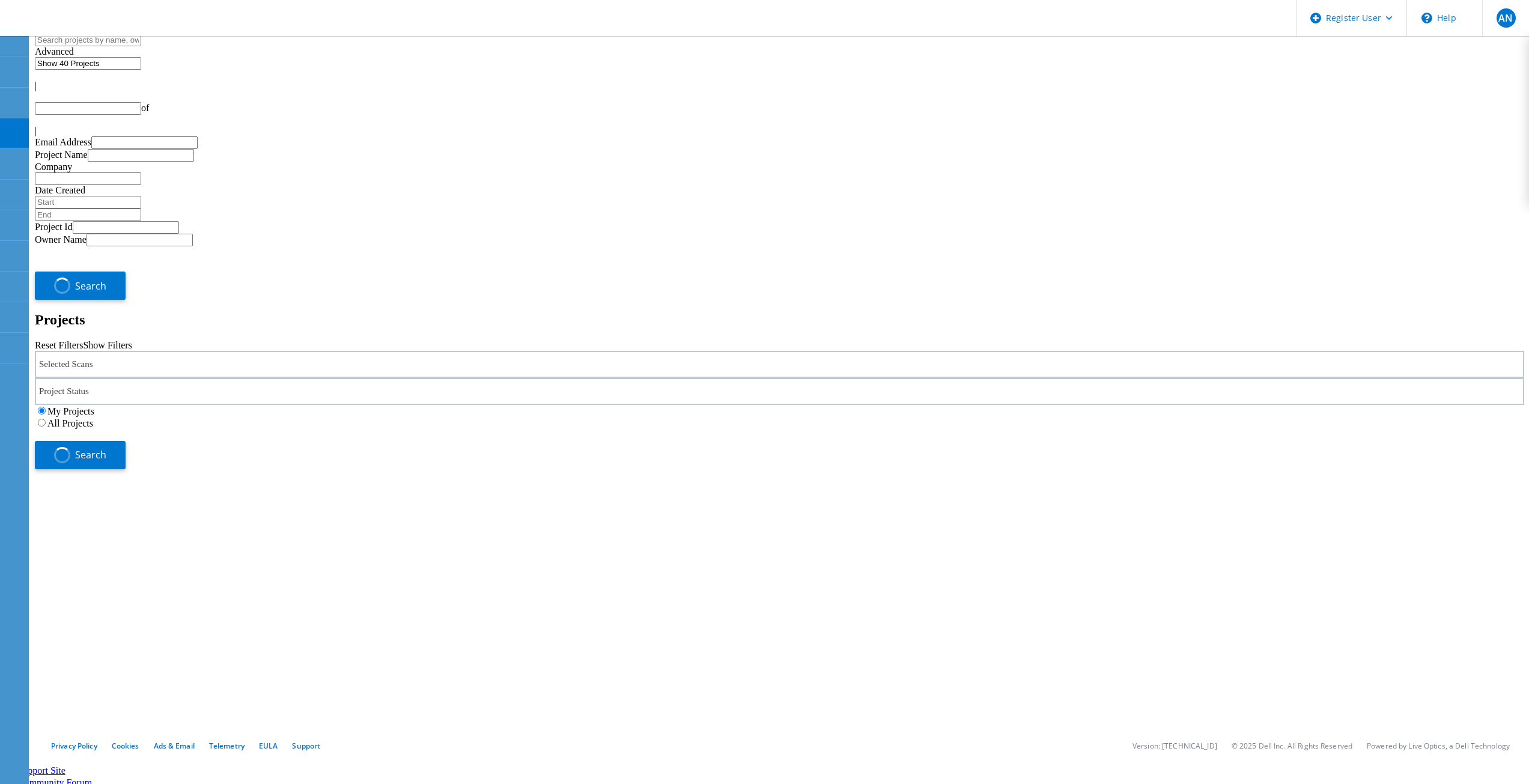
type input "1"
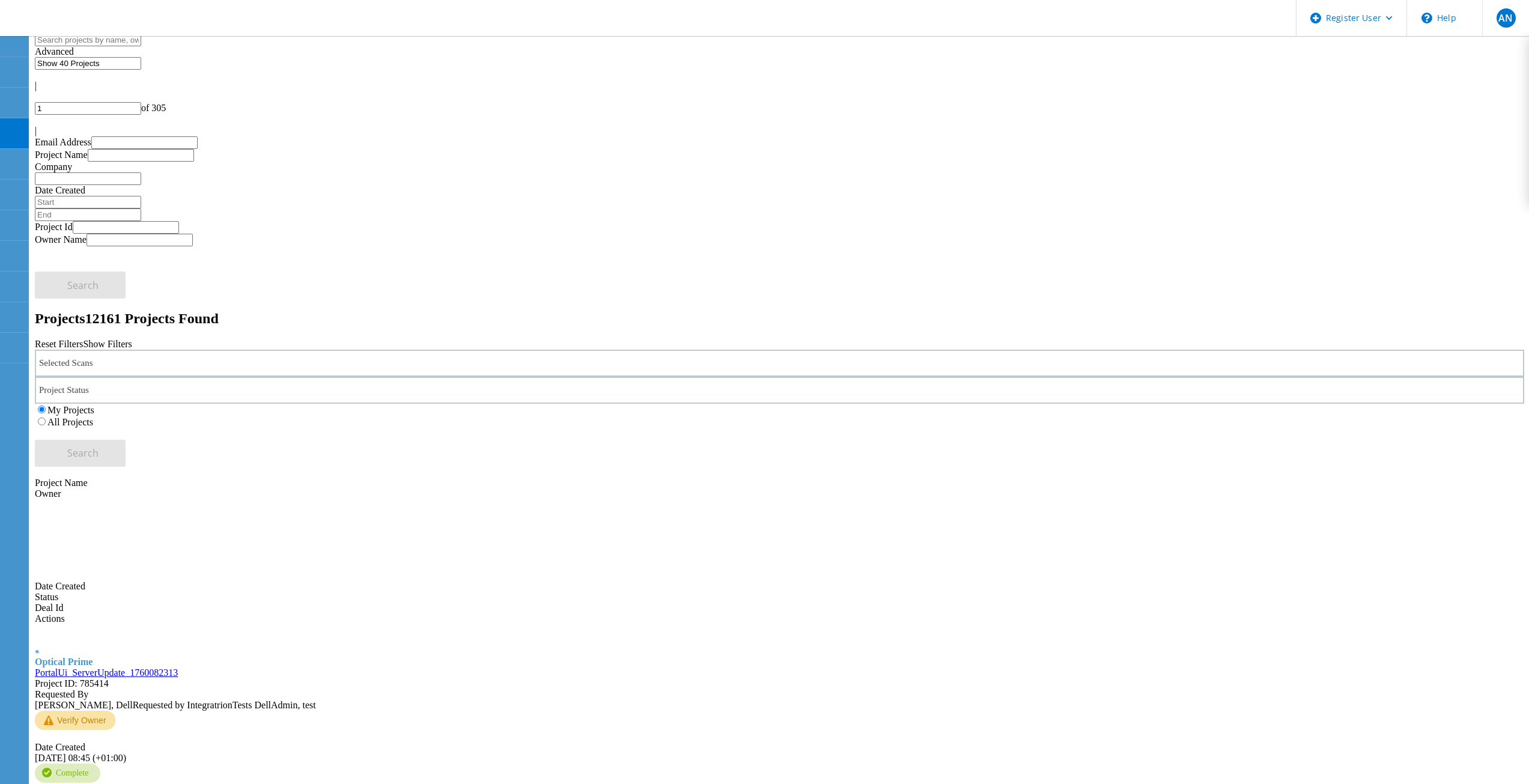
click at [93, 417] on label "All Projects" at bounding box center [70, 423] width 45 height 11
click at [45, 417] on input "All Projects" at bounding box center [42, 421] width 8 height 8
click at [126, 440] on button "Search" at bounding box center [80, 454] width 91 height 27
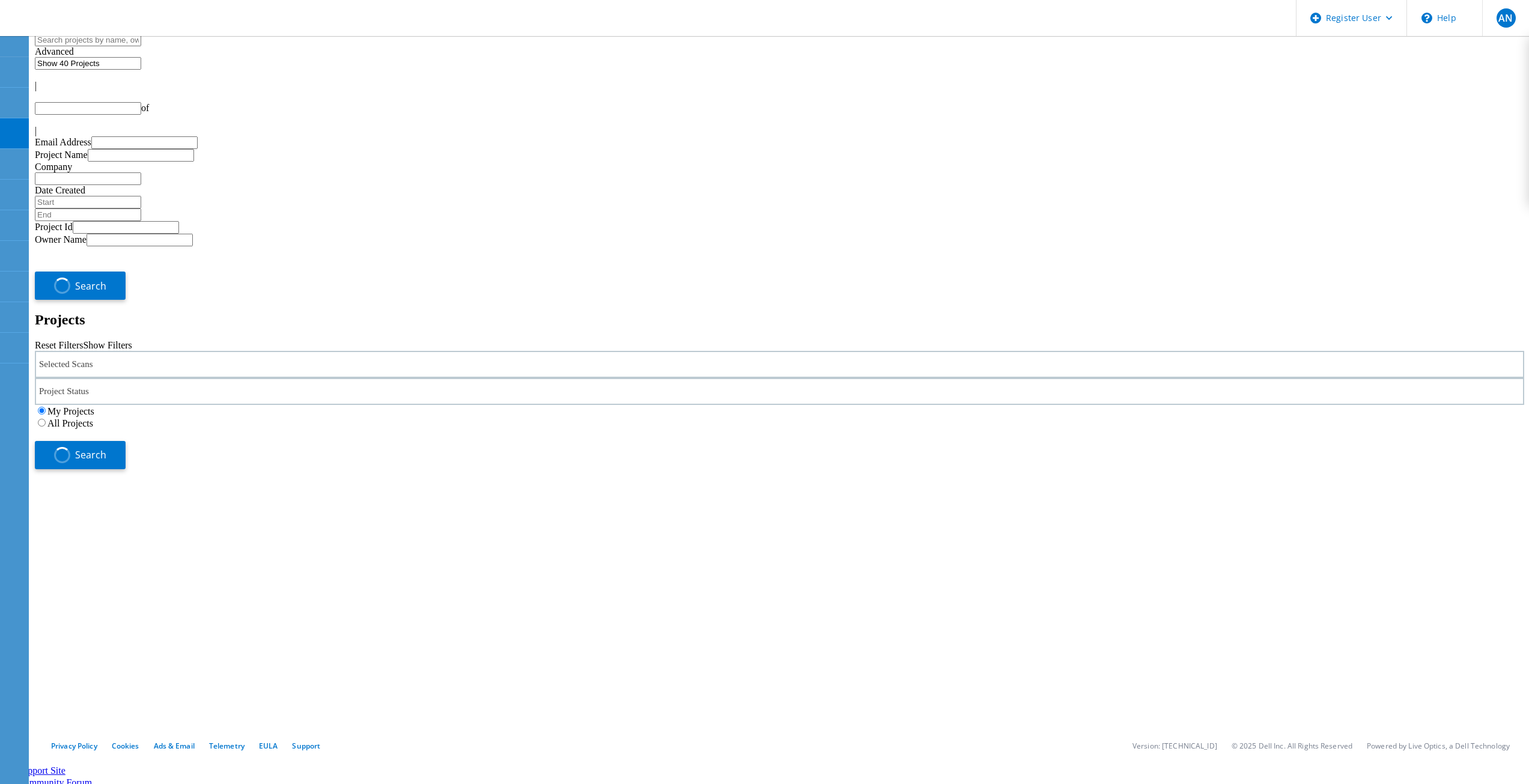
type input "1"
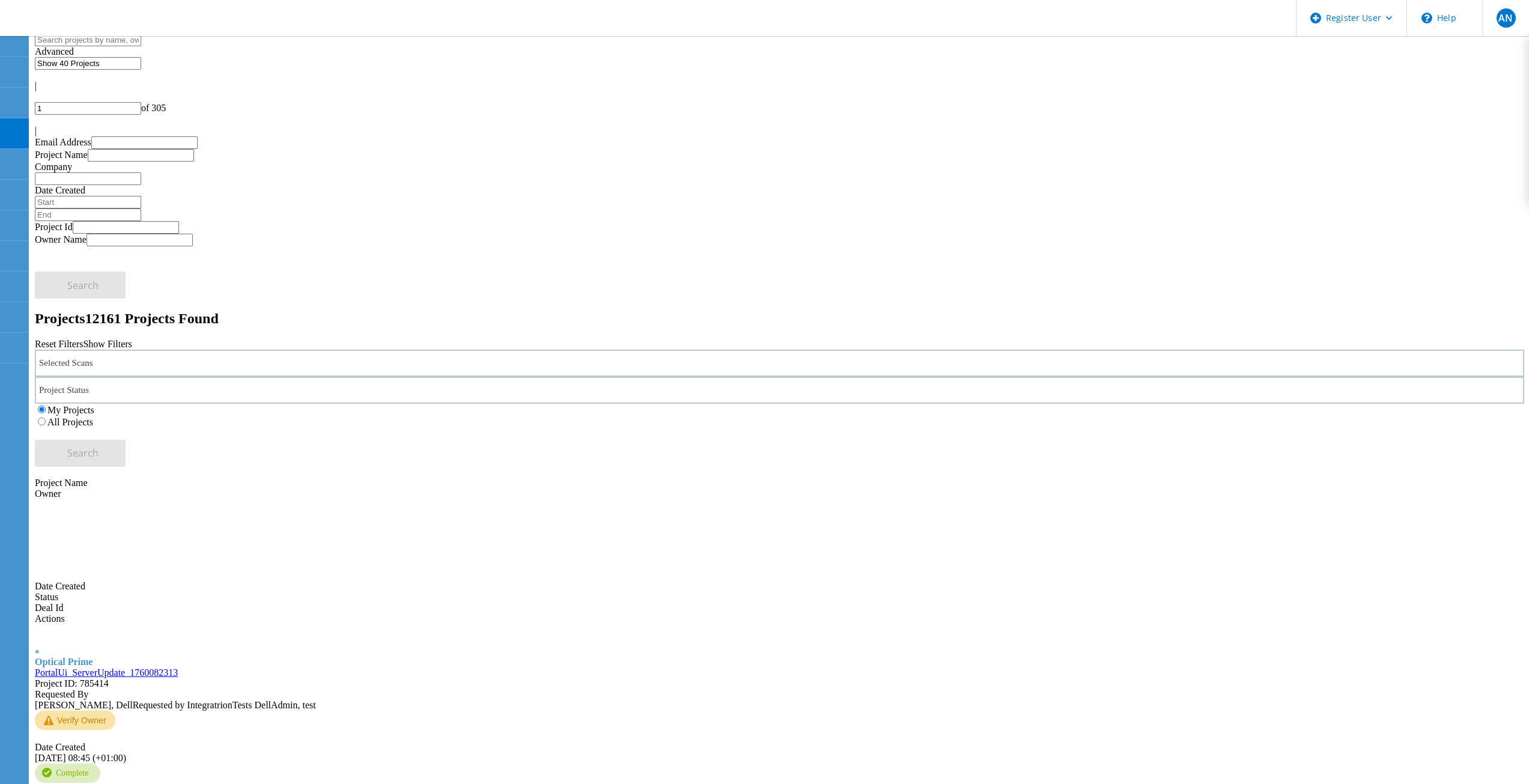
click at [818, 350] on div "Selected Scans Project Status In Progress Complete Published Anonymous Archived…" at bounding box center [780, 408] width 1490 height 117
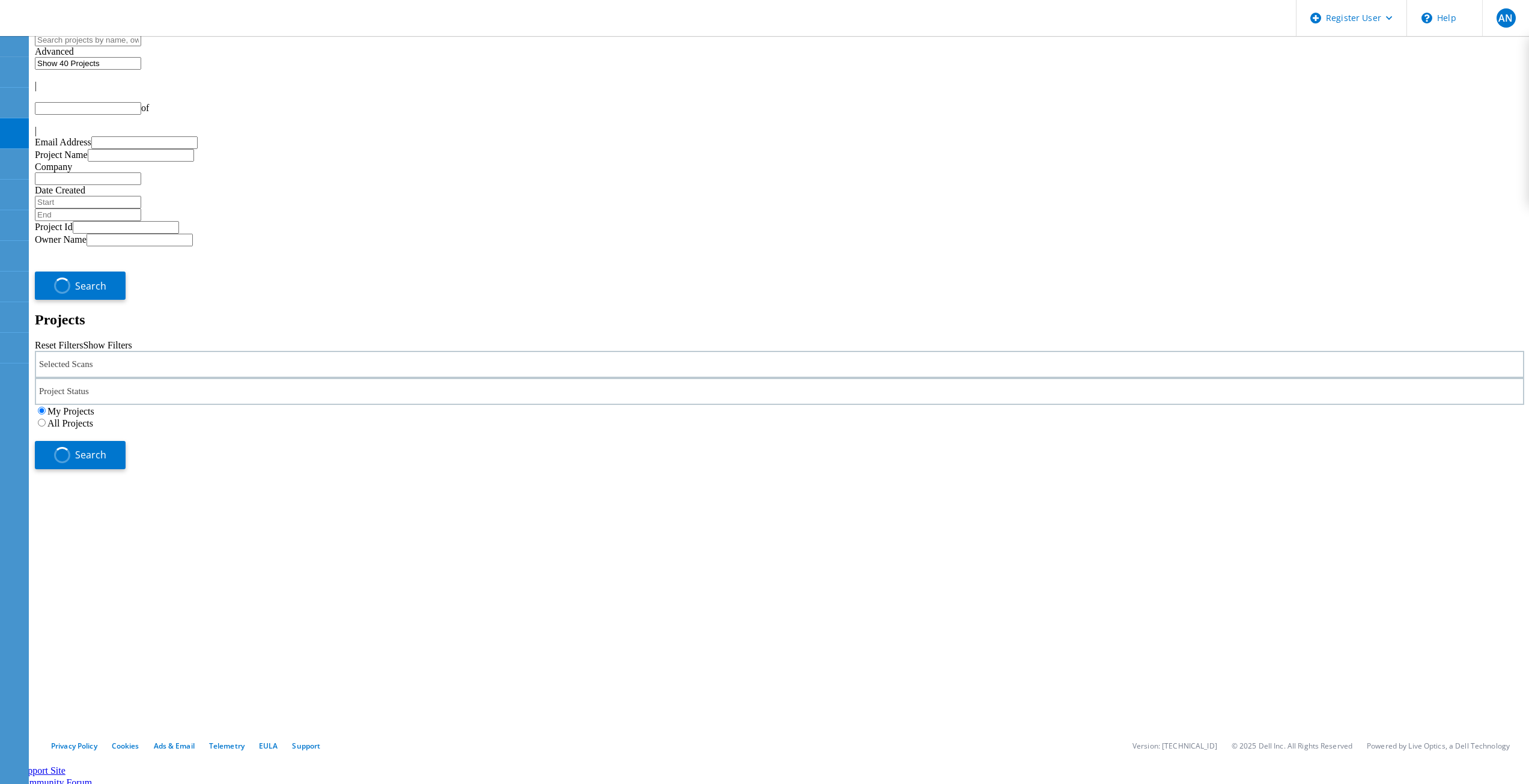
type input "1"
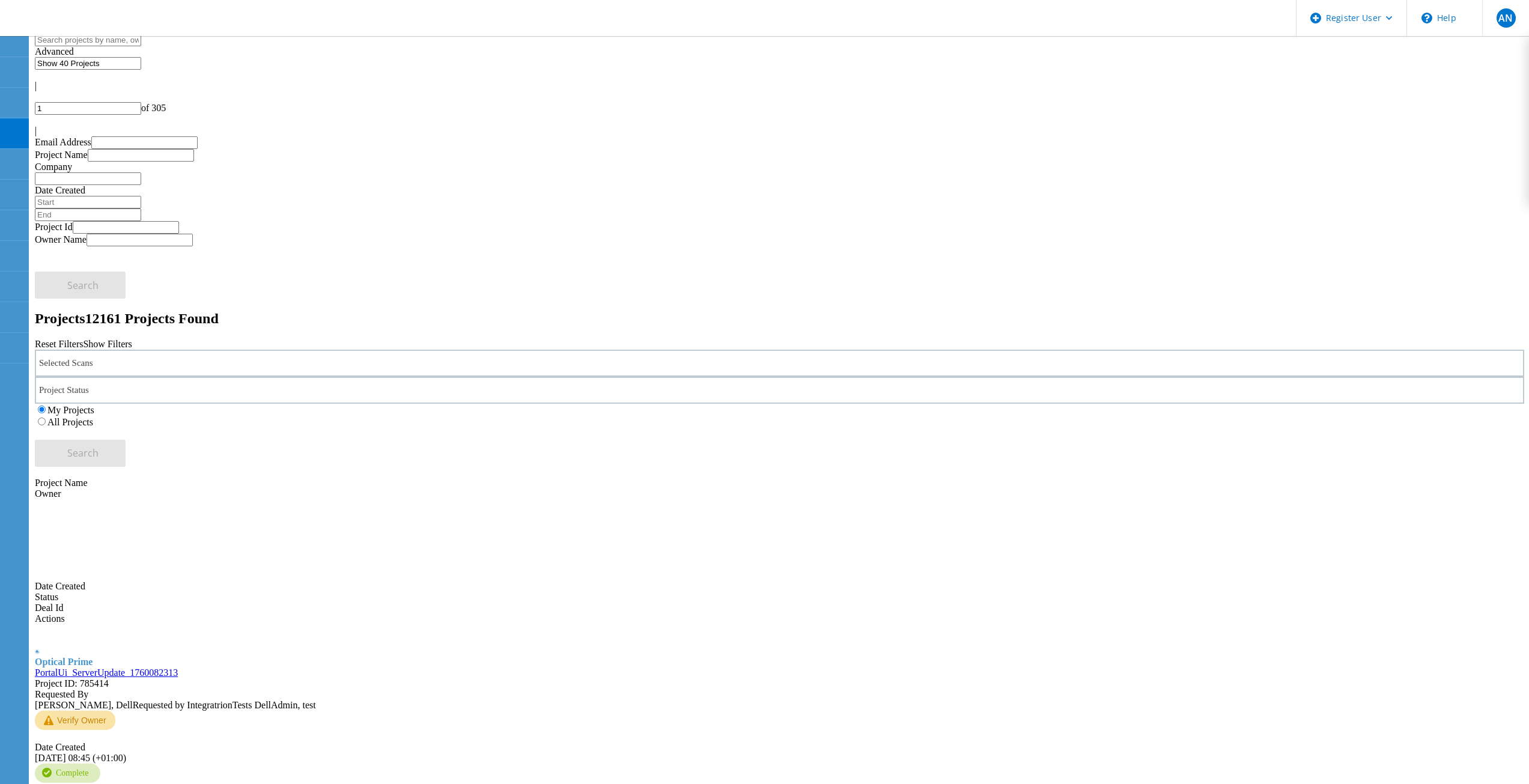
click at [177, 350] on div "Selected Scans" at bounding box center [780, 364] width 1490 height 27
click at [578, 311] on h2 "Projects 12161 Projects Found" at bounding box center [780, 318] width 1490 height 16
click at [763, 311] on div "Projects 12161 Projects Found" at bounding box center [780, 318] width 1490 height 16
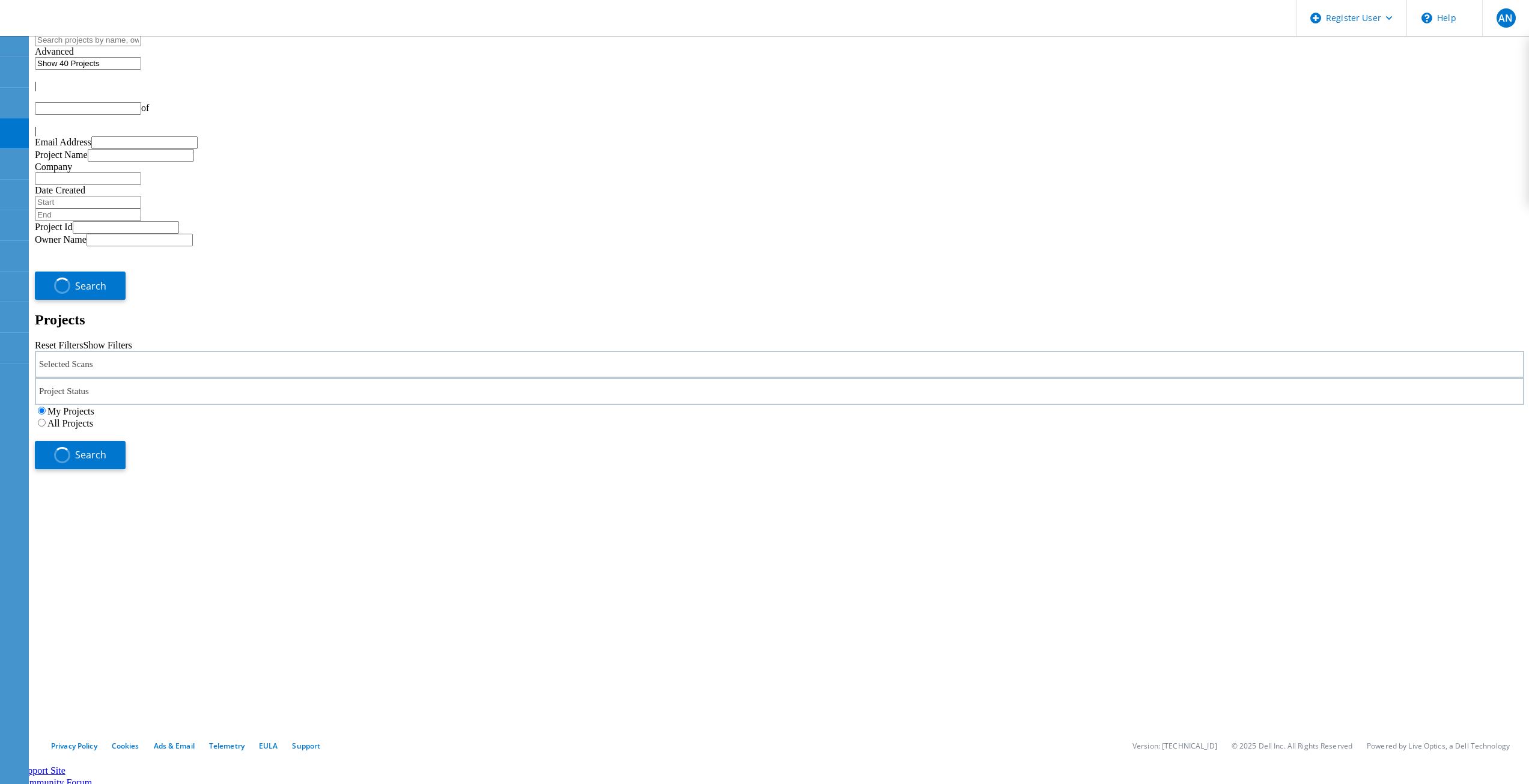
type input "1"
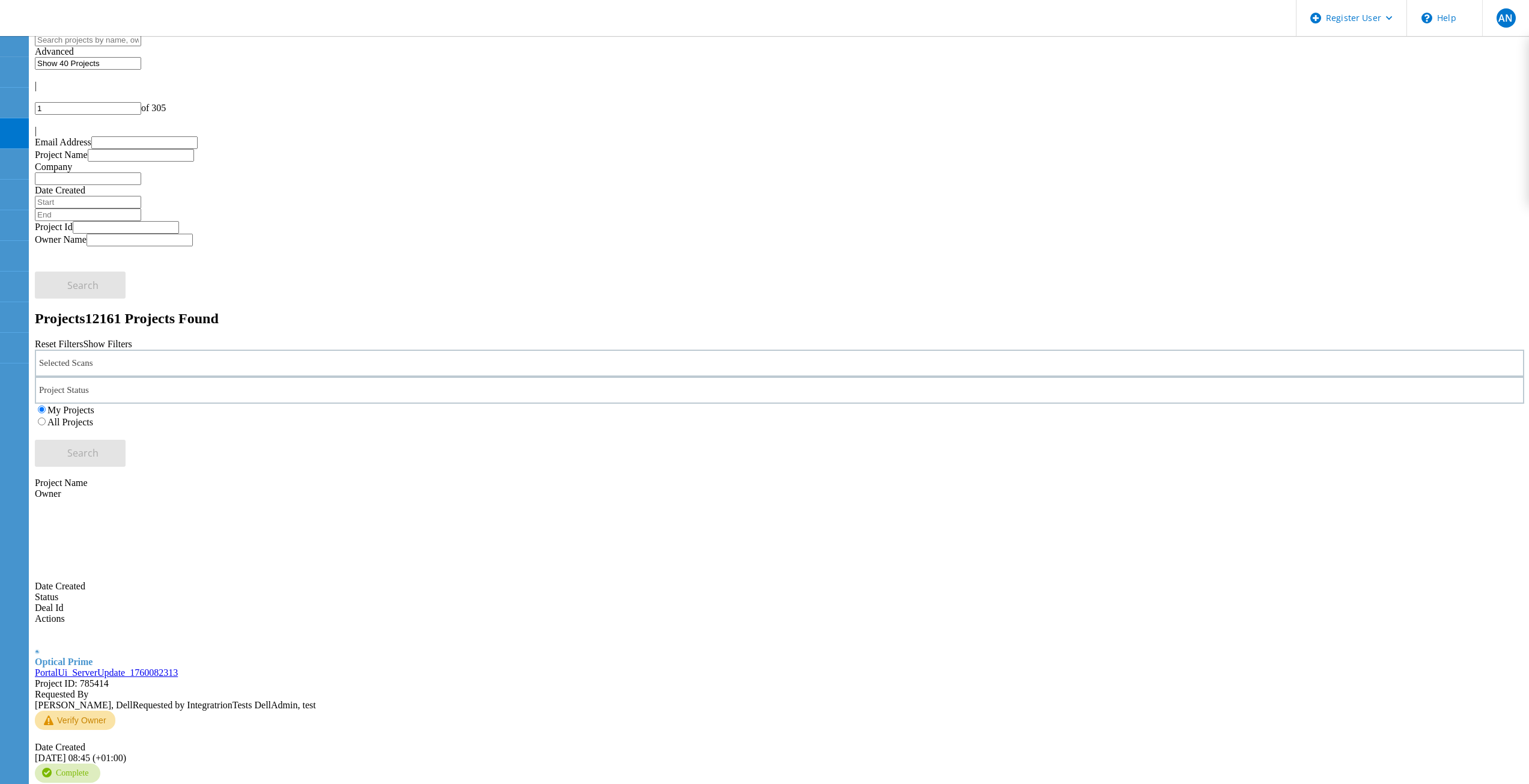
click at [1043, 404] on div "My Projects All Projects" at bounding box center [780, 416] width 1490 height 24
click at [985, 350] on div "Selected Scans Project Status In Progress Complete Published Anonymous Archived…" at bounding box center [780, 408] width 1490 height 117
click at [1136, 404] on div "My Projects All Projects" at bounding box center [780, 416] width 1490 height 24
click at [93, 417] on label "All Projects" at bounding box center [70, 423] width 45 height 11
click at [45, 417] on input "All Projects" at bounding box center [42, 421] width 8 height 8
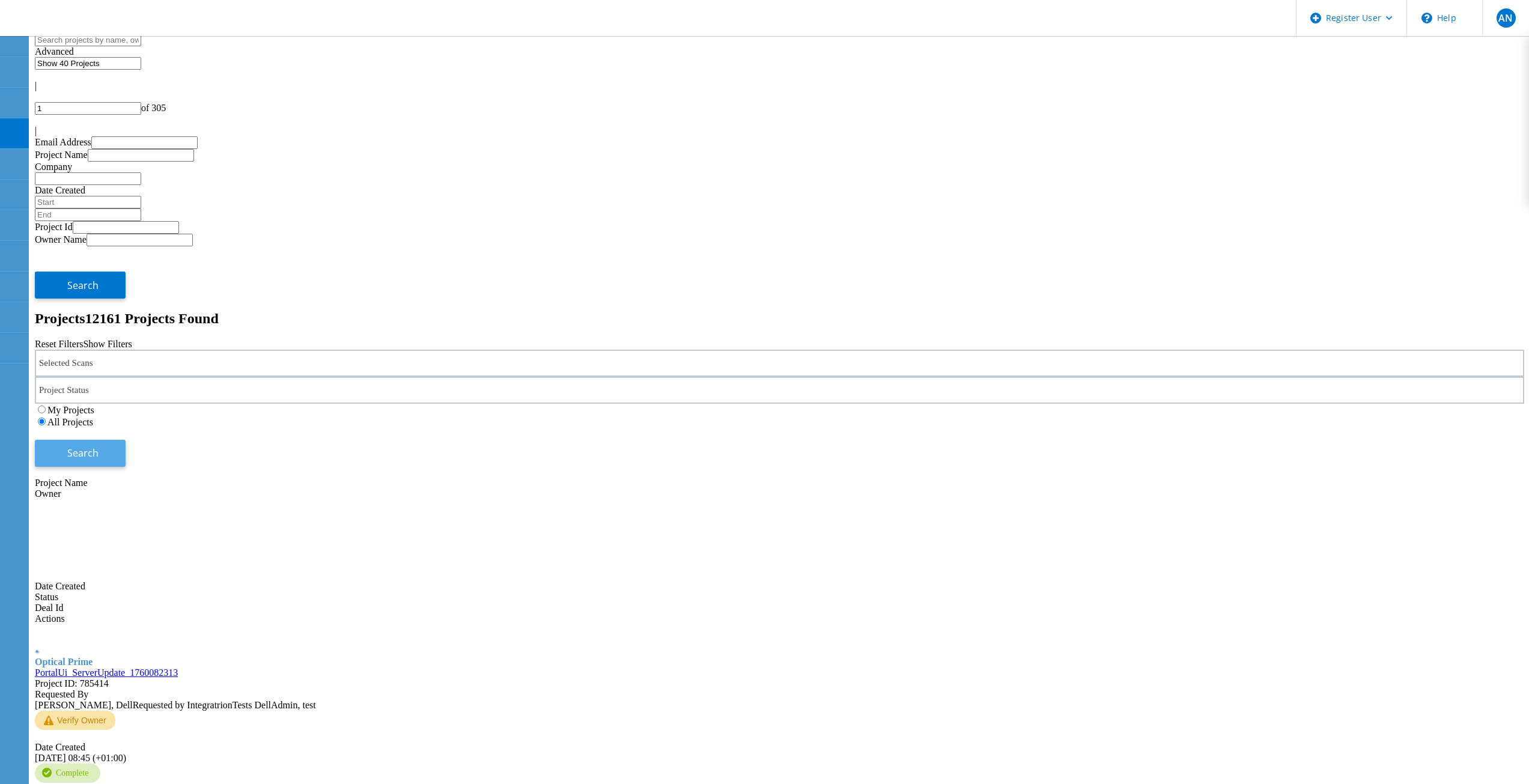
drag, startPoint x: 1266, startPoint y: 180, endPoint x: 1274, endPoint y: 177, distance: 8.5
click at [1266, 404] on div "My Projects All Projects" at bounding box center [780, 416] width 1490 height 24
click at [126, 440] on button "Search" at bounding box center [80, 454] width 91 height 27
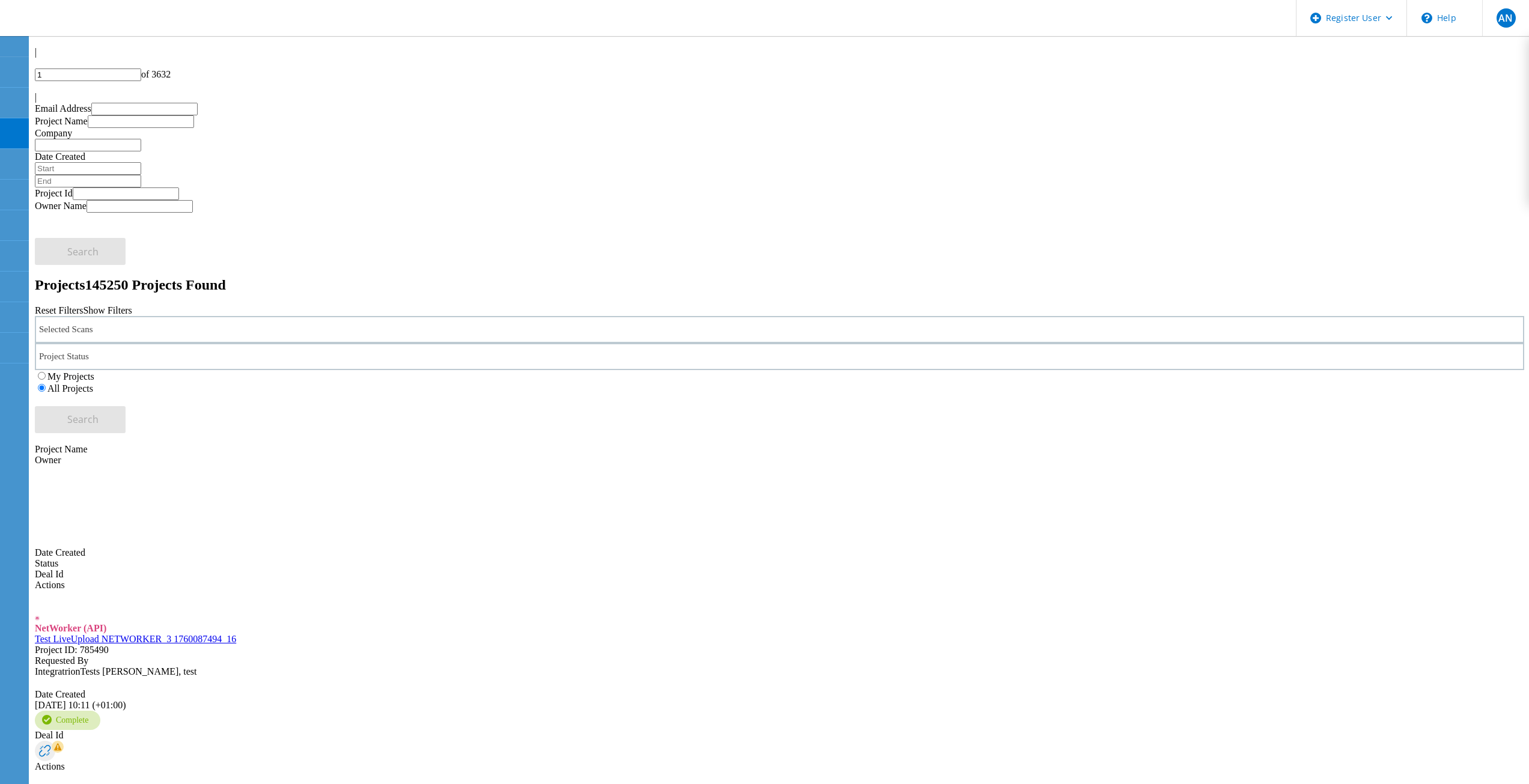
scroll to position [60, 0]
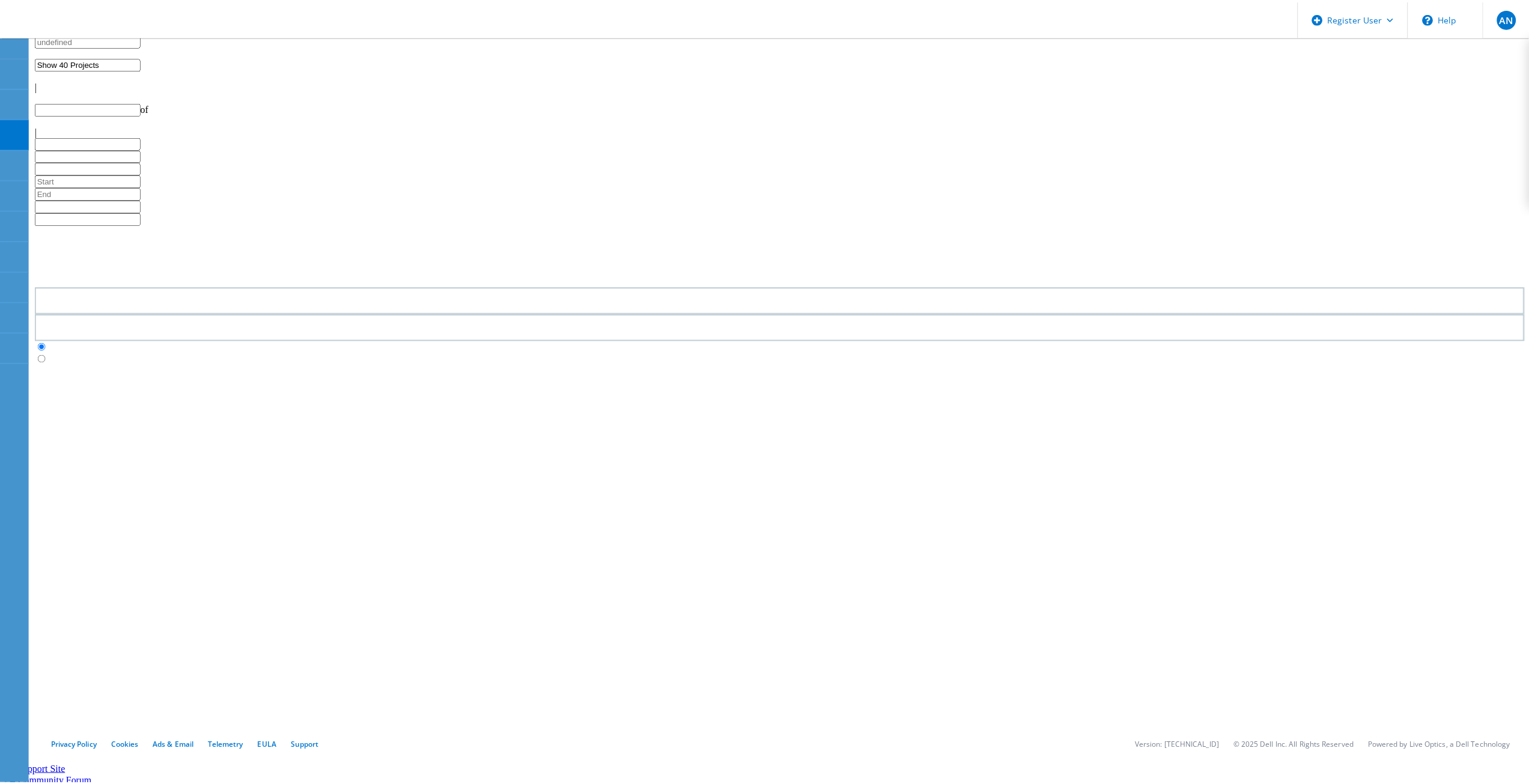
scroll to position [60, 0]
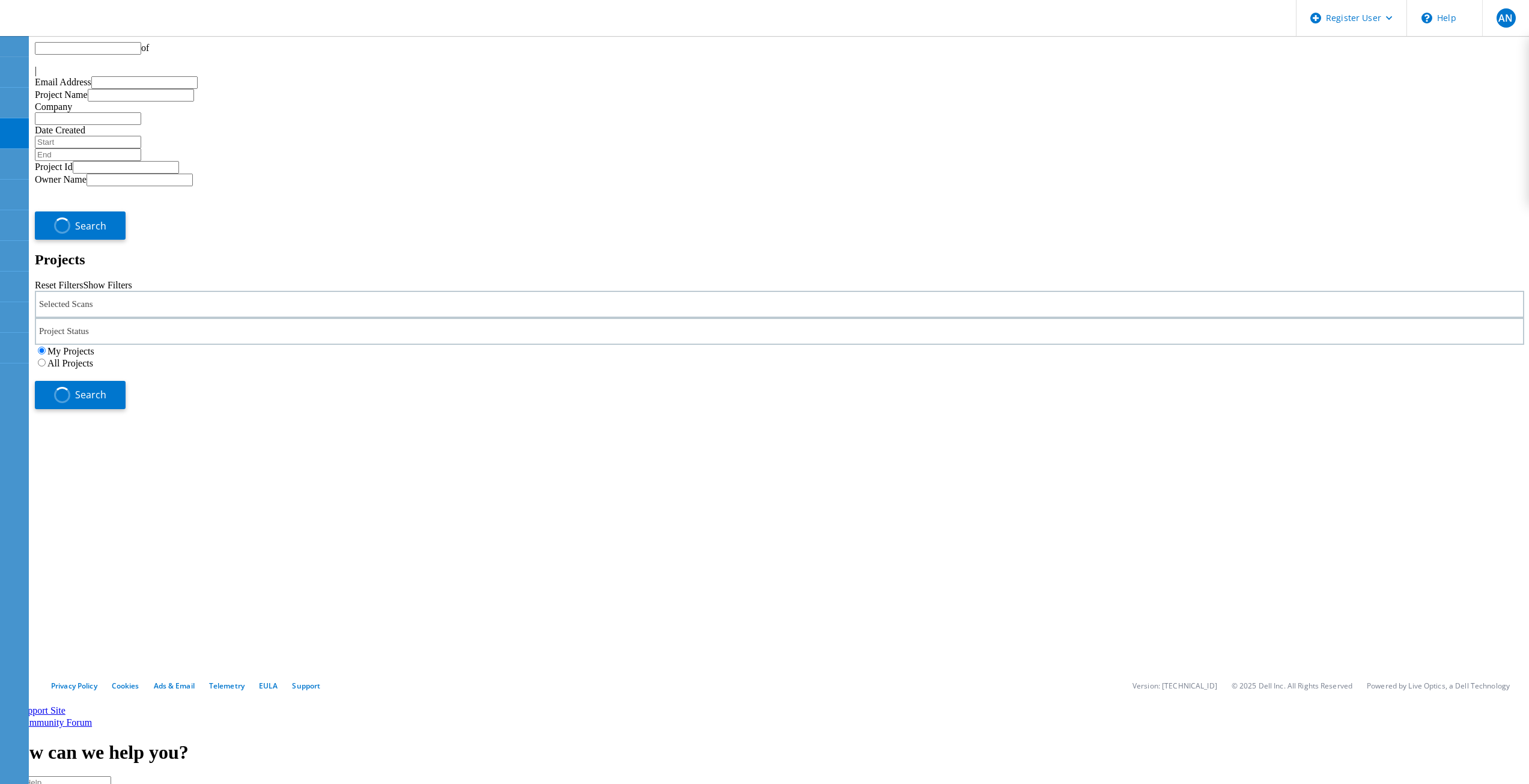
click at [93, 358] on label "All Projects" at bounding box center [70, 364] width 45 height 11
click at [45, 358] on input "All Projects" at bounding box center [42, 362] width 8 height 8
type input "1"
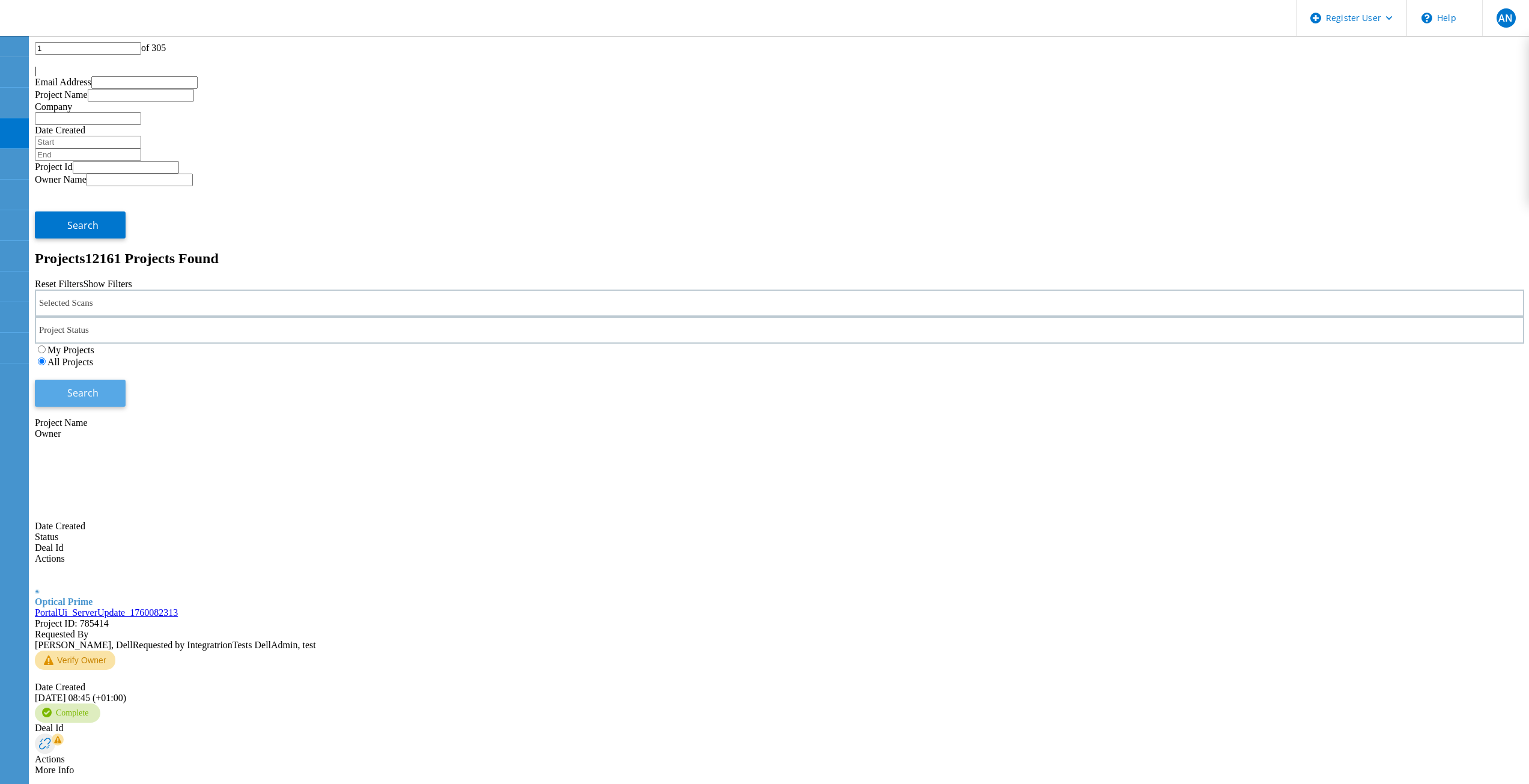
click at [98, 386] on span "Search" at bounding box center [82, 392] width 31 height 13
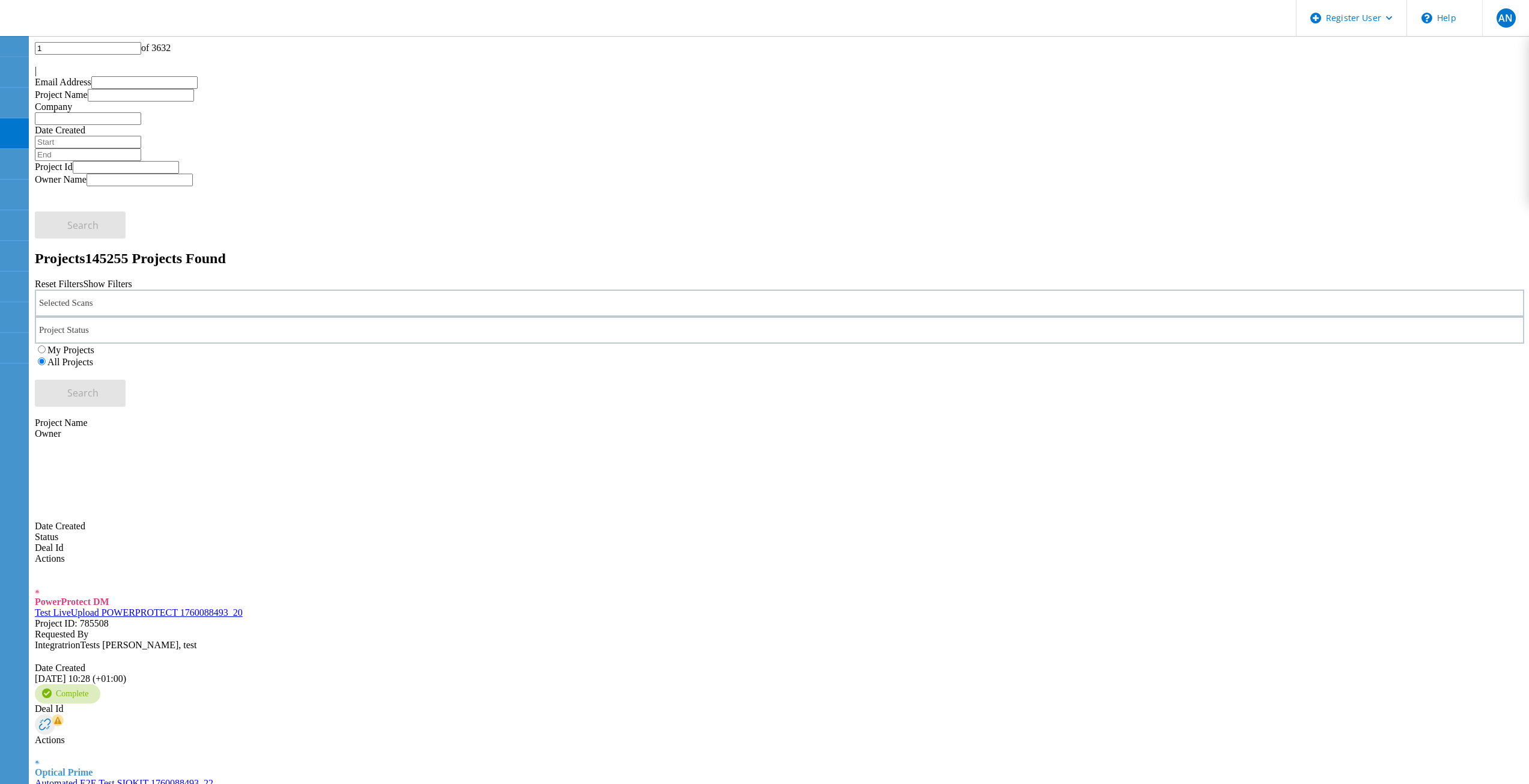
click at [213, 778] on link "Automated E2E Test SIOKIT 1760088493_22" at bounding box center [124, 783] width 178 height 11
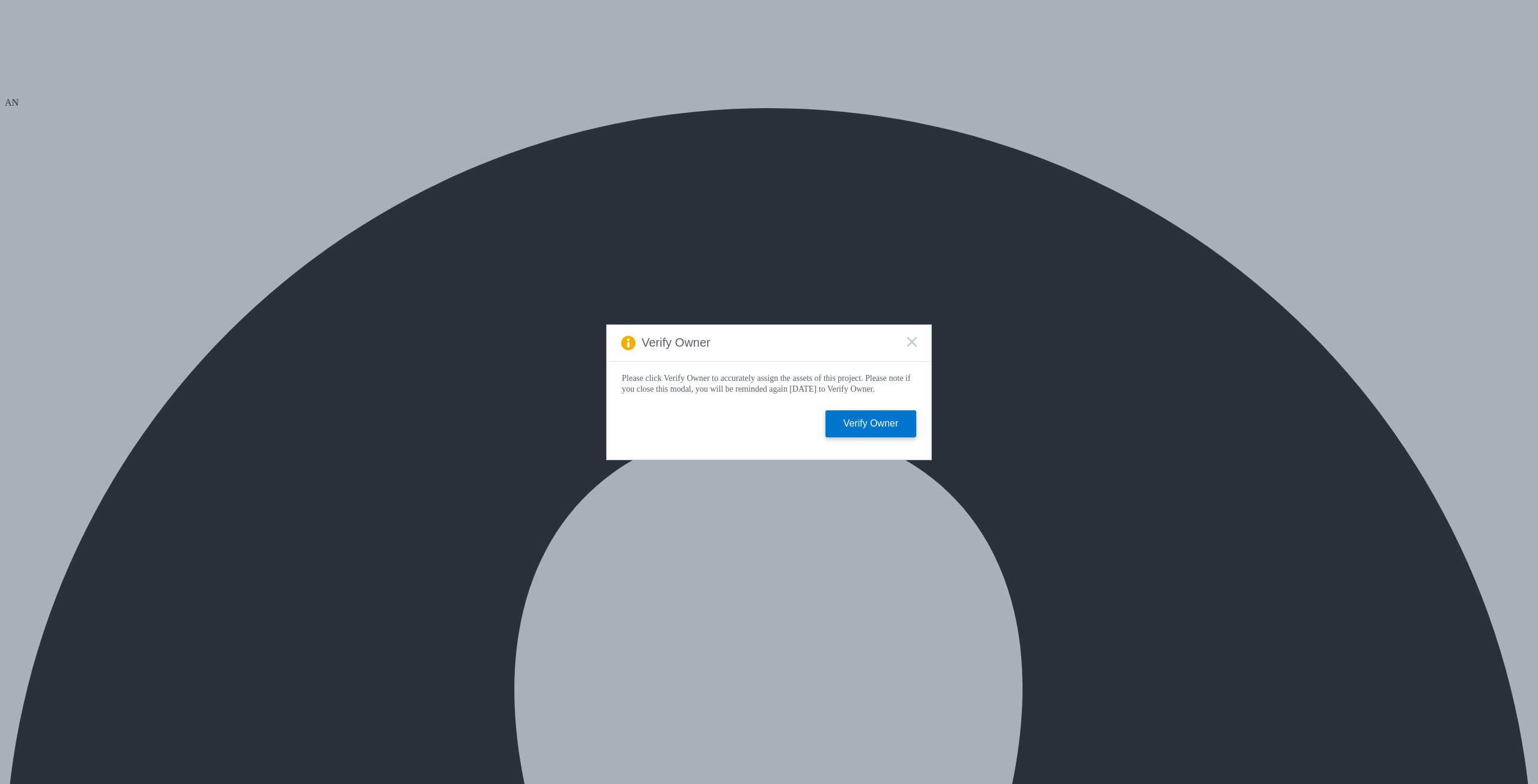
click at [915, 338] on icon at bounding box center [912, 342] width 10 height 10
